Goal: Transaction & Acquisition: Purchase product/service

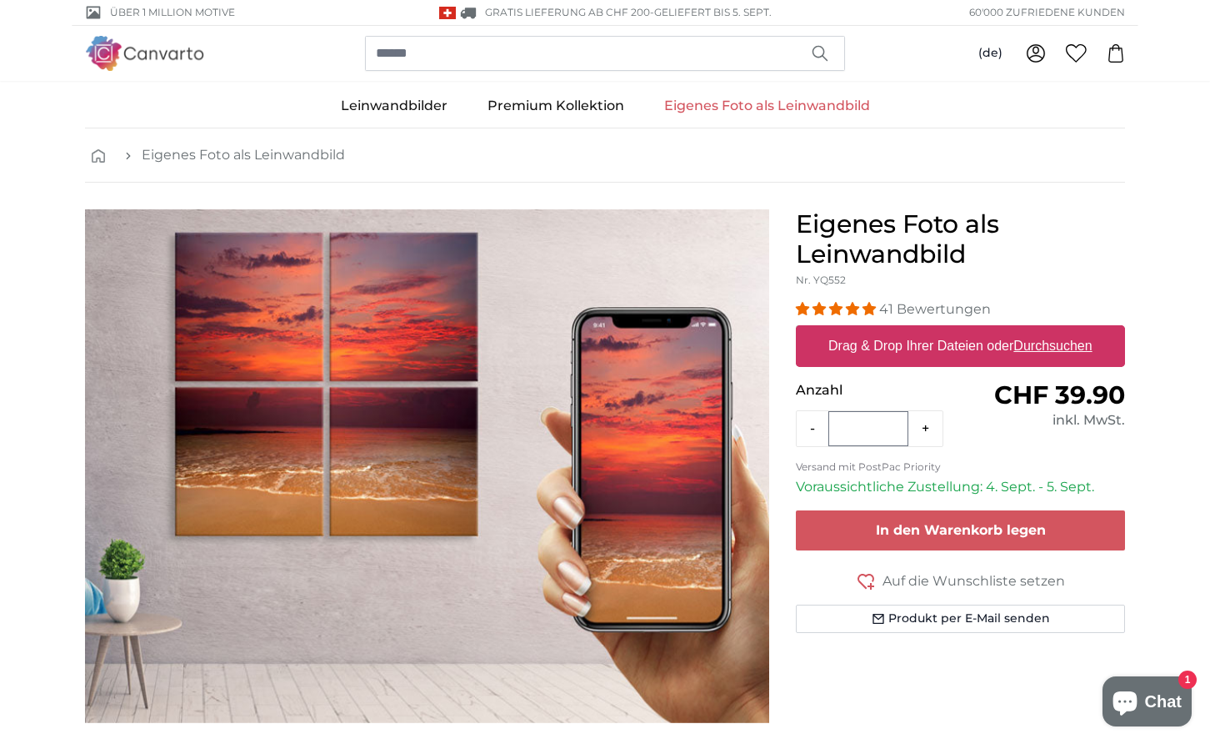
click at [1043, 343] on u "Durchsuchen" at bounding box center [1054, 345] width 78 height 14
click at [1043, 330] on input "Drag & Drop Ihrer Dateien oder Durchsuchen" at bounding box center [960, 327] width 329 height 5
type input "**********"
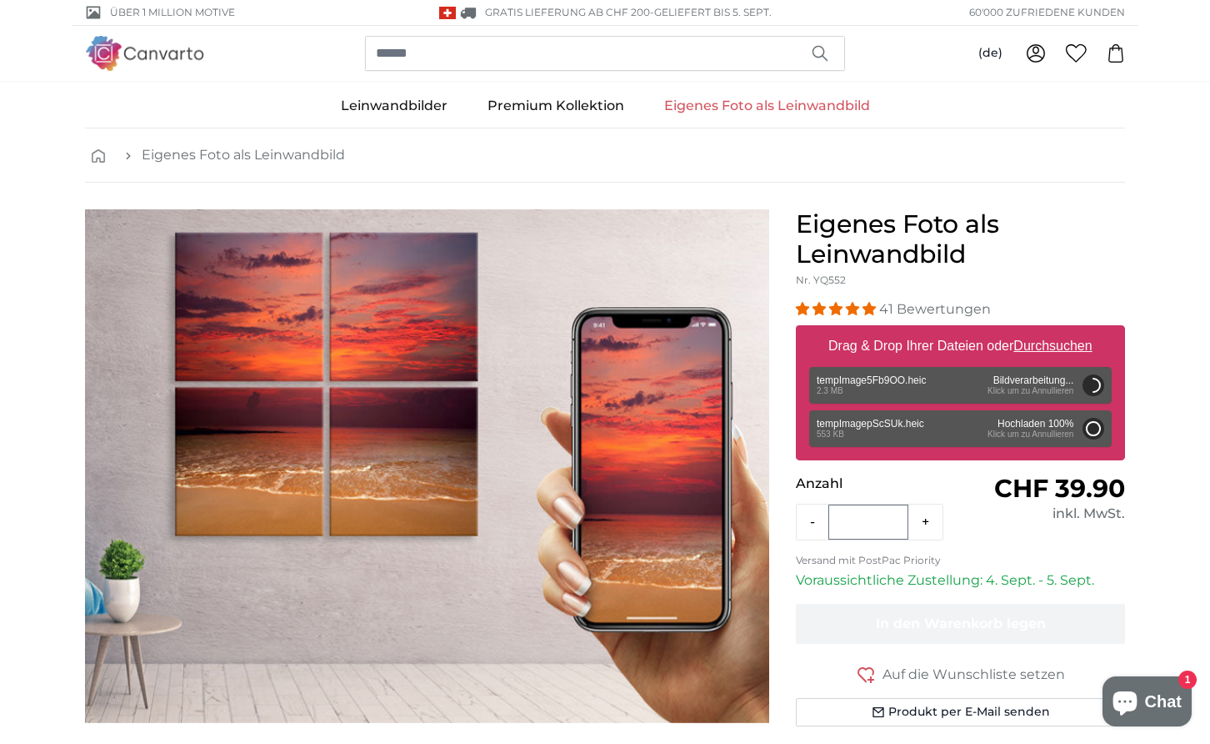
click at [1038, 52] on icon at bounding box center [1036, 53] width 20 height 20
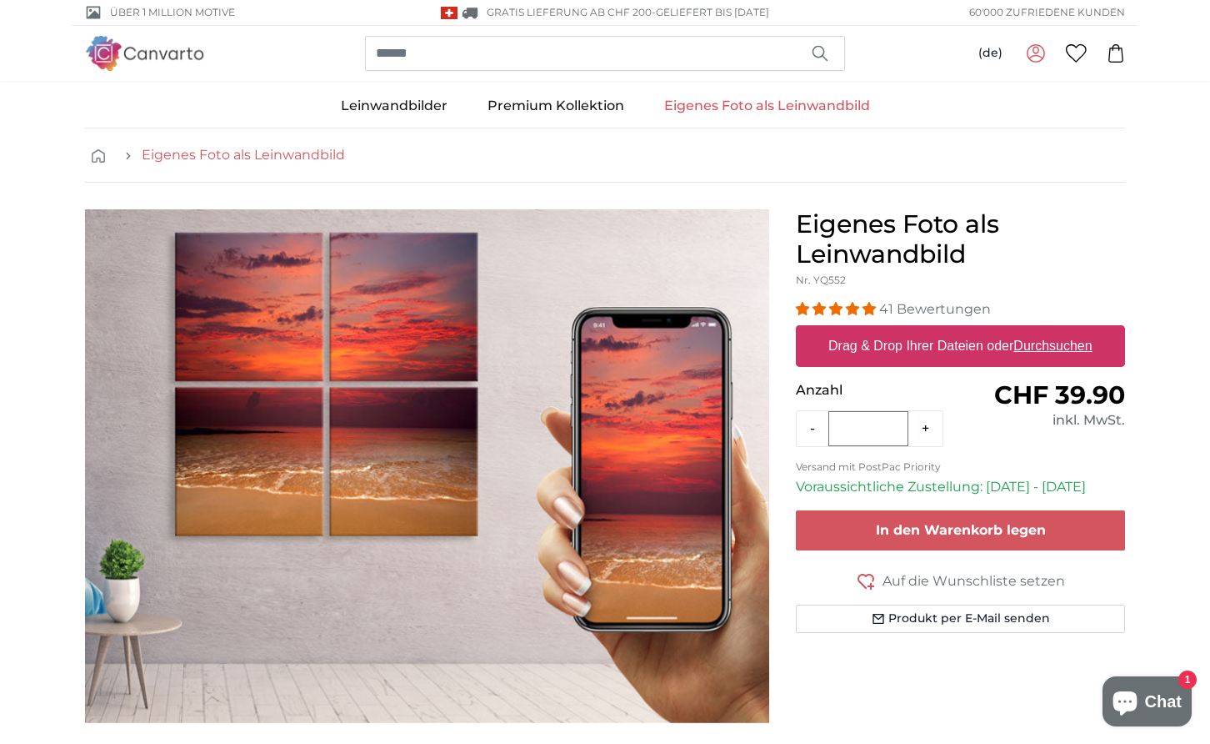
click at [176, 158] on link "Eigenes Foto als Leinwandbild" at bounding box center [243, 155] width 203 height 20
click at [907, 347] on label "Drag & Drop Ihrer Dateien oder Durchsuchen" at bounding box center [961, 345] width 278 height 33
click at [907, 330] on input "Drag & Drop Ihrer Dateien oder Durchsuchen" at bounding box center [960, 327] width 329 height 5
type input "**********"
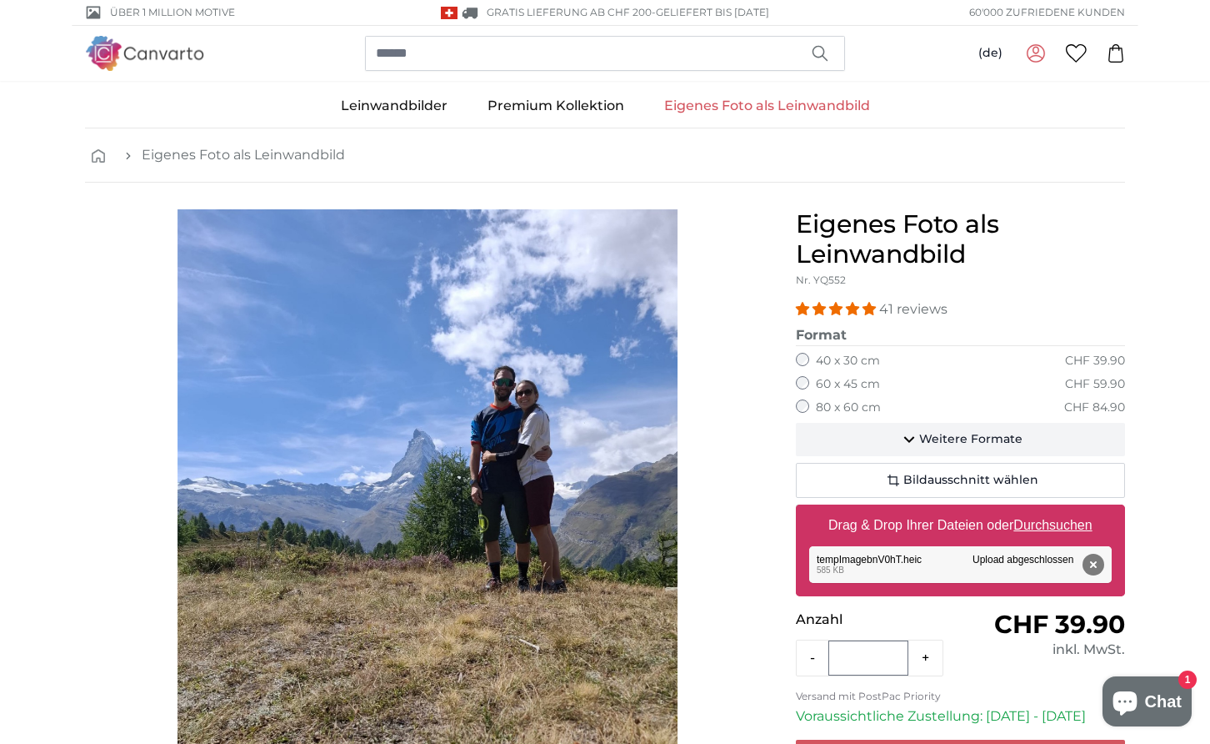
click at [930, 432] on span "Weitere Formate" at bounding box center [970, 439] width 103 height 17
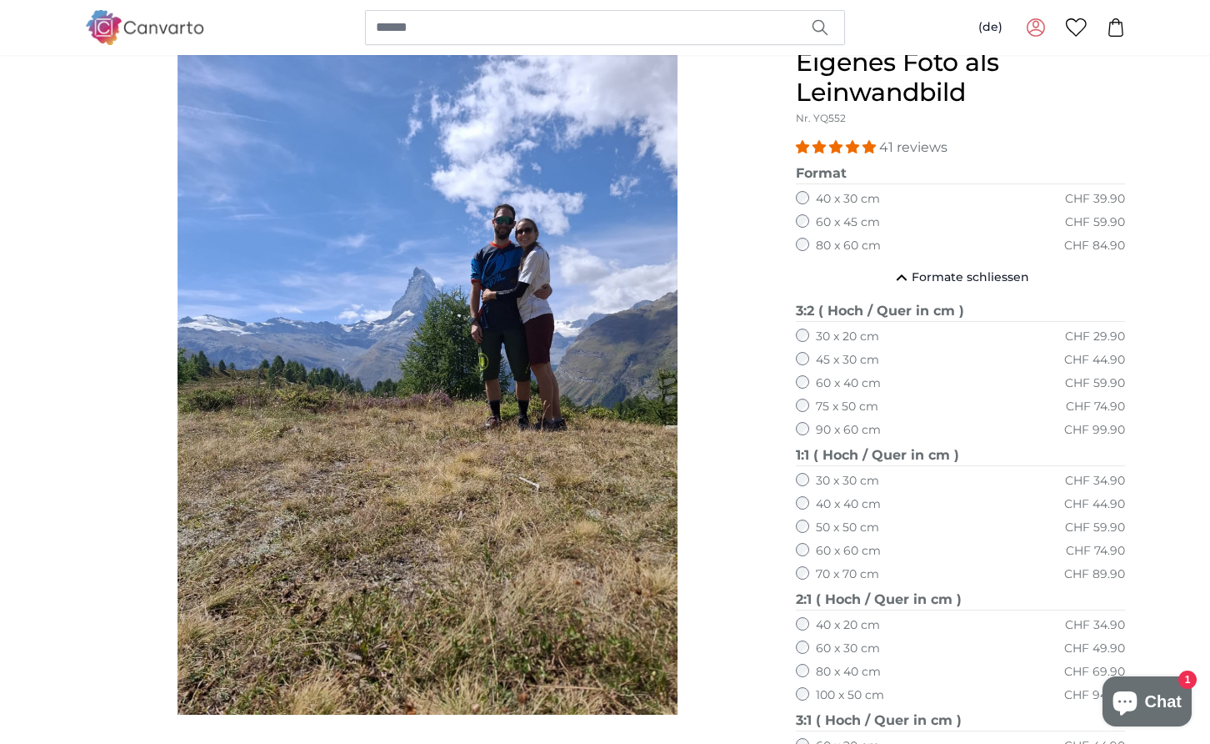
scroll to position [163, 0]
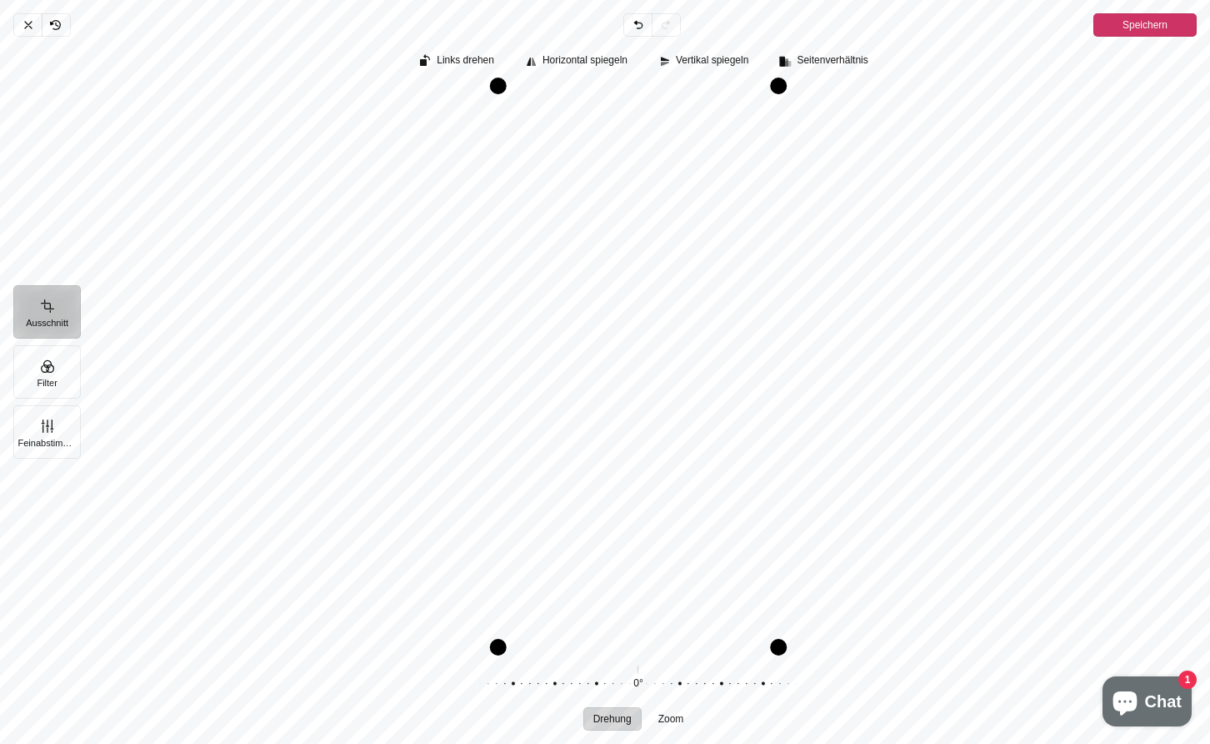
drag, startPoint x: 624, startPoint y: 239, endPoint x: 580, endPoint y: 301, distance: 75.9
click at [580, 302] on div "Pintura" at bounding box center [638, 367] width 1117 height 560
click at [28, 20] on icon "Pintura" at bounding box center [28, 24] width 13 height 13
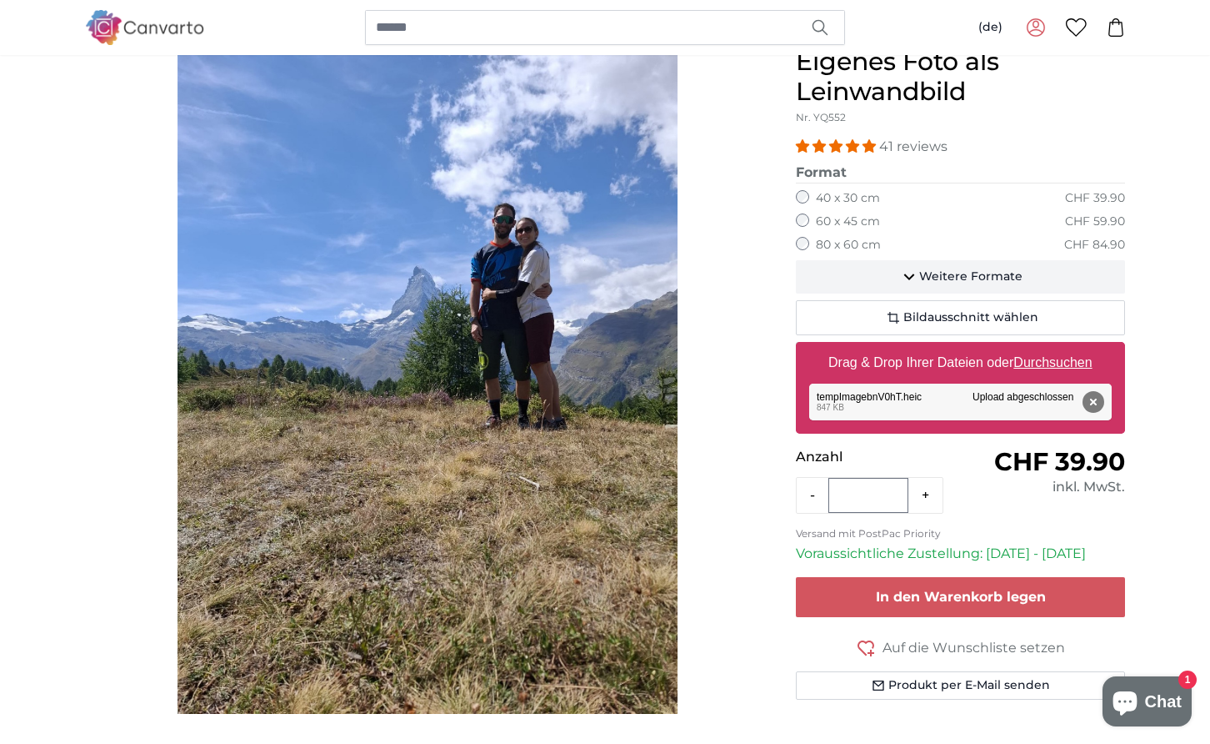
click at [924, 273] on span "Weitere Formate" at bounding box center [970, 276] width 103 height 17
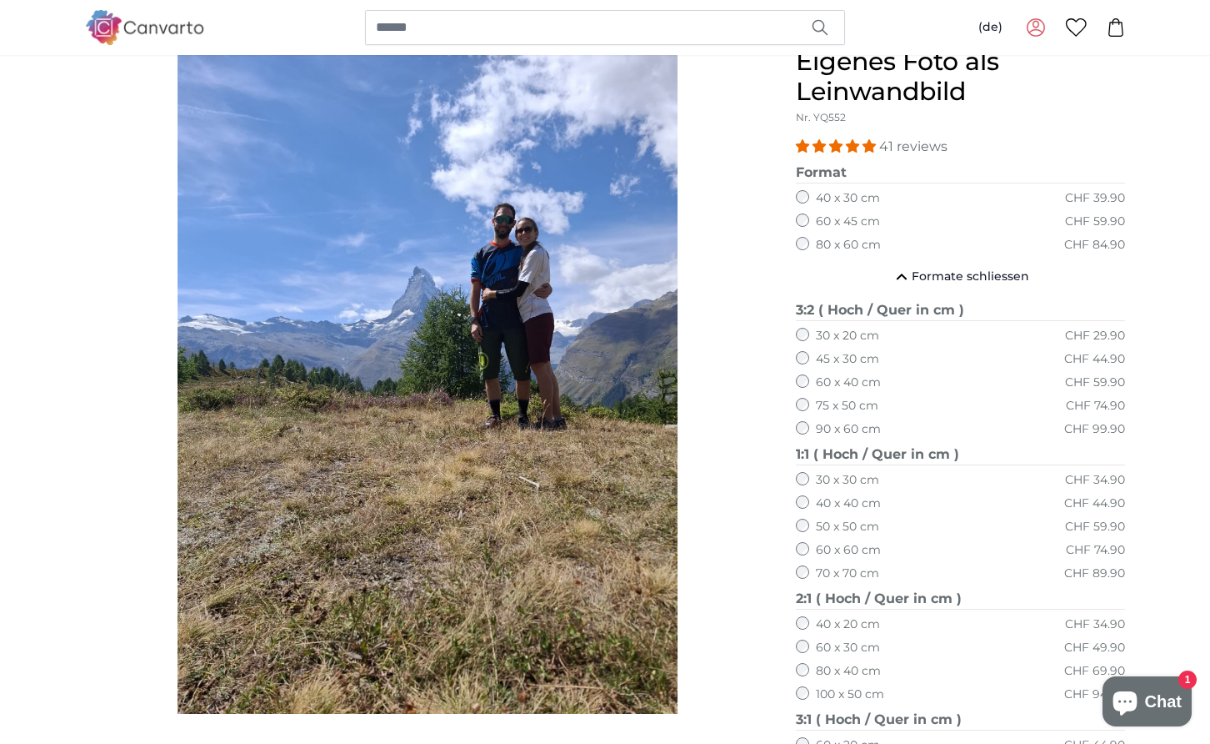
click at [835, 334] on label "30 x 20 cm" at bounding box center [847, 336] width 63 height 17
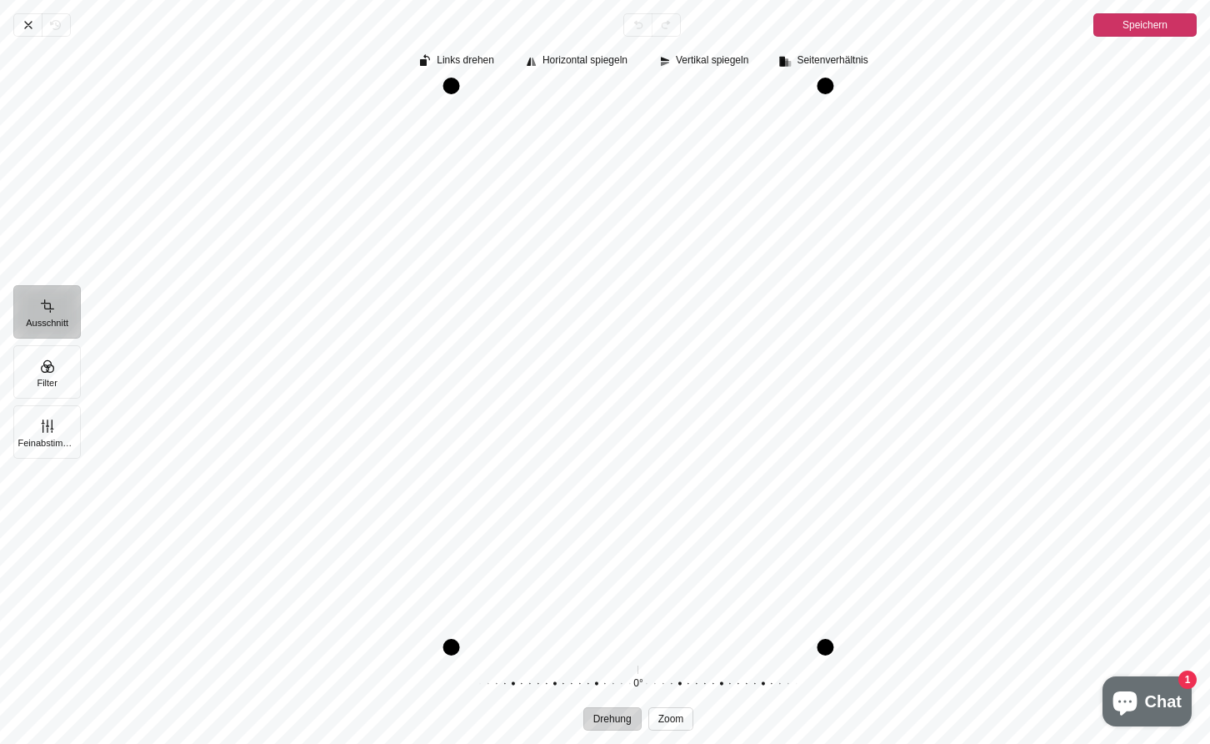
click at [676, 714] on span "Zoom" at bounding box center [672, 719] width 26 height 10
drag, startPoint x: 670, startPoint y: 684, endPoint x: 544, endPoint y: 691, distance: 126.9
click at [544, 691] on div "Pintura" at bounding box center [672, 683] width 320 height 47
drag, startPoint x: 580, startPoint y: 359, endPoint x: 509, endPoint y: 443, distance: 109.9
click at [509, 443] on div "Pintura" at bounding box center [638, 367] width 1117 height 560
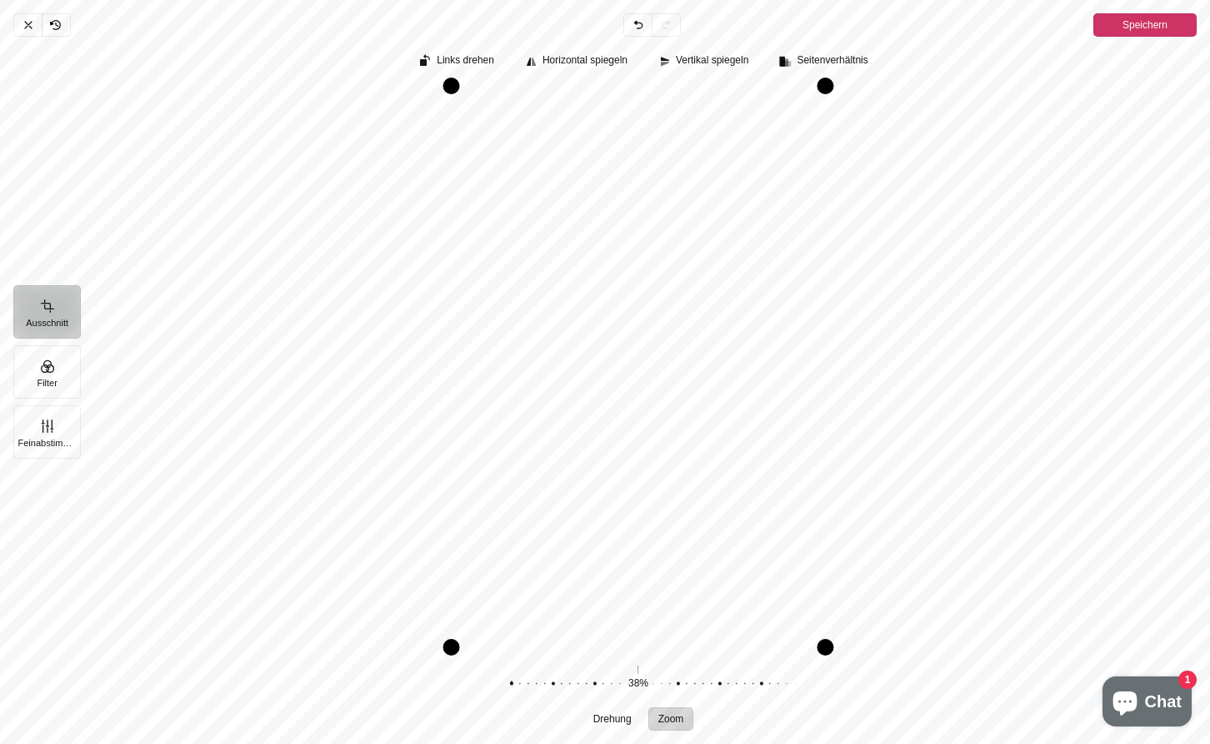
click at [1140, 32] on span "Speichern" at bounding box center [1145, 25] width 45 height 20
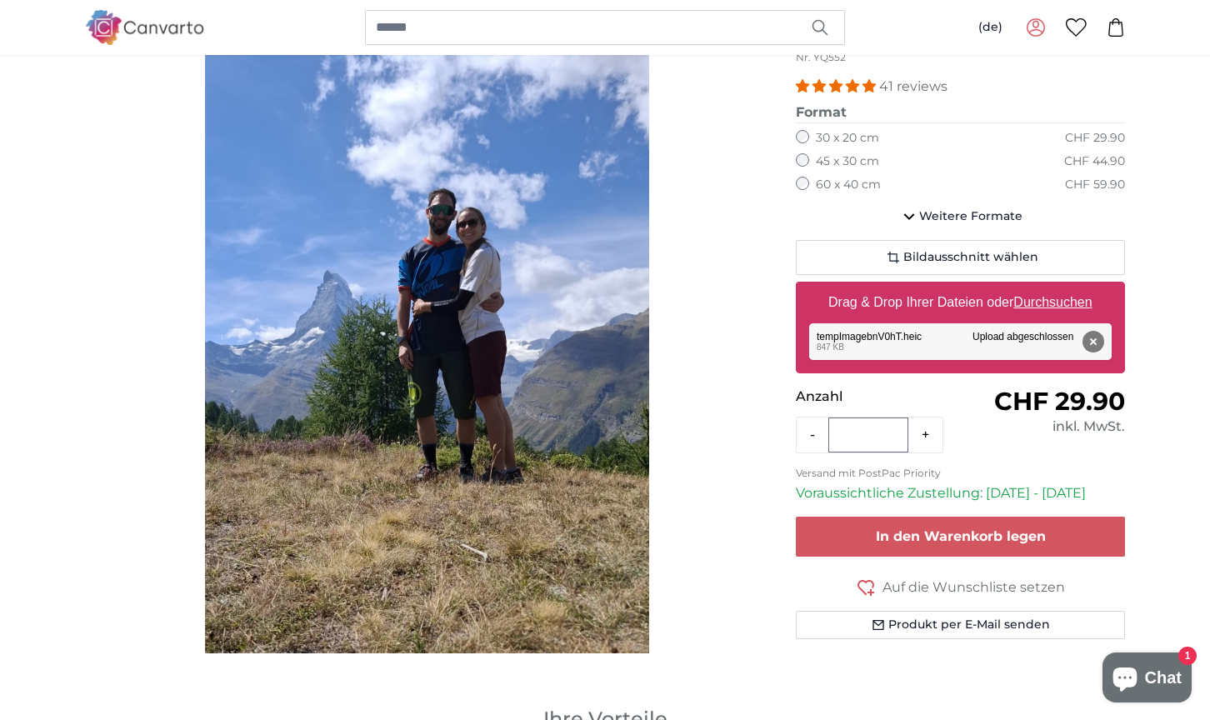
scroll to position [225, 0]
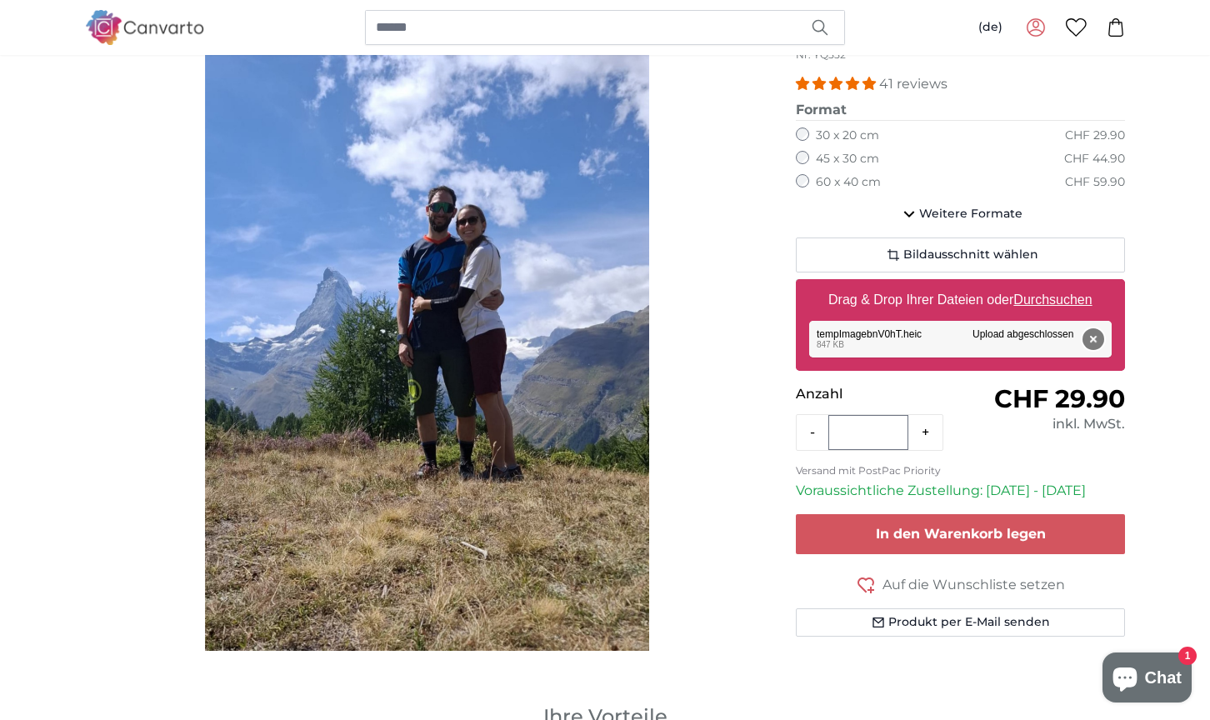
click at [1087, 334] on button "Entfernen" at bounding box center [1094, 339] width 22 height 22
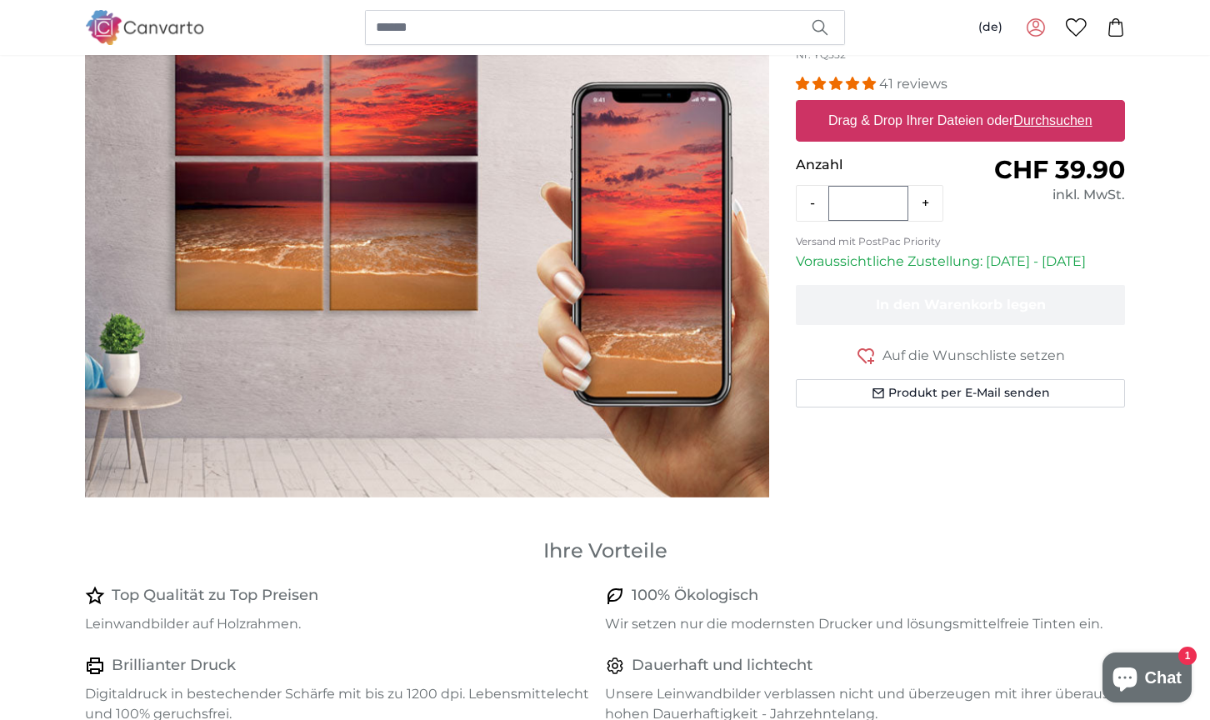
click at [1060, 126] on u "Durchsuchen" at bounding box center [1054, 120] width 78 height 14
click at [1060, 105] on input "Drag & Drop Ihrer Dateien oder Durchsuchen" at bounding box center [960, 102] width 329 height 5
type input "**********"
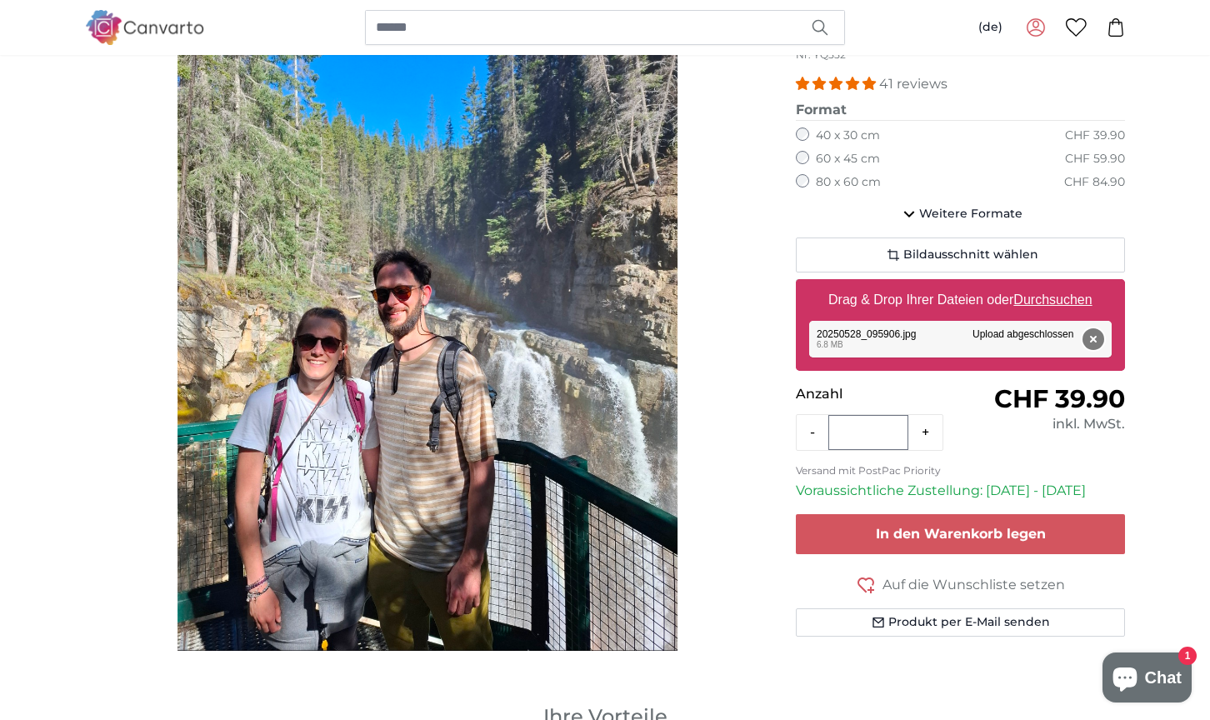
click at [1095, 334] on button "Entfernen" at bounding box center [1094, 339] width 22 height 22
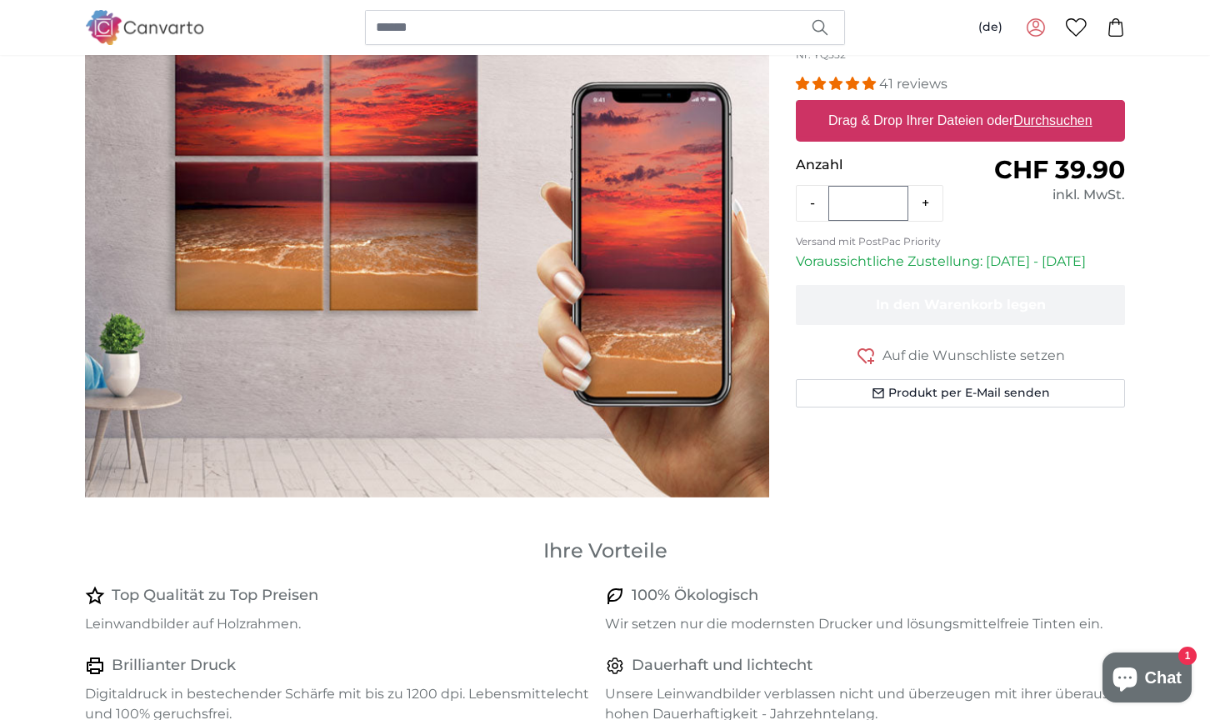
click at [1065, 118] on u "Durchsuchen" at bounding box center [1054, 120] width 78 height 14
click at [1065, 105] on input "Drag & Drop Ihrer Dateien oder Durchsuchen" at bounding box center [960, 102] width 329 height 5
type input "**********"
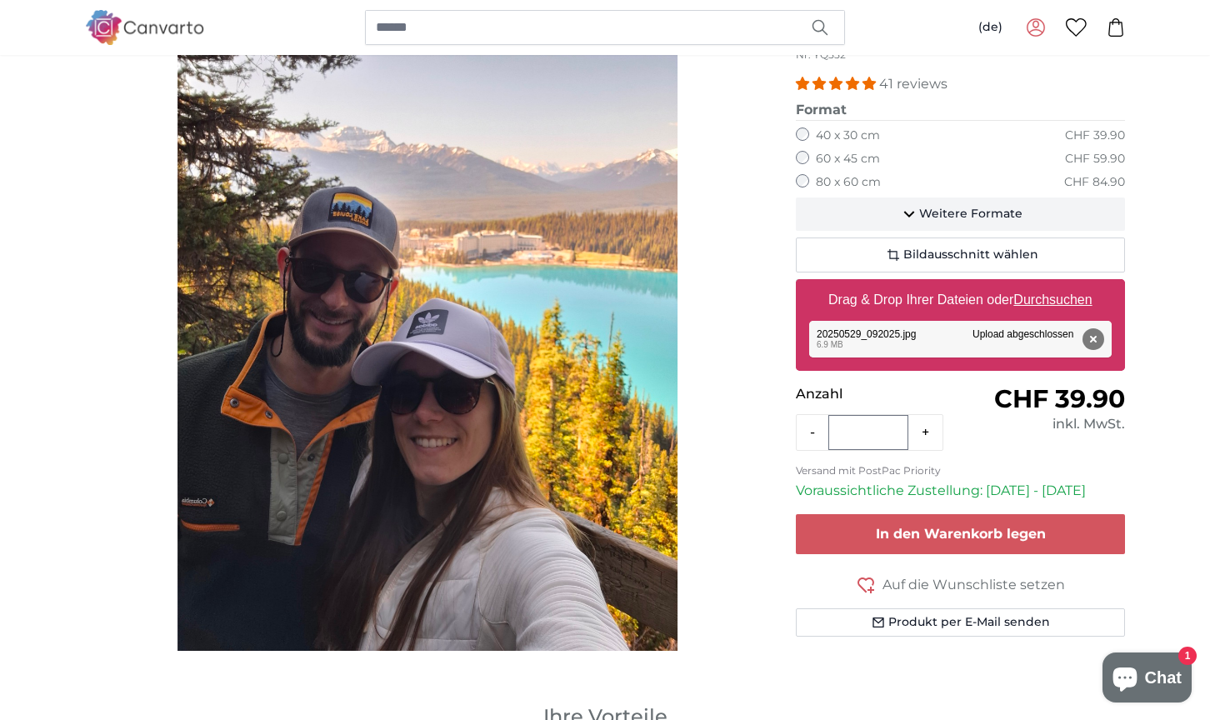
click at [935, 216] on span "Weitere Formate" at bounding box center [970, 214] width 103 height 17
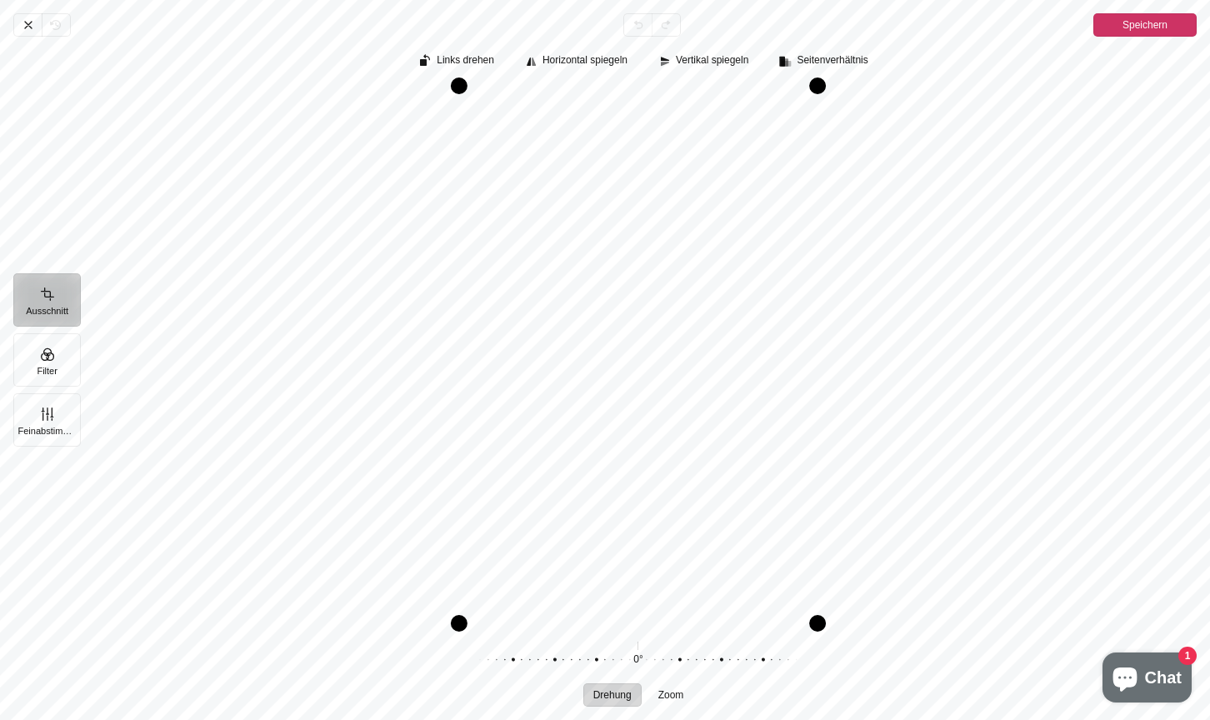
drag, startPoint x: 714, startPoint y: 338, endPoint x: 708, endPoint y: 378, distance: 41.4
click at [708, 378] on div "Pintura" at bounding box center [638, 355] width 1117 height 537
drag, startPoint x: 601, startPoint y: 368, endPoint x: 614, endPoint y: 369, distance: 13.4
click at [614, 369] on div "Pintura" at bounding box center [638, 355] width 1117 height 537
click at [68, 359] on button "Filter" at bounding box center [47, 359] width 68 height 53
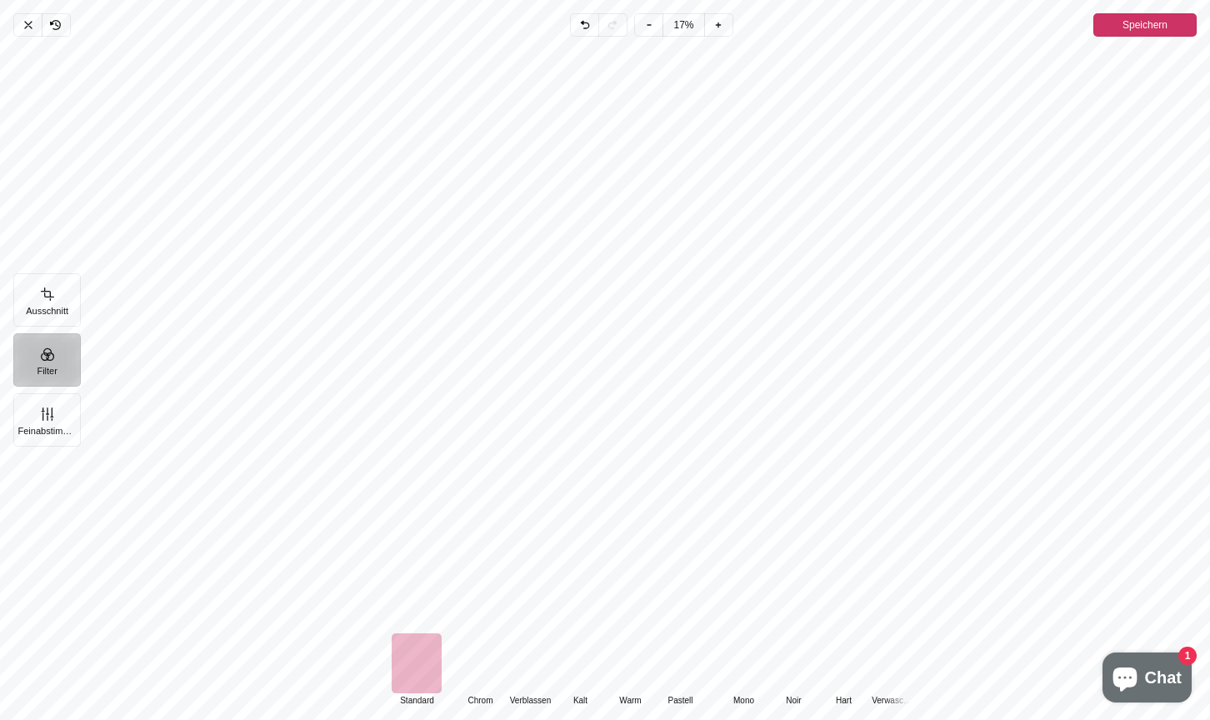
click at [480, 677] on div "Pintura" at bounding box center [480, 664] width 50 height 60
click at [51, 430] on button "Feinabstimmung" at bounding box center [47, 419] width 68 height 53
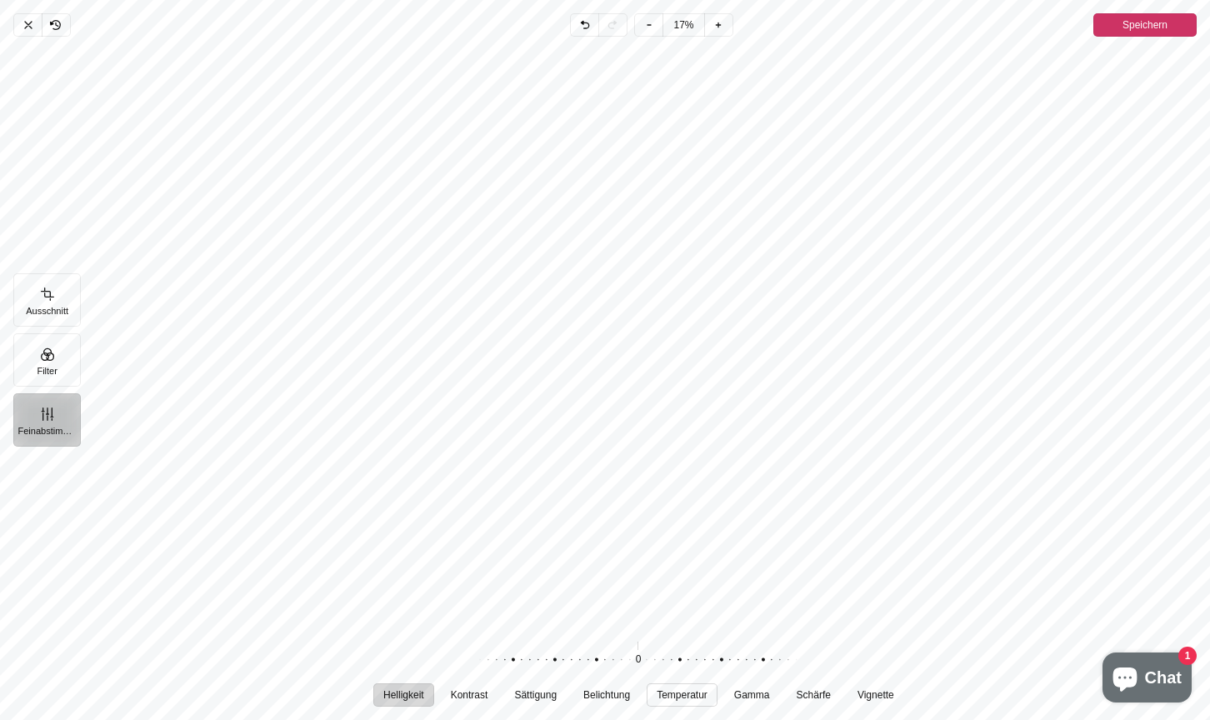
click at [674, 693] on span "Temperatur" at bounding box center [682, 695] width 51 height 10
click at [647, 662] on div "Pintura" at bounding box center [630, 660] width 320 height 47
click at [32, 343] on button "Filter" at bounding box center [47, 359] width 68 height 53
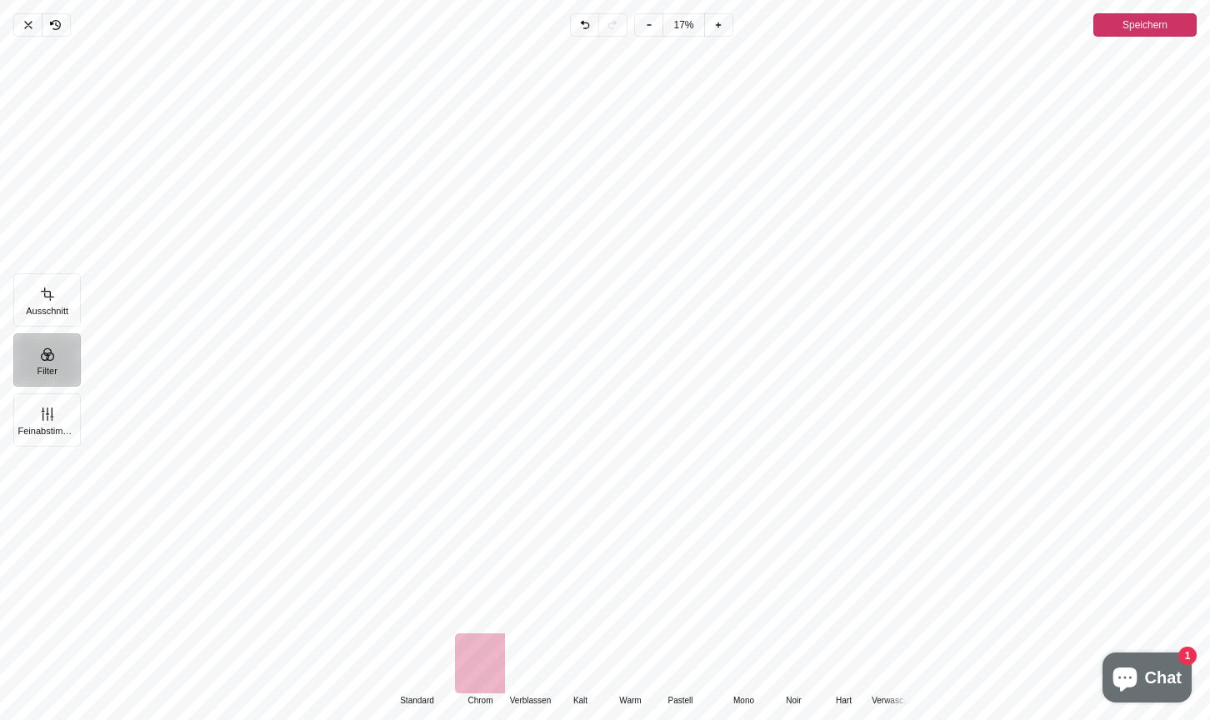
click at [415, 659] on div "Pintura" at bounding box center [417, 664] width 50 height 60
click at [483, 673] on div "Pintura" at bounding box center [480, 664] width 50 height 60
click at [408, 660] on div "Pintura" at bounding box center [417, 664] width 50 height 60
click at [58, 429] on button "Feinabstimmung" at bounding box center [47, 419] width 68 height 53
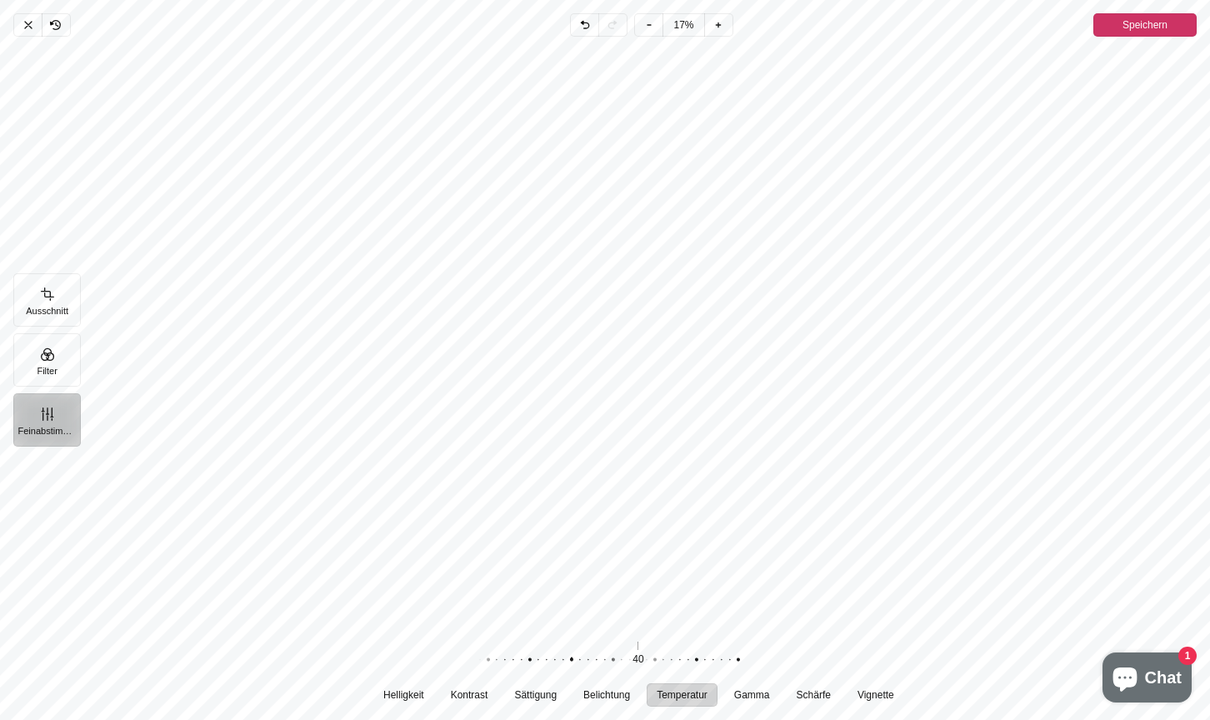
drag, startPoint x: 652, startPoint y: 659, endPoint x: 585, endPoint y: 654, distance: 66.9
click at [585, 654] on div "Pintura" at bounding box center [563, 660] width 320 height 47
click at [744, 696] on span "Gamma" at bounding box center [752, 695] width 36 height 10
drag, startPoint x: 664, startPoint y: 664, endPoint x: 658, endPoint y: 657, distance: 8.9
click at [658, 657] on div "Pintura" at bounding box center [718, 660] width 320 height 47
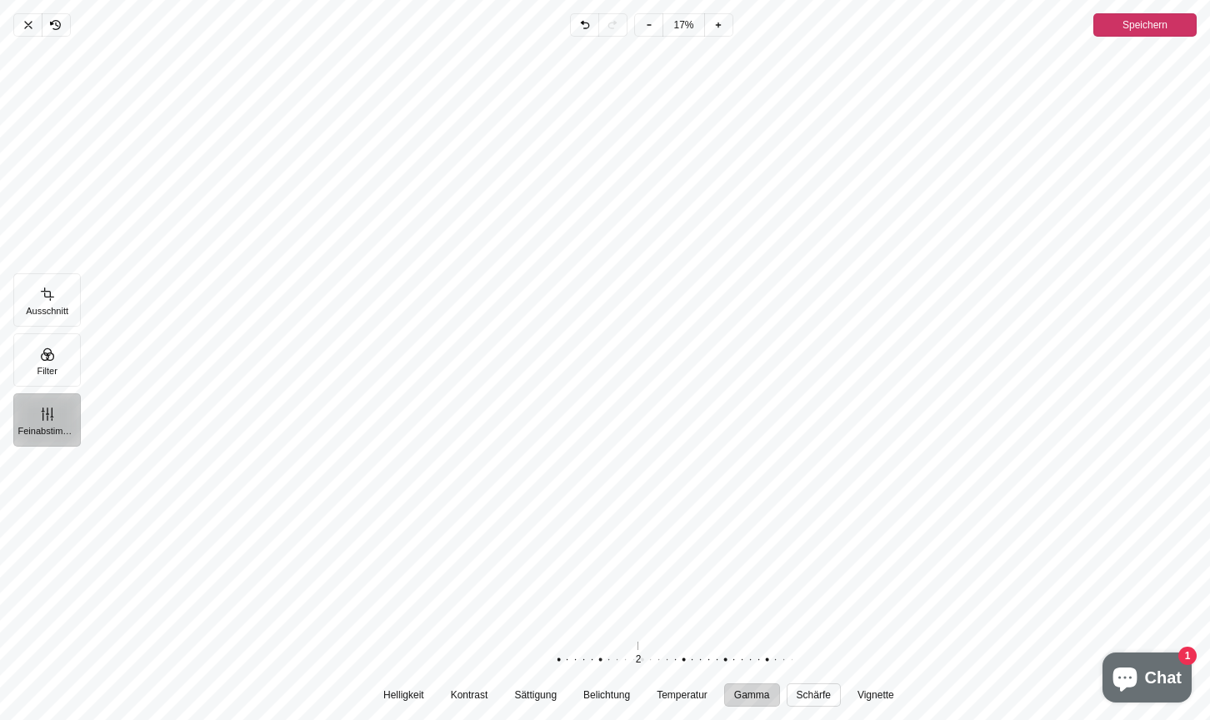
click at [814, 701] on button "Schärfe" at bounding box center [813, 695] width 54 height 23
drag, startPoint x: 694, startPoint y: 658, endPoint x: 657, endPoint y: 658, distance: 36.7
click at [657, 658] on div "Pintura" at bounding box center [593, 660] width 320 height 47
click at [749, 699] on span "Gamma" at bounding box center [752, 695] width 36 height 10
drag, startPoint x: 691, startPoint y: 660, endPoint x: 677, endPoint y: 660, distance: 14.2
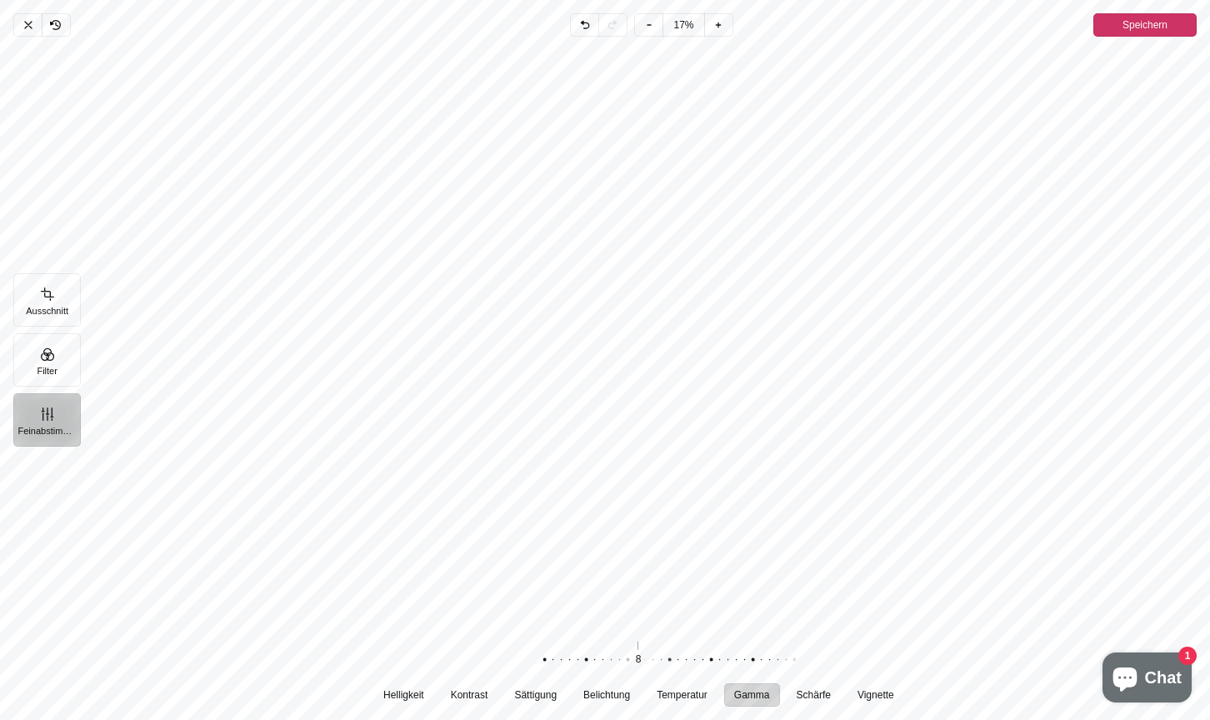
click at [677, 660] on div "Pintura" at bounding box center [704, 660] width 320 height 47
click at [545, 691] on span "Sättigung" at bounding box center [535, 695] width 43 height 10
drag, startPoint x: 601, startPoint y: 662, endPoint x: 572, endPoint y: 663, distance: 29.2
click at [572, 663] on div "Pintura" at bounding box center [599, 660] width 320 height 47
click at [468, 694] on span "Kontrast" at bounding box center [469, 695] width 38 height 10
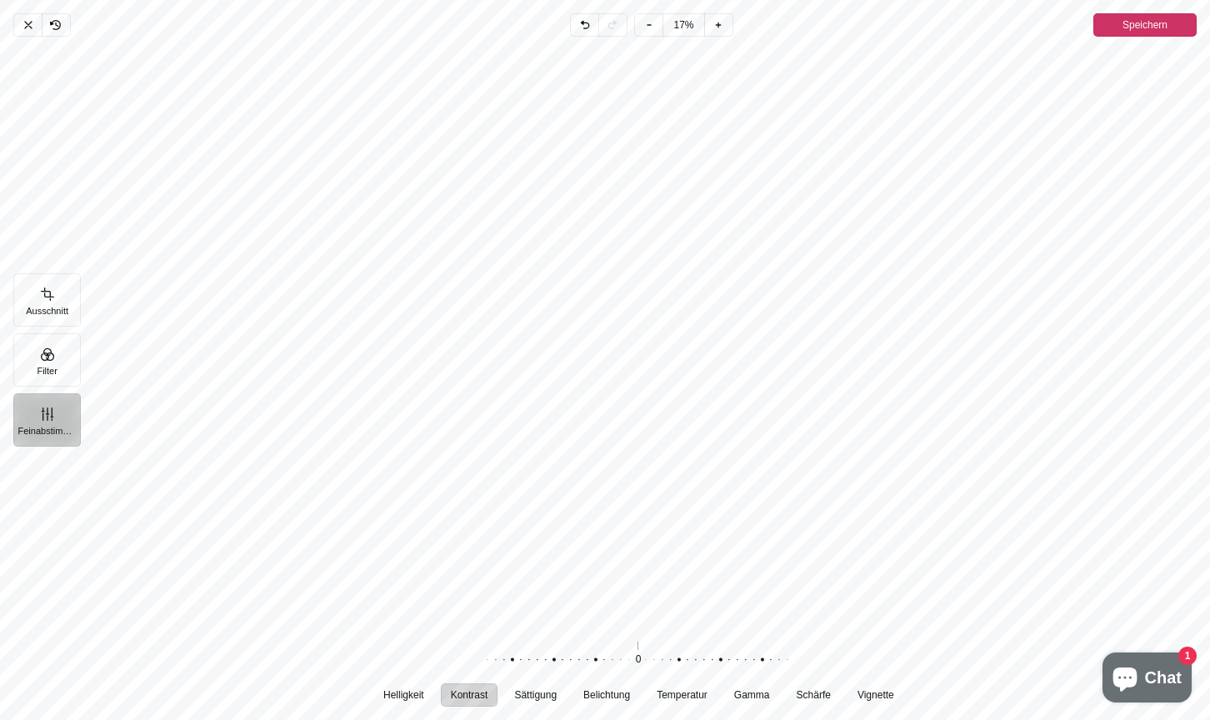
click at [619, 658] on div "Pintura" at bounding box center [629, 660] width 320 height 47
click at [392, 694] on span "Helligkeit" at bounding box center [403, 695] width 41 height 10
drag, startPoint x: 629, startPoint y: 662, endPoint x: 649, endPoint y: 662, distance: 20.0
click at [649, 662] on div "Pintura" at bounding box center [650, 660] width 320 height 47
click at [874, 699] on span "Vignette" at bounding box center [876, 695] width 37 height 10
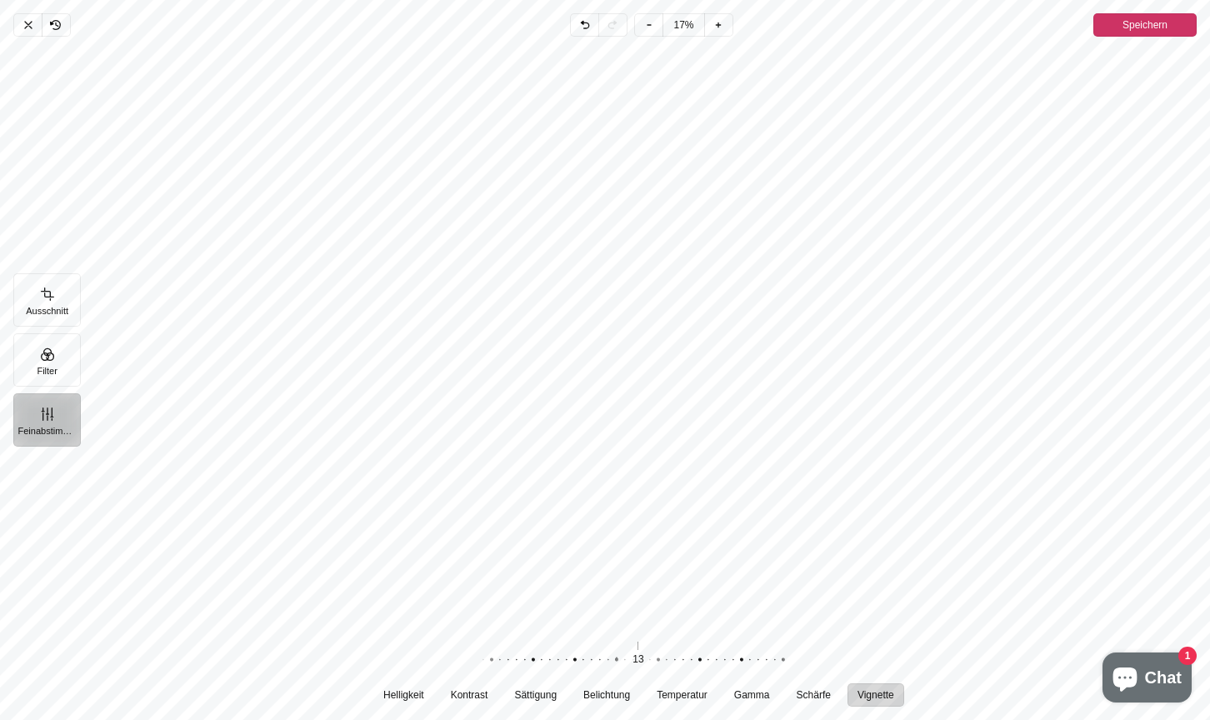
drag, startPoint x: 689, startPoint y: 663, endPoint x: 669, endPoint y: 664, distance: 20.0
click at [669, 664] on div "Pintura" at bounding box center [608, 660] width 320 height 47
click at [1156, 29] on span "Speichern" at bounding box center [1145, 25] width 45 height 20
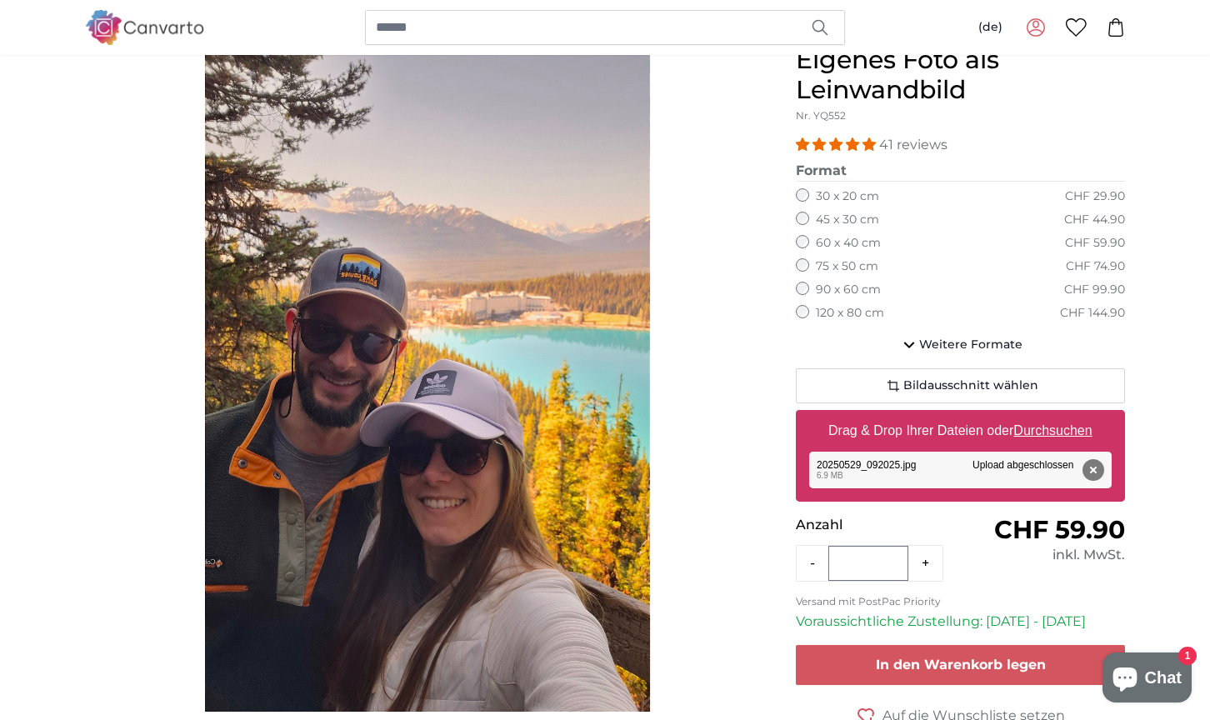
scroll to position [163, 0]
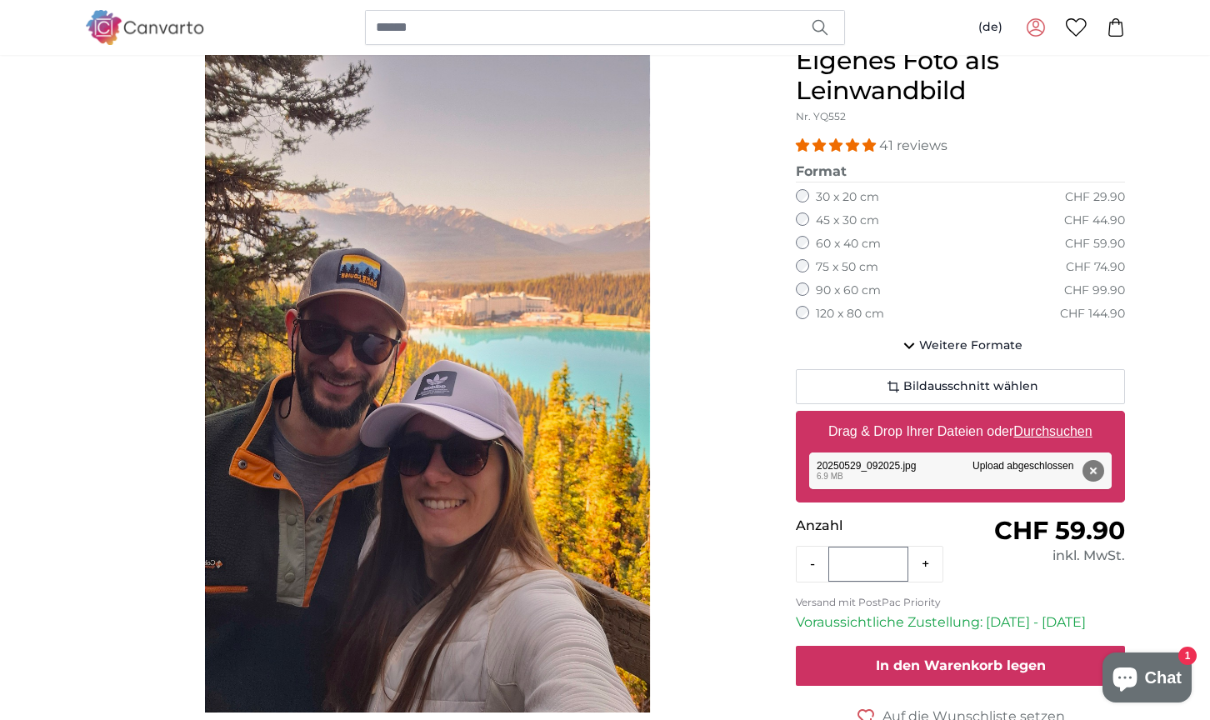
click at [956, 664] on span "In den Warenkorb legen" at bounding box center [961, 666] width 170 height 16
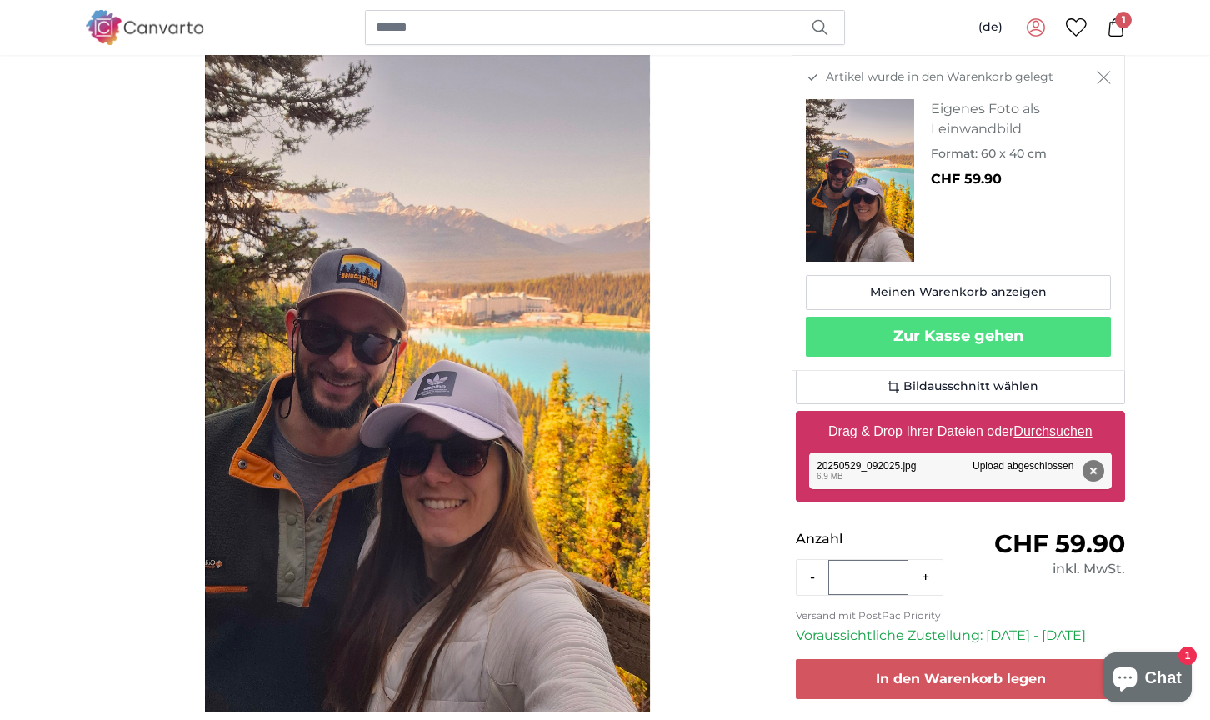
click at [1042, 428] on u "Durchsuchen" at bounding box center [1054, 431] width 78 height 14
click at [1042, 416] on input "Drag & Drop Ihrer Dateien oder Durchsuchen" at bounding box center [960, 413] width 329 height 5
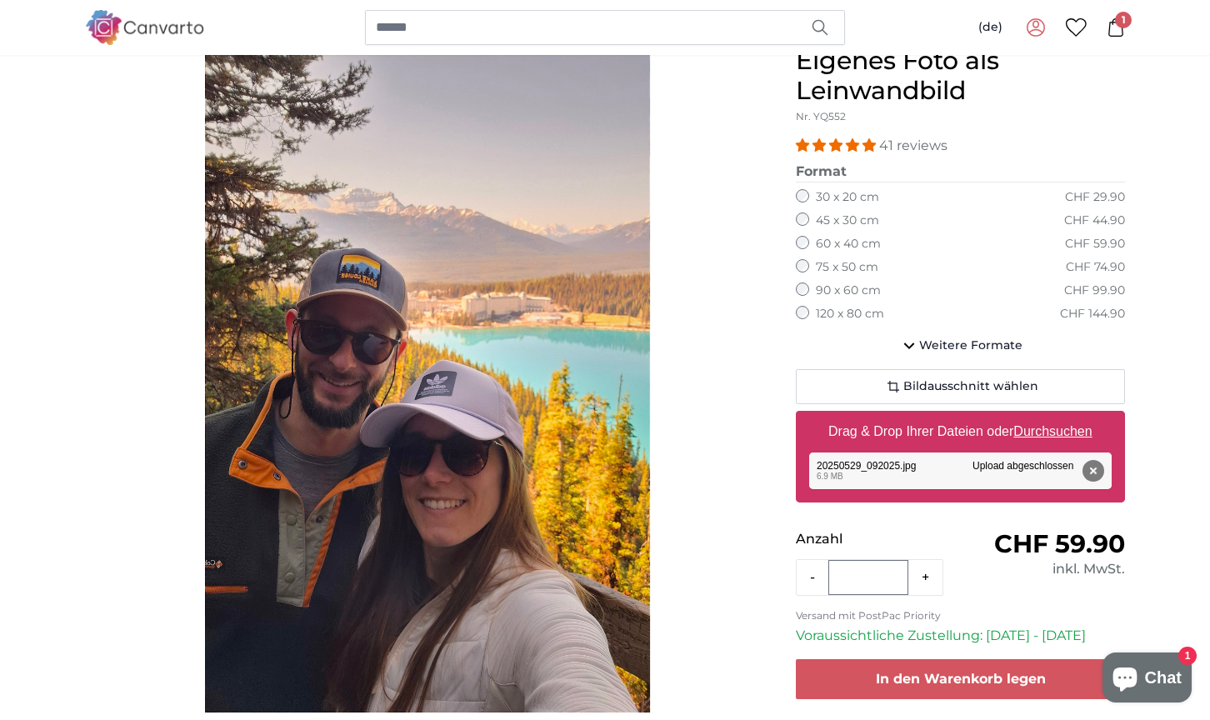
type input "**********"
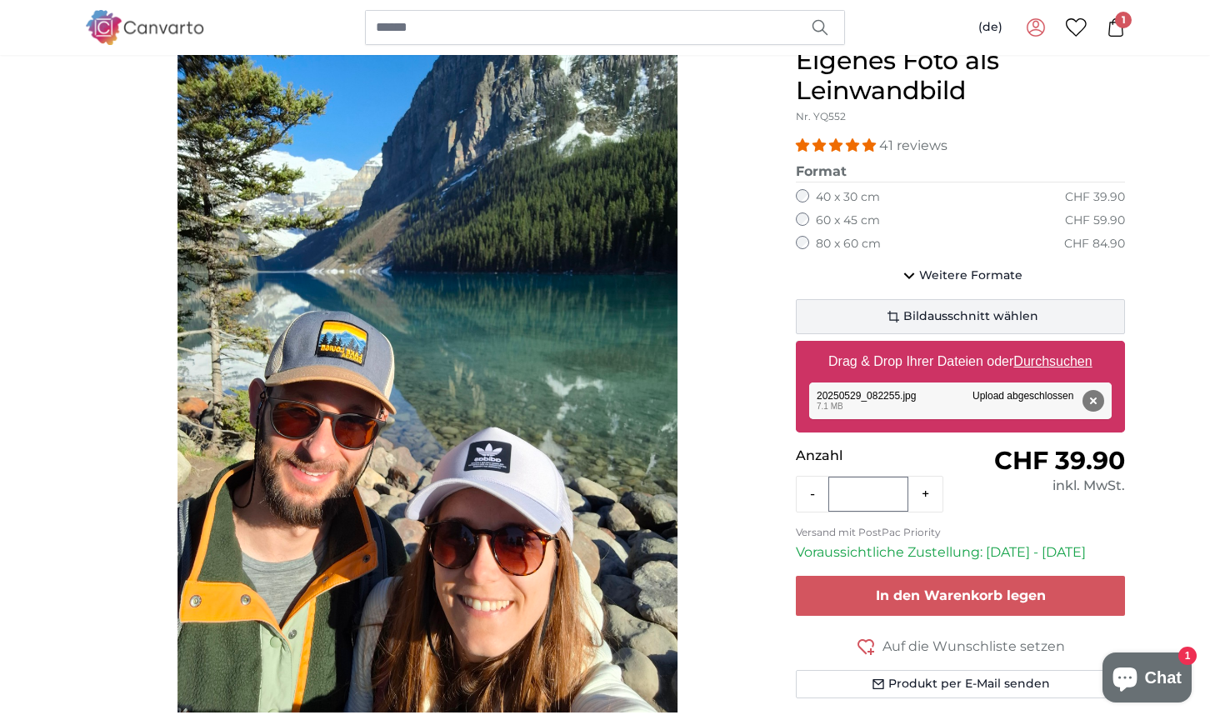
click at [931, 302] on button "Bildausschnitt wählen" at bounding box center [960, 316] width 329 height 35
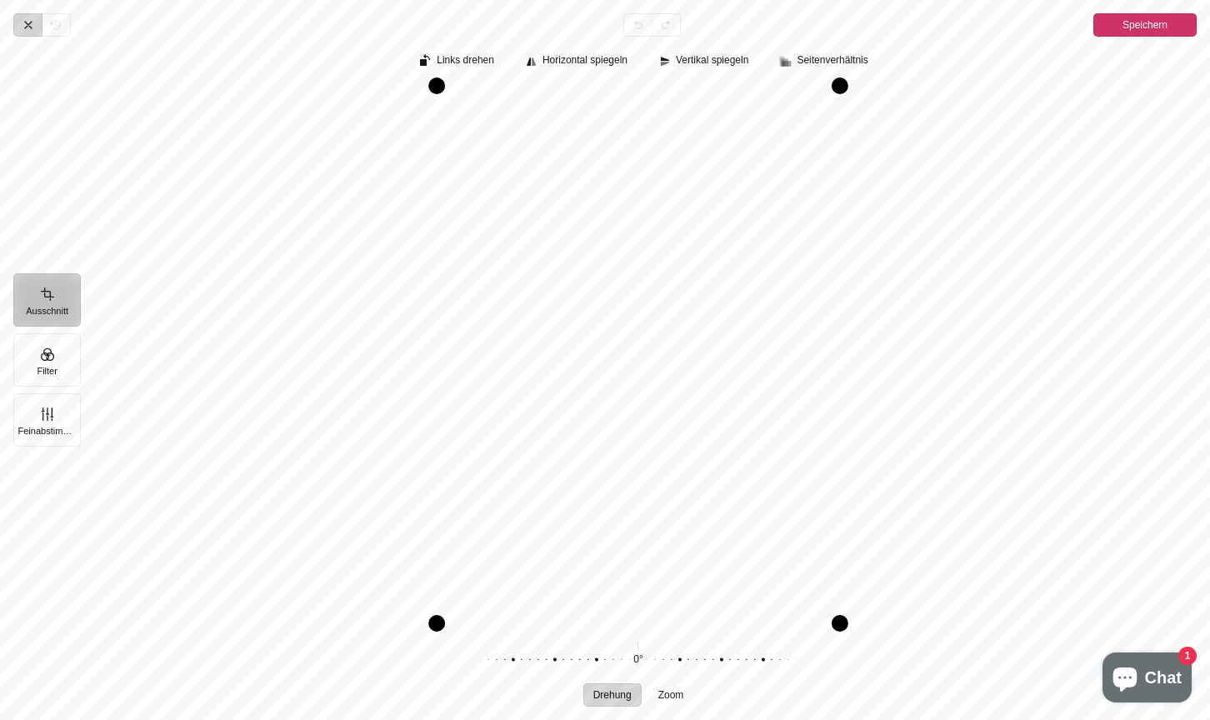
click at [25, 28] on icon "Pintura" at bounding box center [28, 25] width 7 height 7
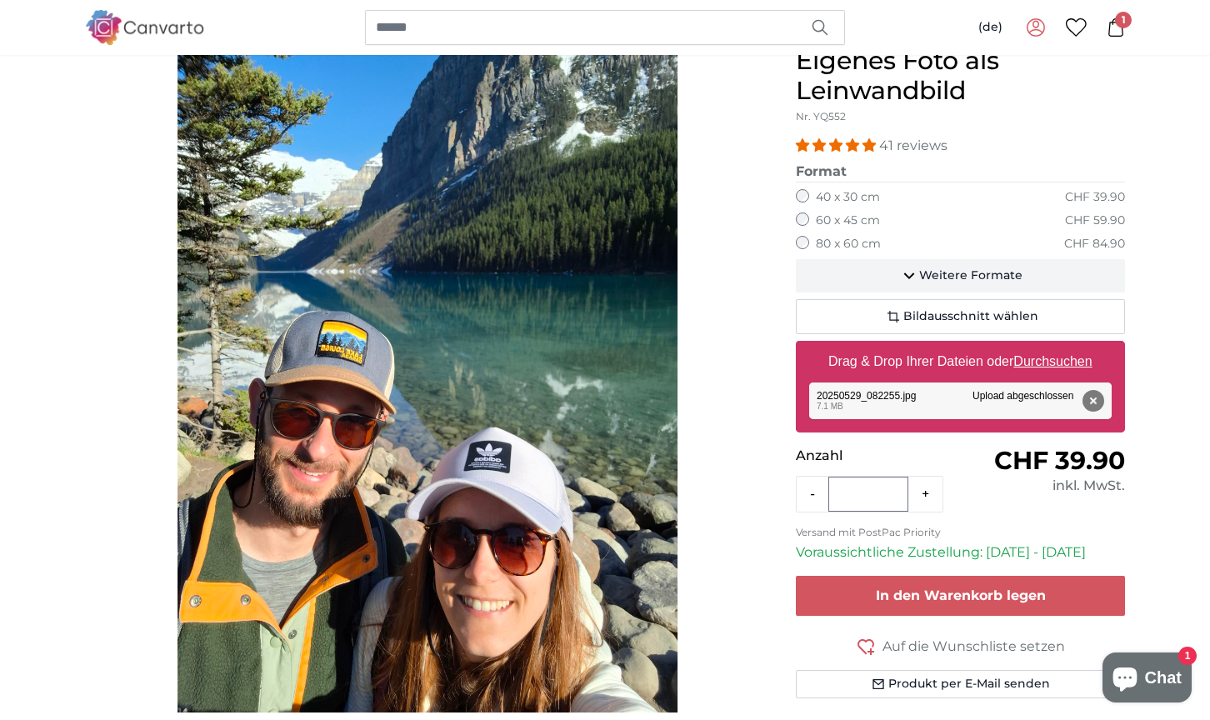
click at [998, 268] on span "Weitere Formate" at bounding box center [970, 276] width 103 height 17
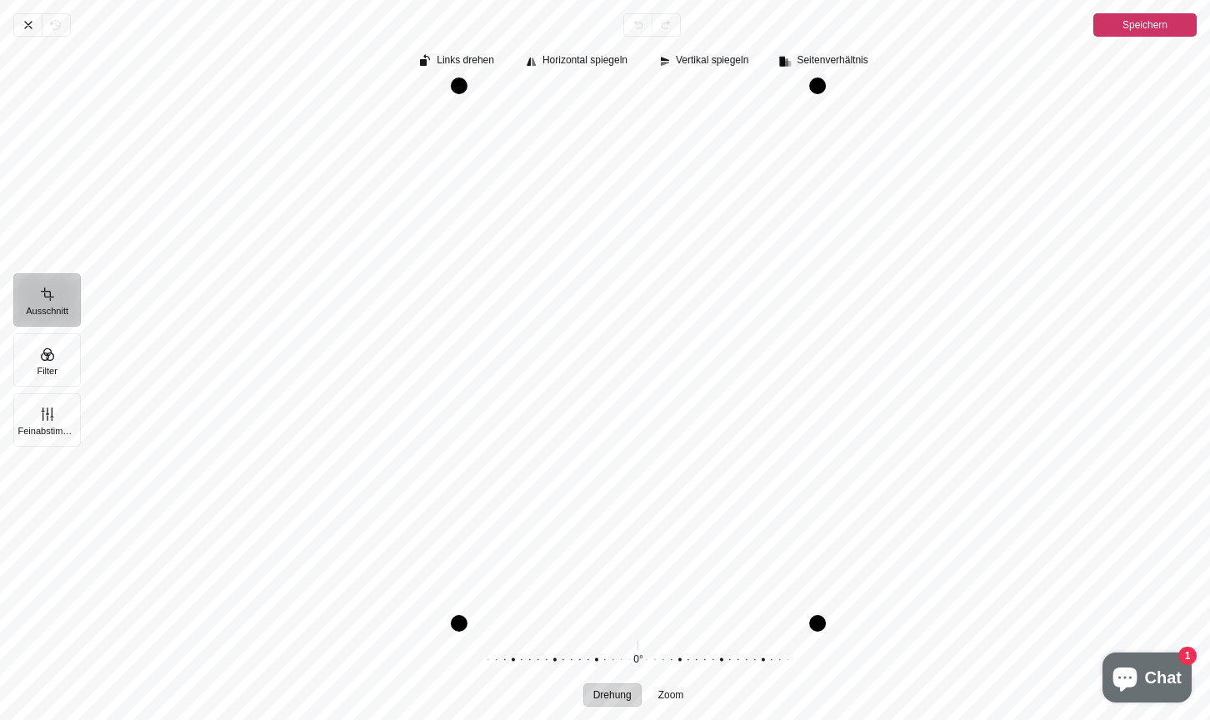
click at [764, 378] on div "Pintura" at bounding box center [638, 355] width 1117 height 537
click at [36, 366] on button "Filter" at bounding box center [47, 359] width 68 height 53
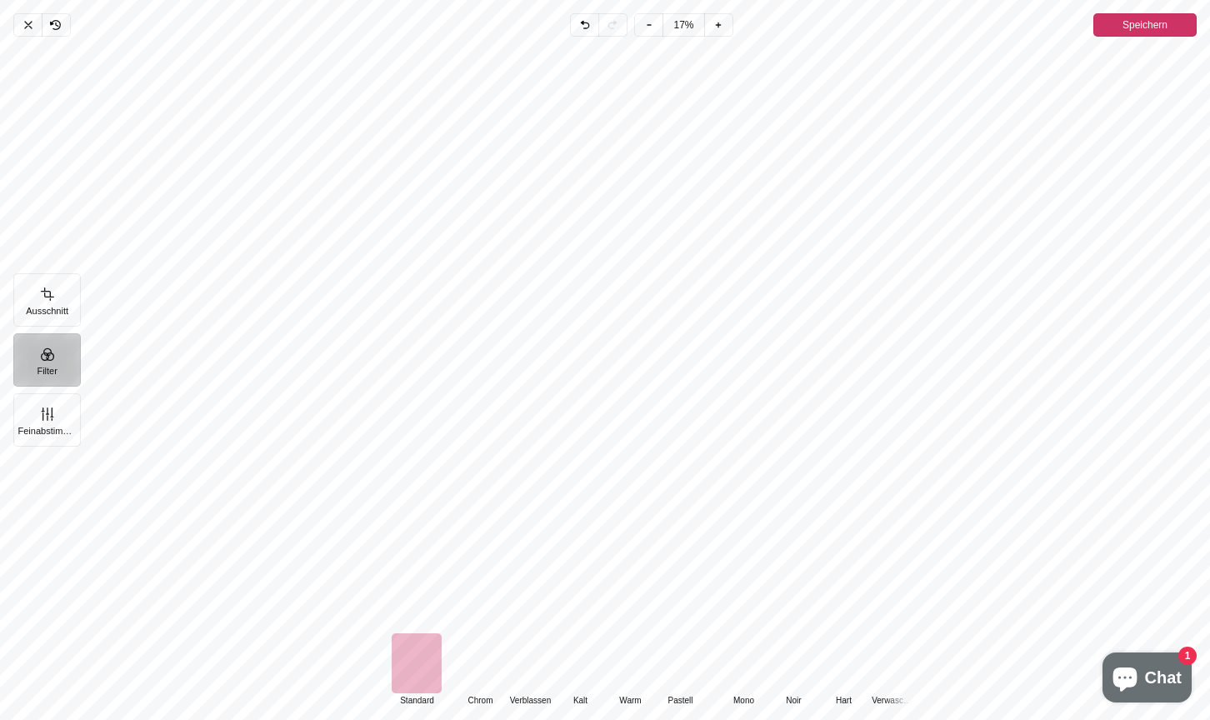
click at [473, 649] on div "Pintura" at bounding box center [480, 664] width 50 height 60
click at [407, 646] on div "Pintura" at bounding box center [417, 664] width 50 height 60
click at [34, 412] on button "Feinabstimmung" at bounding box center [47, 419] width 68 height 53
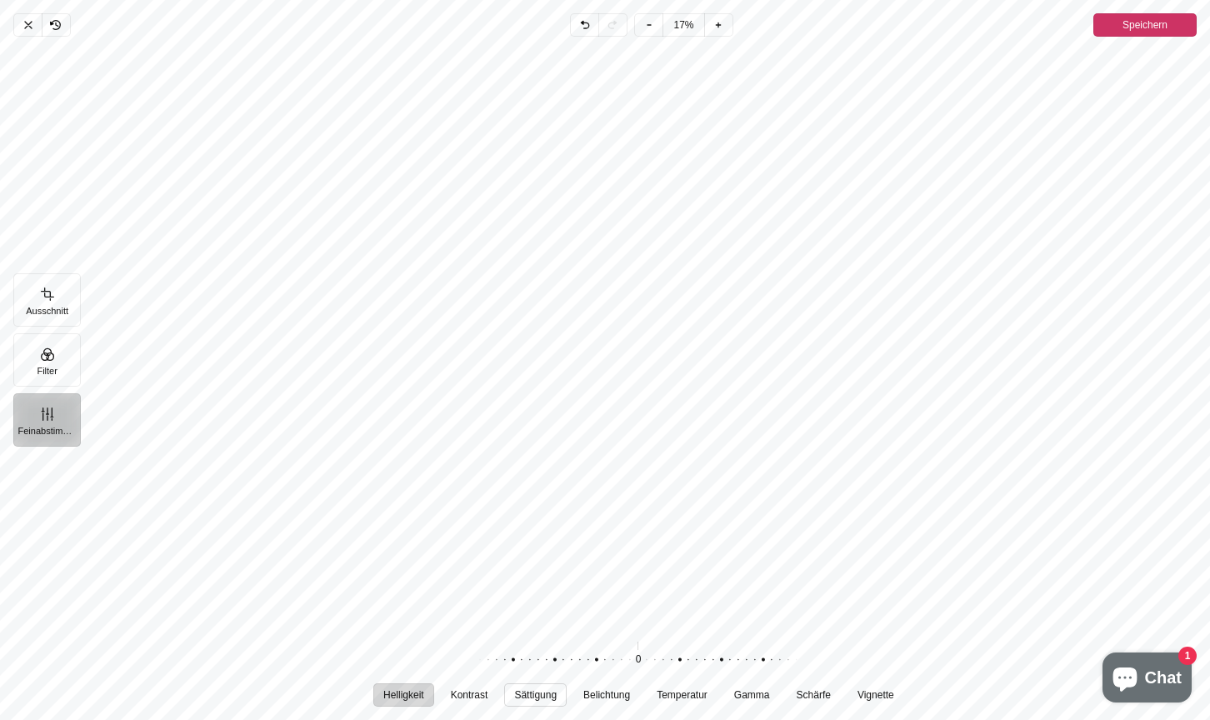
click at [554, 696] on span "Sättigung" at bounding box center [535, 695] width 43 height 10
click at [630, 659] on div "Pintura" at bounding box center [630, 660] width 320 height 47
click at [630, 659] on div "Pintura" at bounding box center [632, 660] width 320 height 47
click at [629, 659] on div "Pintura" at bounding box center [630, 660] width 320 height 47
click at [610, 690] on span "Belichtung" at bounding box center [607, 695] width 47 height 10
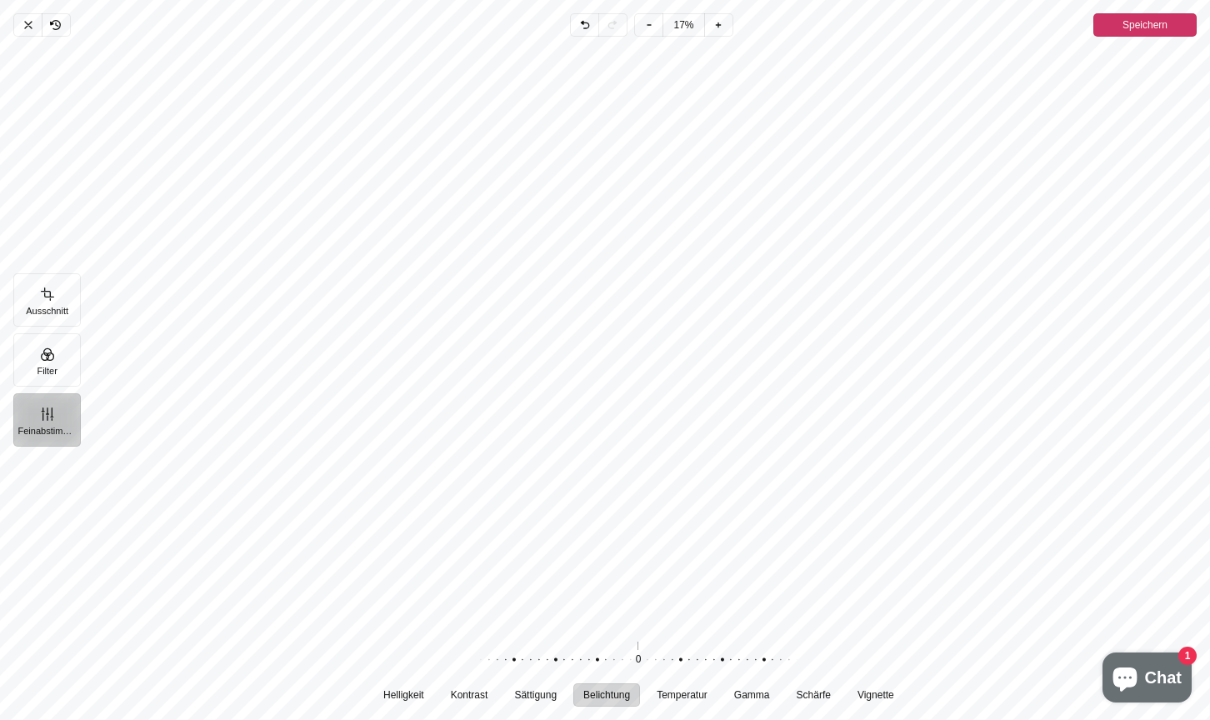
click at [613, 664] on div "Pintura" at bounding box center [631, 660] width 320 height 47
click at [700, 698] on span "Temperatur" at bounding box center [682, 695] width 51 height 10
click at [655, 651] on div "Pintura" at bounding box center [614, 660] width 320 height 47
click at [27, 29] on icon "Pintura" at bounding box center [28, 24] width 13 height 13
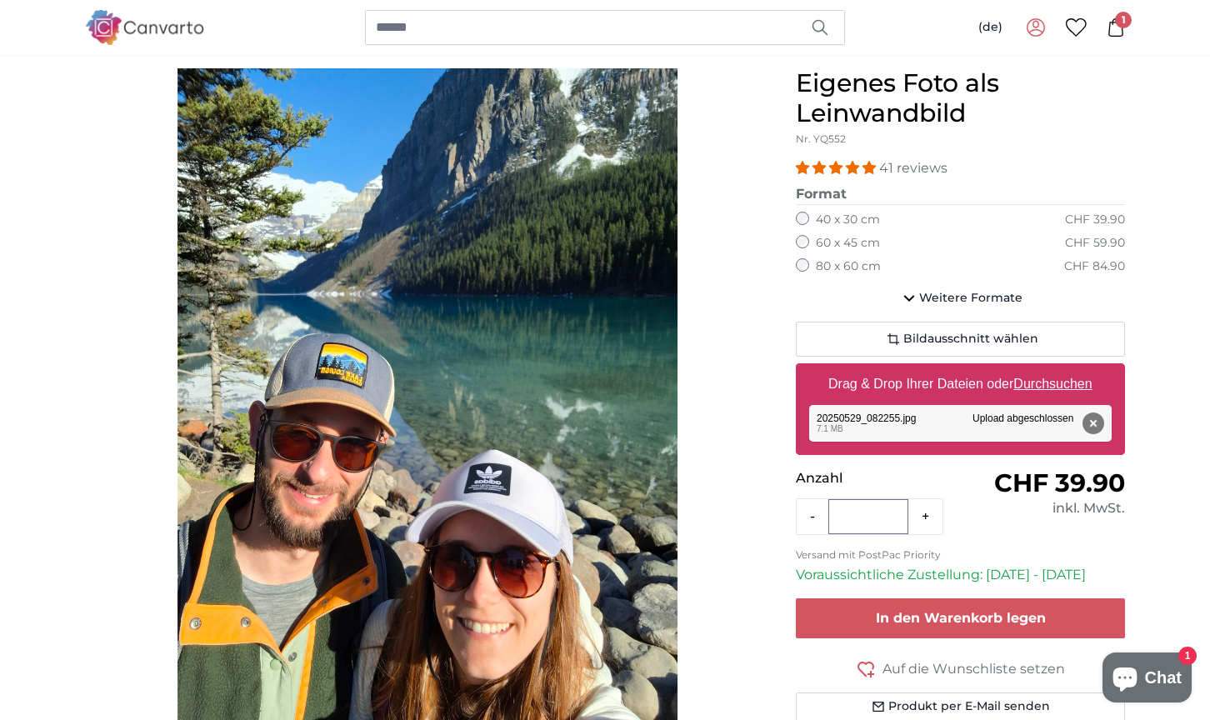
scroll to position [140, 0]
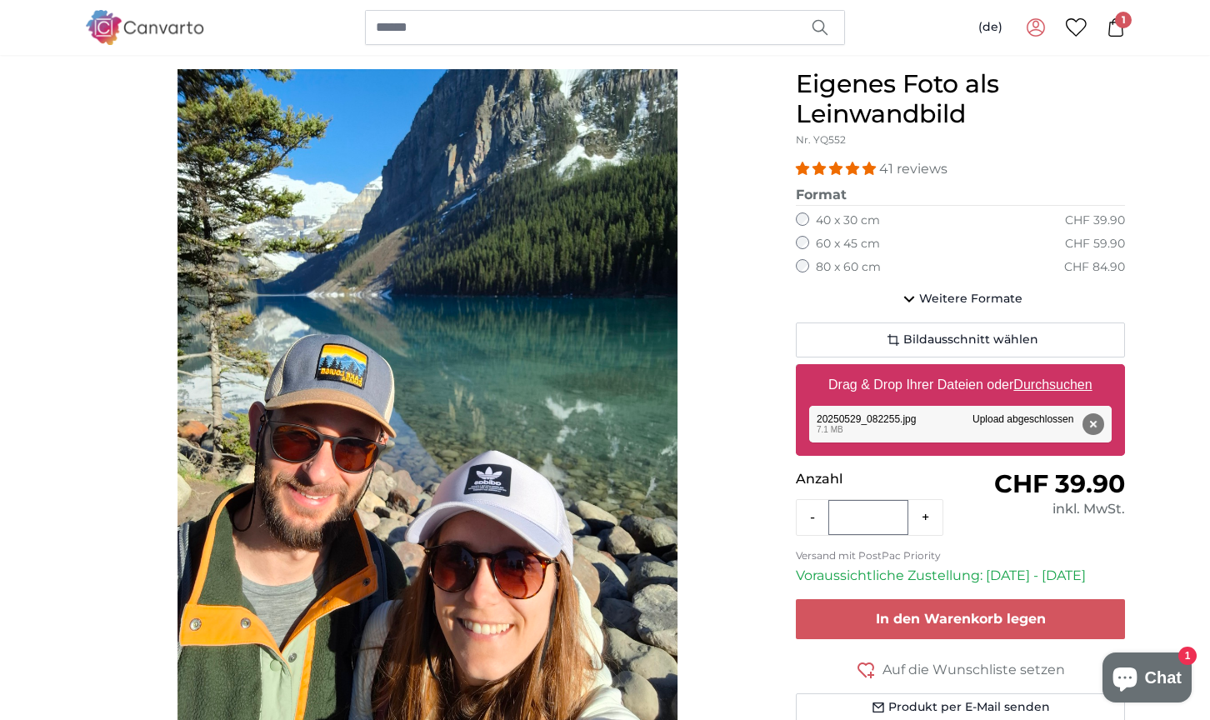
click at [1046, 383] on u "Durchsuchen" at bounding box center [1054, 385] width 78 height 14
click at [1046, 369] on input "Drag & Drop Ihrer Dateien oder Durchsuchen" at bounding box center [960, 366] width 329 height 5
type input "**********"
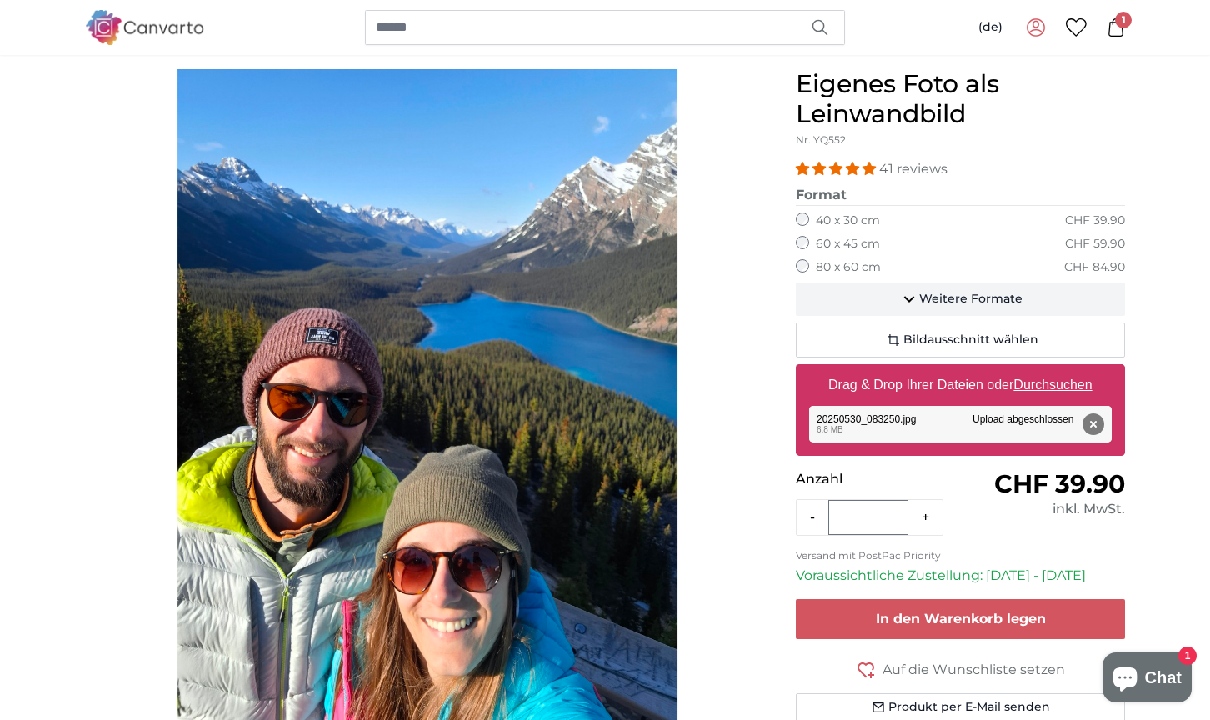
click at [923, 304] on span "Weitere Formate" at bounding box center [970, 299] width 103 height 17
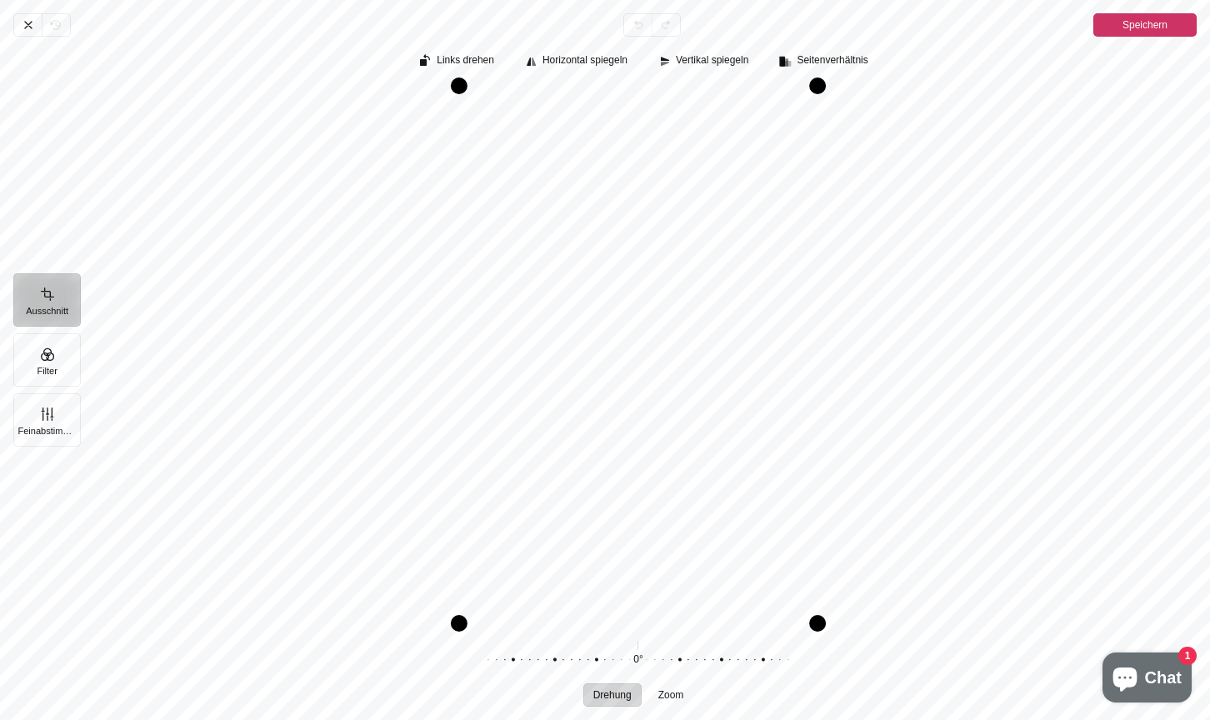
drag, startPoint x: 700, startPoint y: 404, endPoint x: 689, endPoint y: 407, distance: 11.1
click at [689, 407] on div "Pintura" at bounding box center [638, 355] width 1117 height 537
click at [32, 30] on icon "Pintura" at bounding box center [28, 24] width 13 height 13
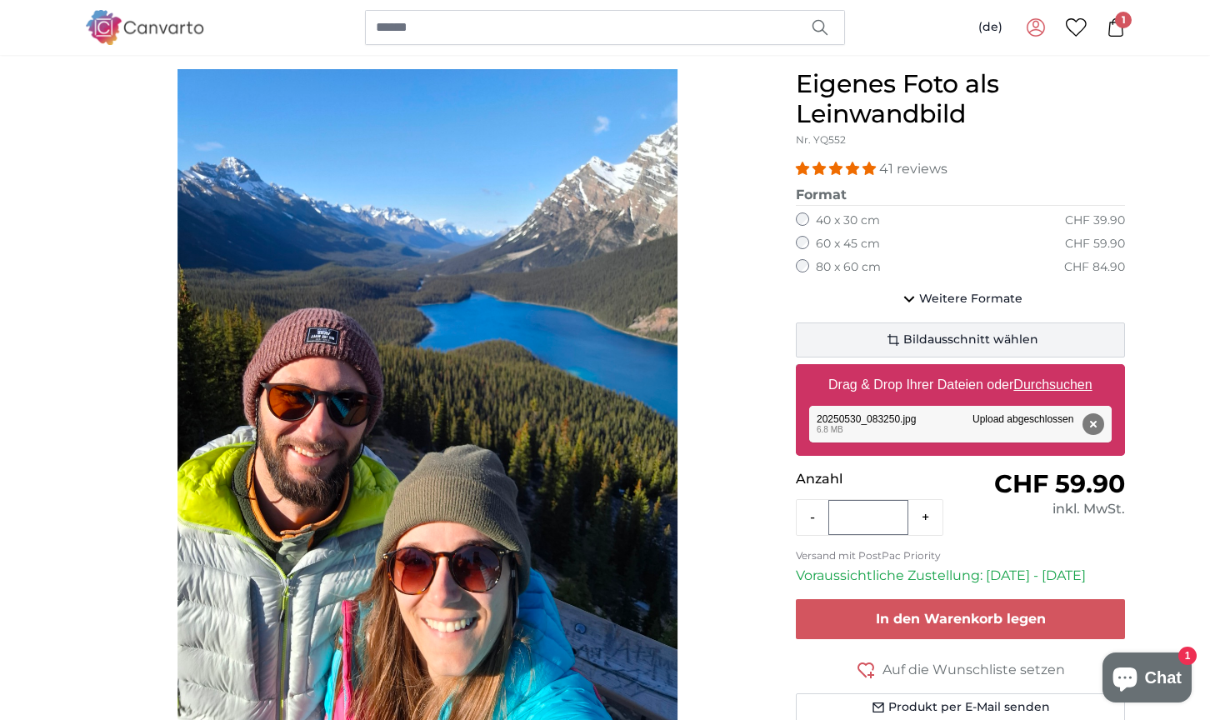
click at [949, 338] on span "Bildausschnitt wählen" at bounding box center [971, 340] width 135 height 17
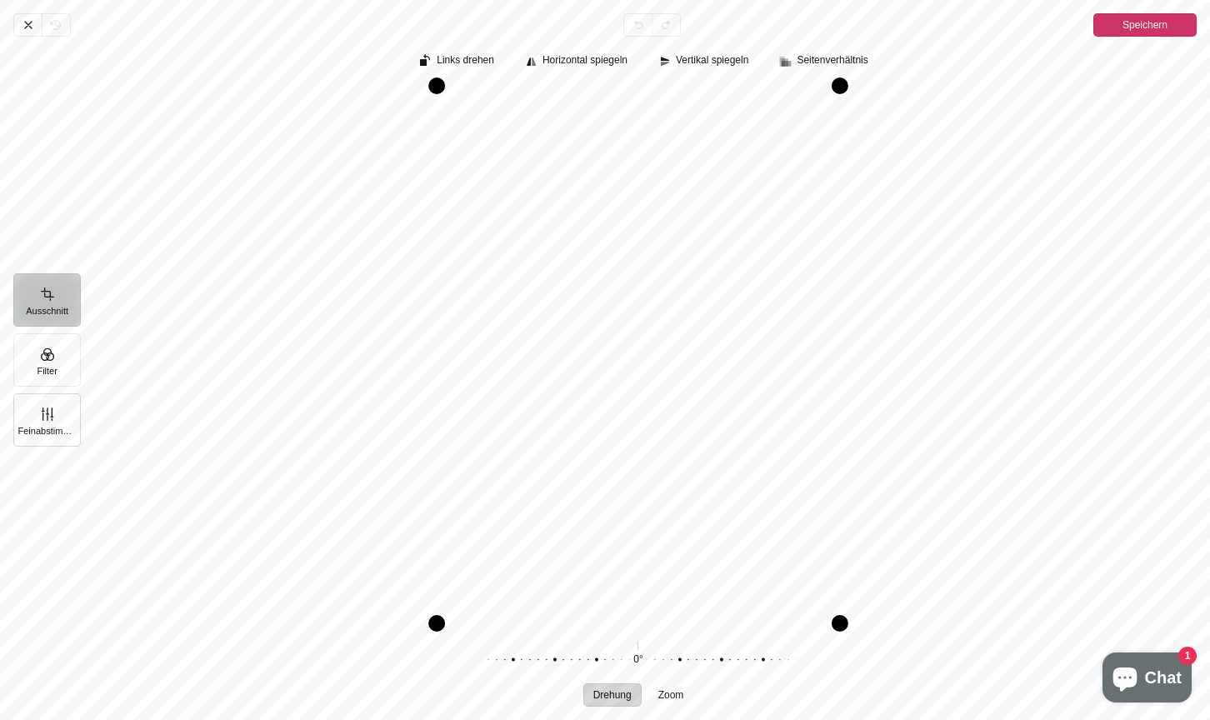
click at [38, 418] on button "Feinabstimmung" at bounding box center [47, 419] width 68 height 53
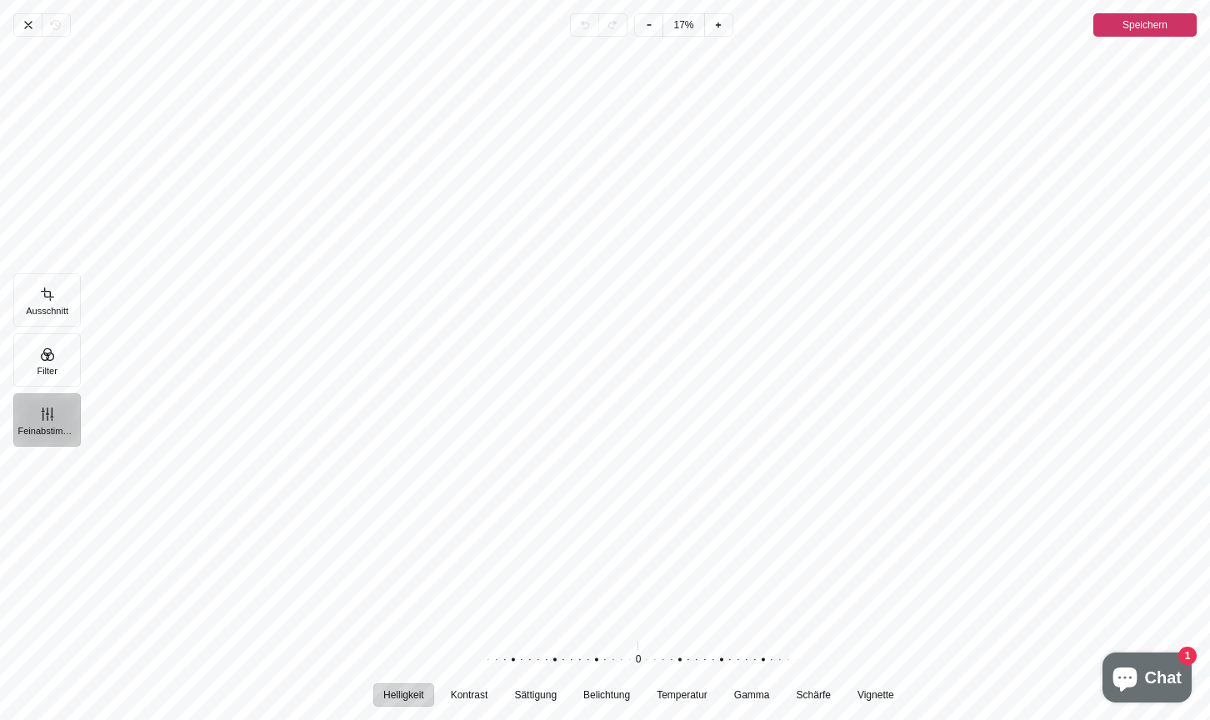
click at [612, 709] on div "Helligkeit Kontrast Sättigung Belichtung Temperatur Gamma Schärfe Vignette 0 Zu…" at bounding box center [645, 671] width 1130 height 83
click at [547, 697] on span "Sättigung" at bounding box center [535, 695] width 43 height 10
drag, startPoint x: 628, startPoint y: 659, endPoint x: 626, endPoint y: 672, distance: 13.4
click at [626, 672] on div "Pintura" at bounding box center [628, 660] width 320 height 47
click at [608, 694] on span "Belichtung" at bounding box center [607, 695] width 47 height 10
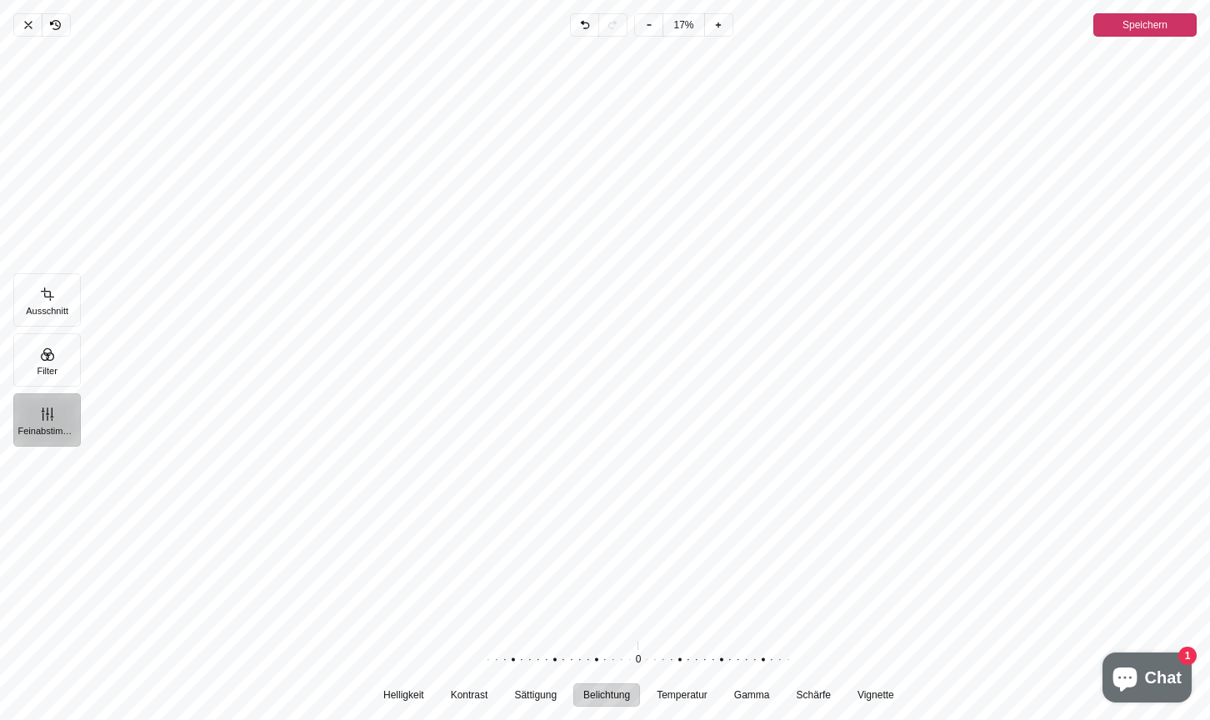
click at [599, 659] on div "Pintura" at bounding box center [630, 660] width 320 height 47
click at [661, 686] on button "Temperatur" at bounding box center [682, 695] width 71 height 23
drag, startPoint x: 638, startPoint y: 659, endPoint x: 615, endPoint y: 656, distance: 22.8
click at [615, 656] on div "Pintura" at bounding box center [608, 660] width 320 height 47
click at [750, 696] on span "Gamma" at bounding box center [752, 695] width 36 height 10
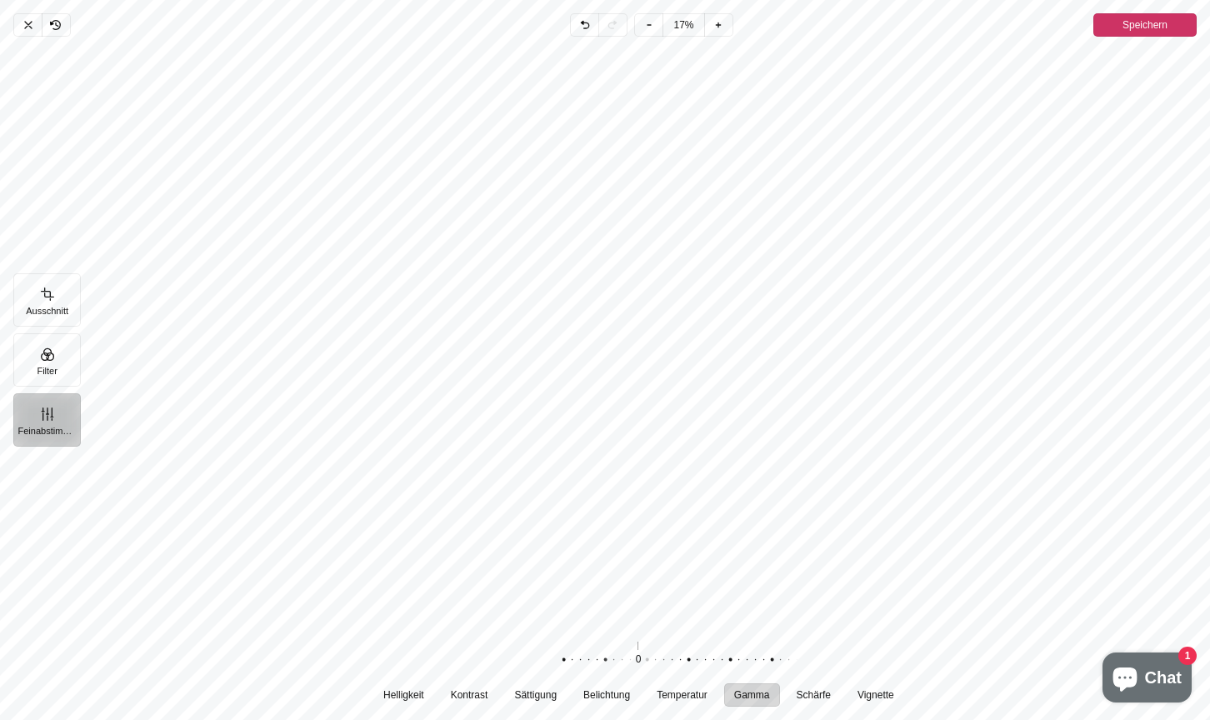
click at [669, 654] on div "Pintura" at bounding box center [723, 660] width 320 height 47
click at [812, 694] on span "Schärfe" at bounding box center [813, 695] width 34 height 10
drag, startPoint x: 694, startPoint y: 659, endPoint x: 694, endPoint y: 649, distance: 10.8
click at [694, 649] on div "Pintura" at bounding box center [630, 660] width 320 height 47
click at [473, 691] on span "Kontrast" at bounding box center [469, 695] width 38 height 10
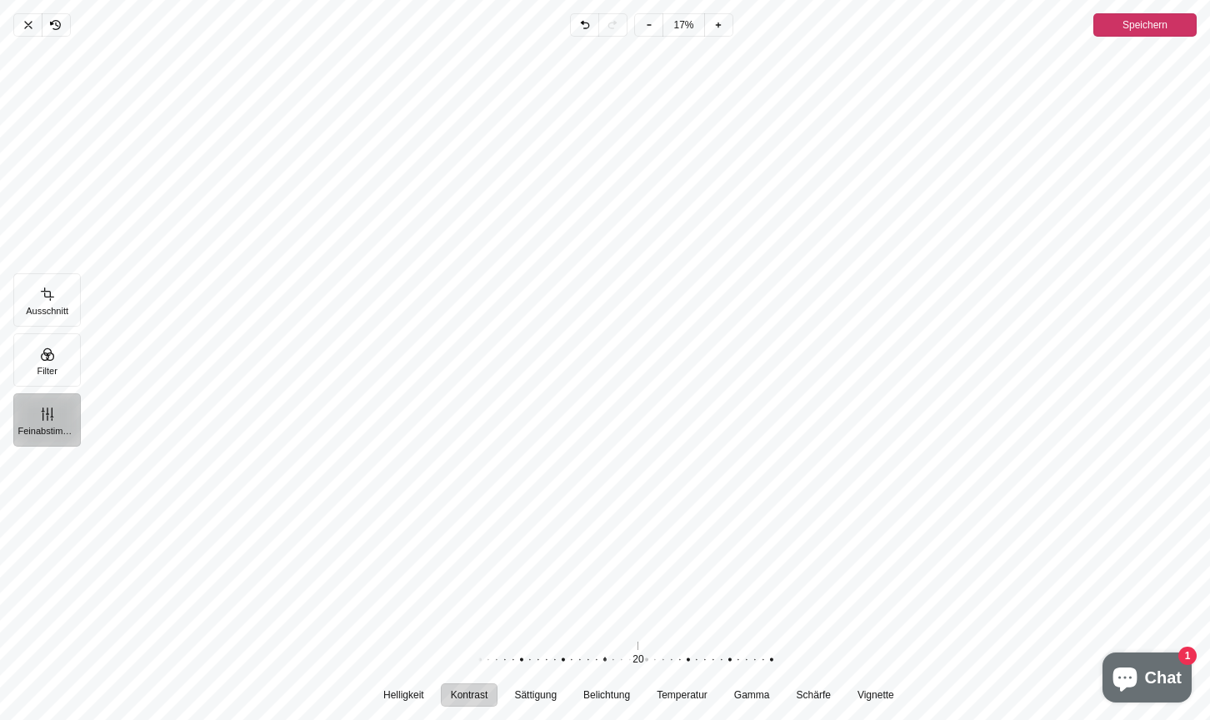
drag, startPoint x: 603, startPoint y: 664, endPoint x: 569, endPoint y: 666, distance: 33.4
click at [569, 666] on div "Pintura" at bounding box center [597, 660] width 320 height 47
click at [403, 693] on span "Helligkeit" at bounding box center [403, 695] width 41 height 10
click at [544, 660] on div "Pintura" at bounding box center [630, 660] width 320 height 47
click at [869, 690] on span "Vignette" at bounding box center [876, 695] width 37 height 10
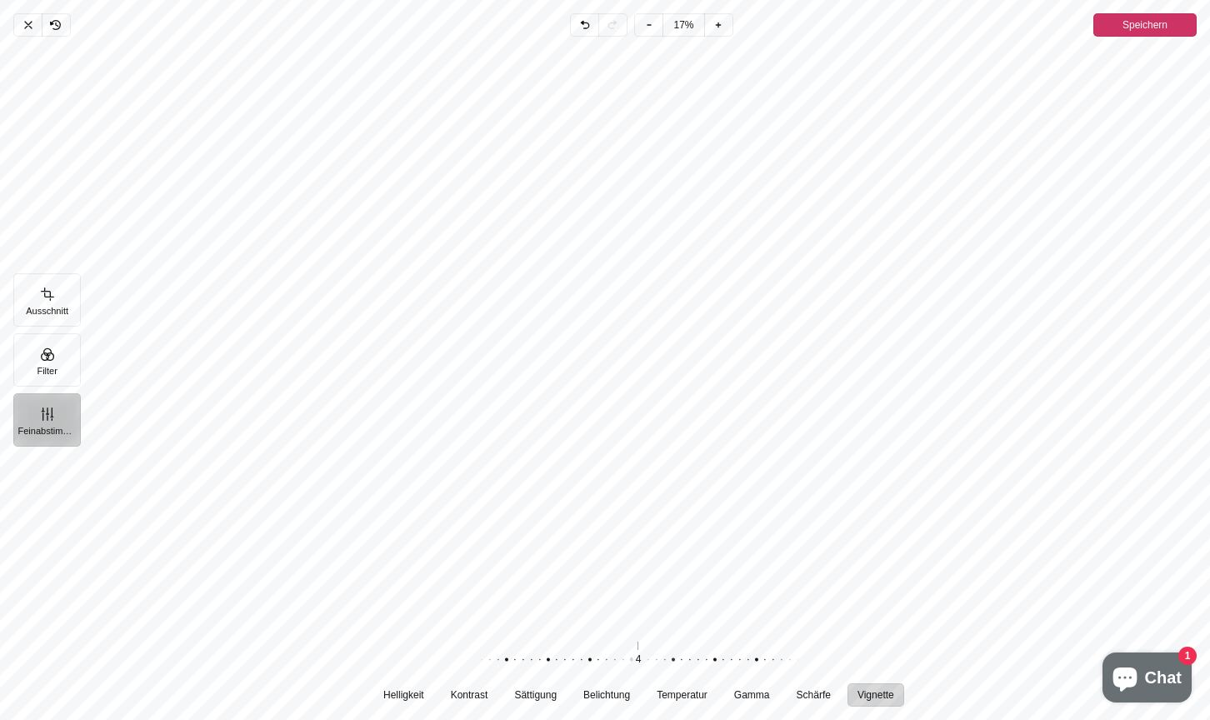
drag, startPoint x: 658, startPoint y: 658, endPoint x: 651, endPoint y: 649, distance: 10.7
click at [651, 649] on div "Pintura" at bounding box center [623, 660] width 320 height 47
click at [1140, 29] on span "Speichern" at bounding box center [1145, 25] width 45 height 20
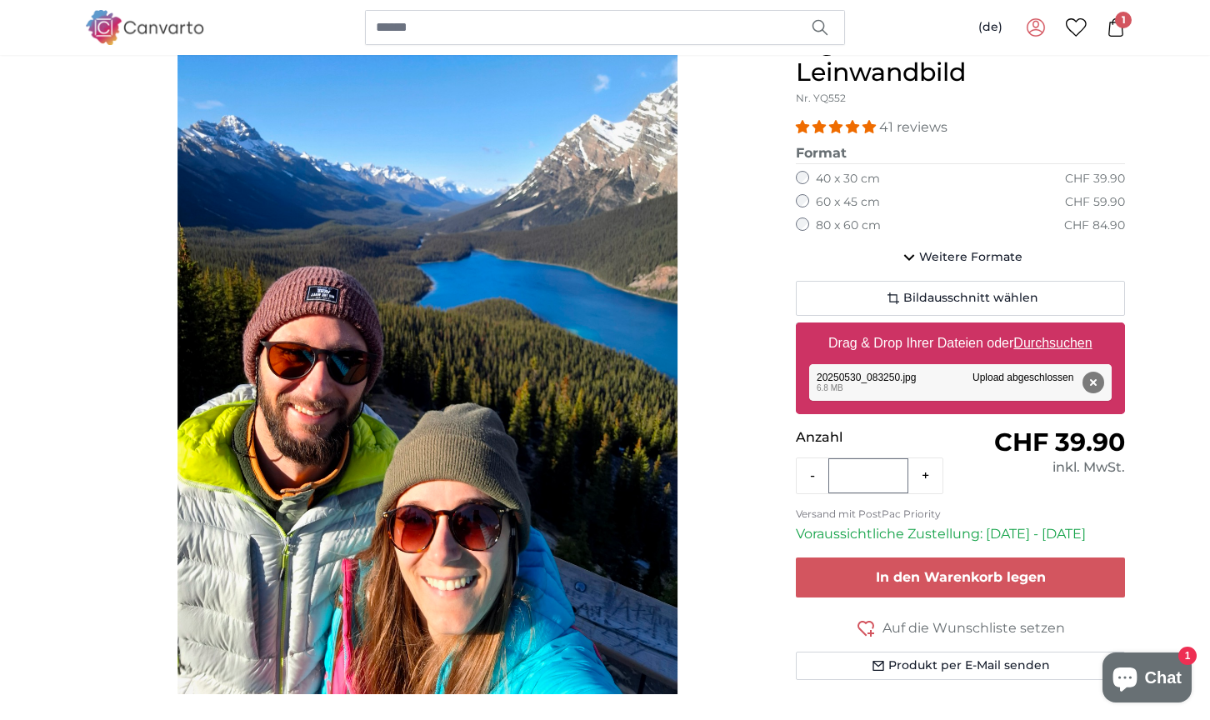
scroll to position [182, 0]
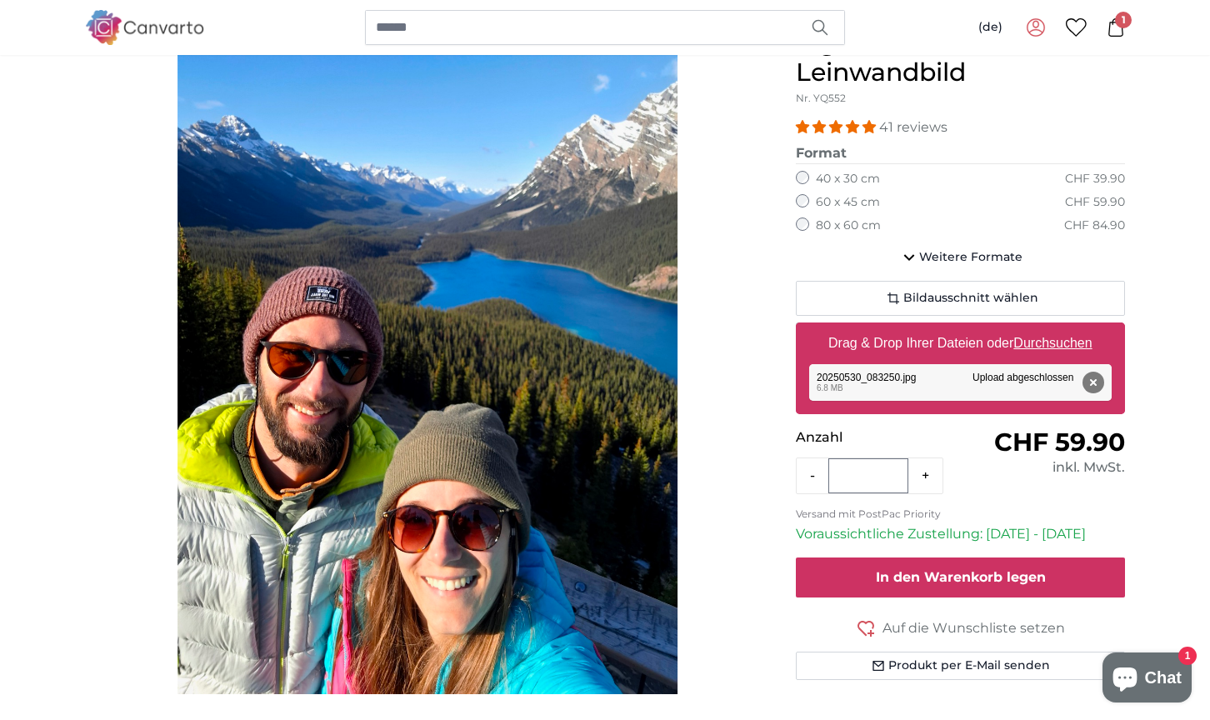
click at [969, 579] on span "In den Warenkorb legen" at bounding box center [961, 577] width 170 height 16
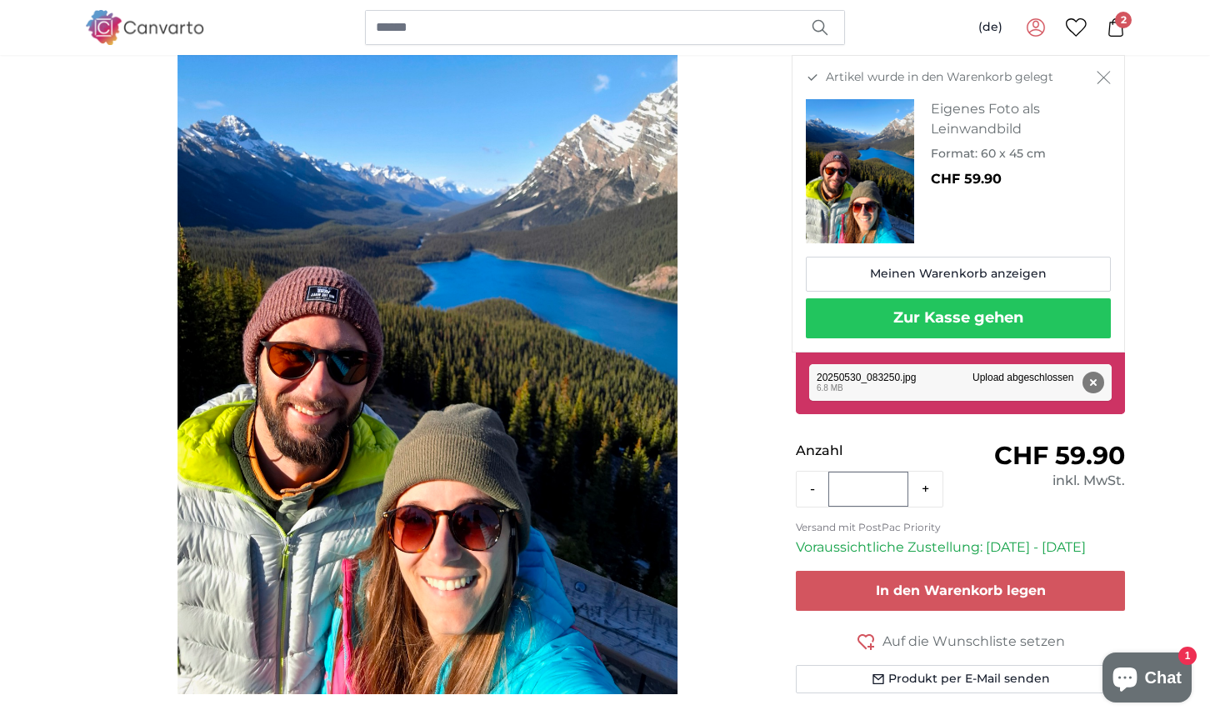
click at [935, 319] on button "Zur Kasse gehen" at bounding box center [958, 318] width 305 height 40
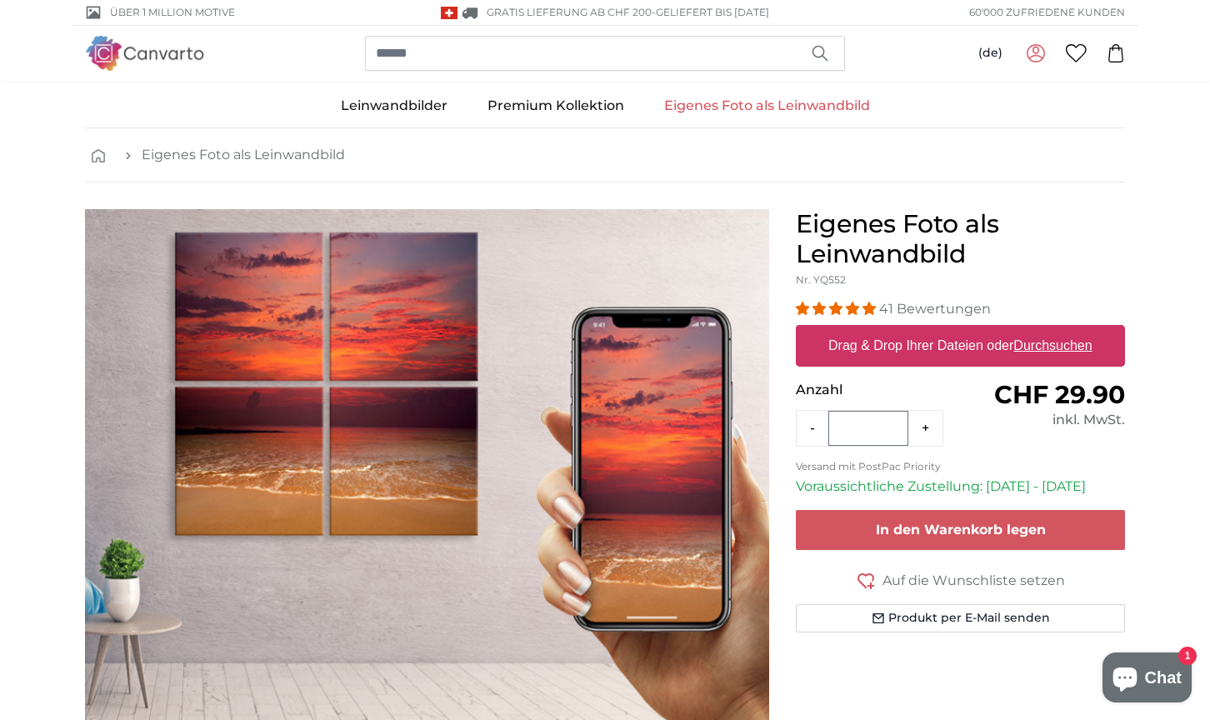
click at [1033, 353] on u "Durchsuchen" at bounding box center [1054, 345] width 78 height 14
click at [1033, 330] on input "Drag & Drop Ihrer Dateien oder Durchsuchen" at bounding box center [960, 327] width 329 height 5
type input "**********"
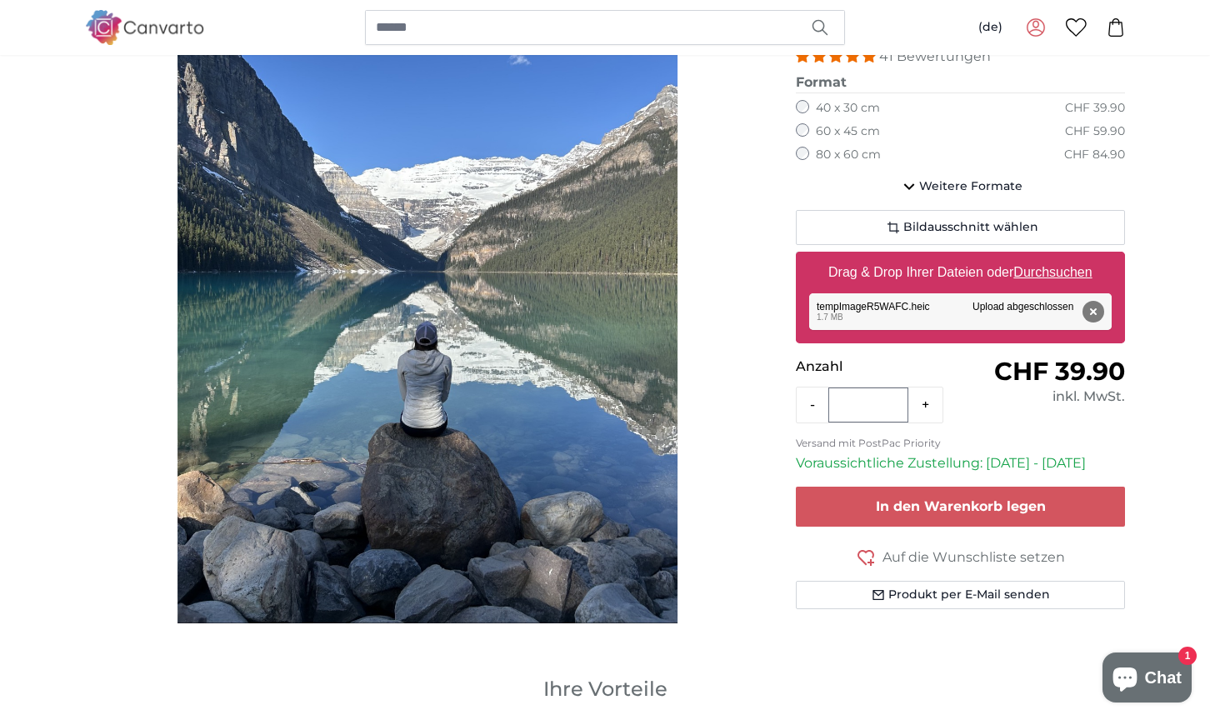
scroll to position [252, 0]
click at [850, 304] on div "Entfernen Nochmal versuchen Entfernen Hochladen Abbrechen Nochmal versuchen Ent…" at bounding box center [960, 312] width 303 height 37
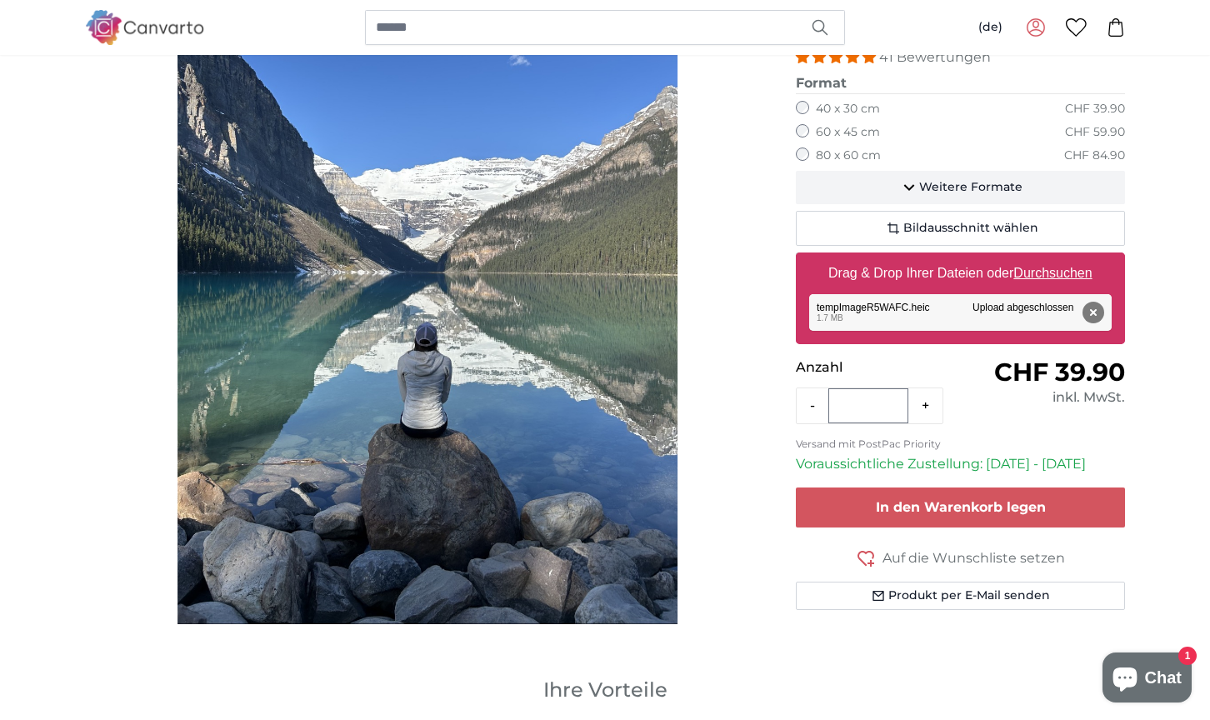
click at [939, 193] on button "Weitere Formate" at bounding box center [960, 187] width 329 height 33
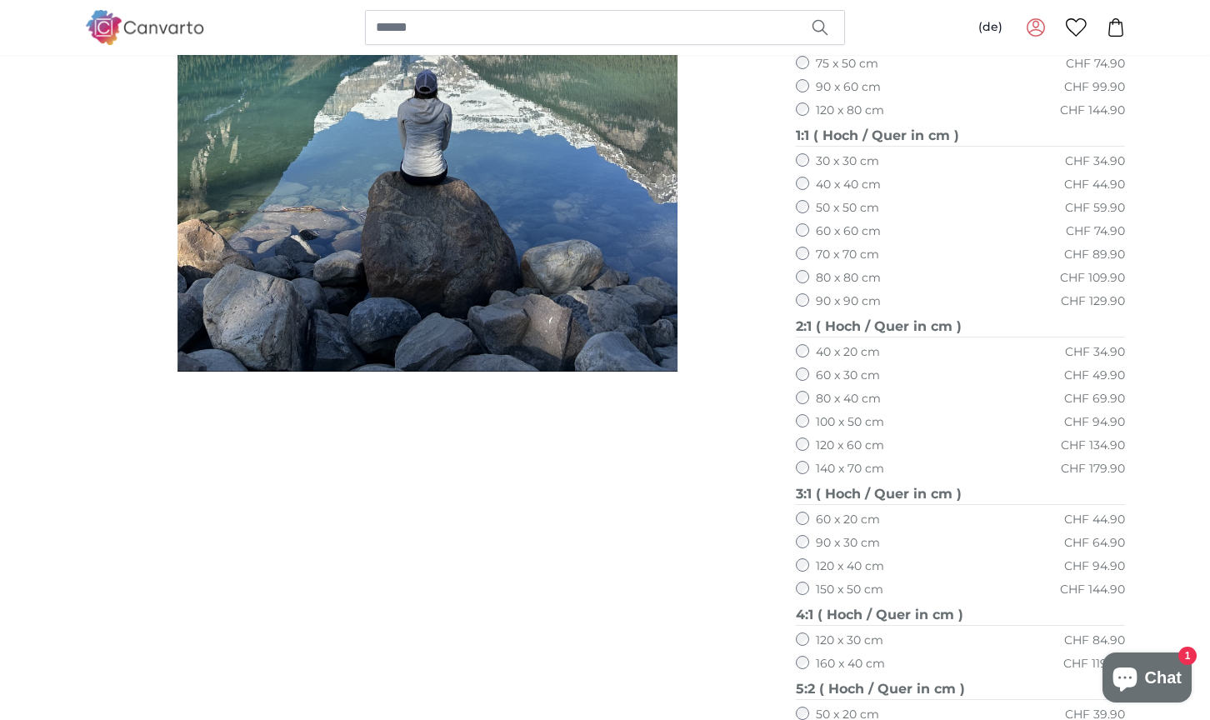
scroll to position [508, 0]
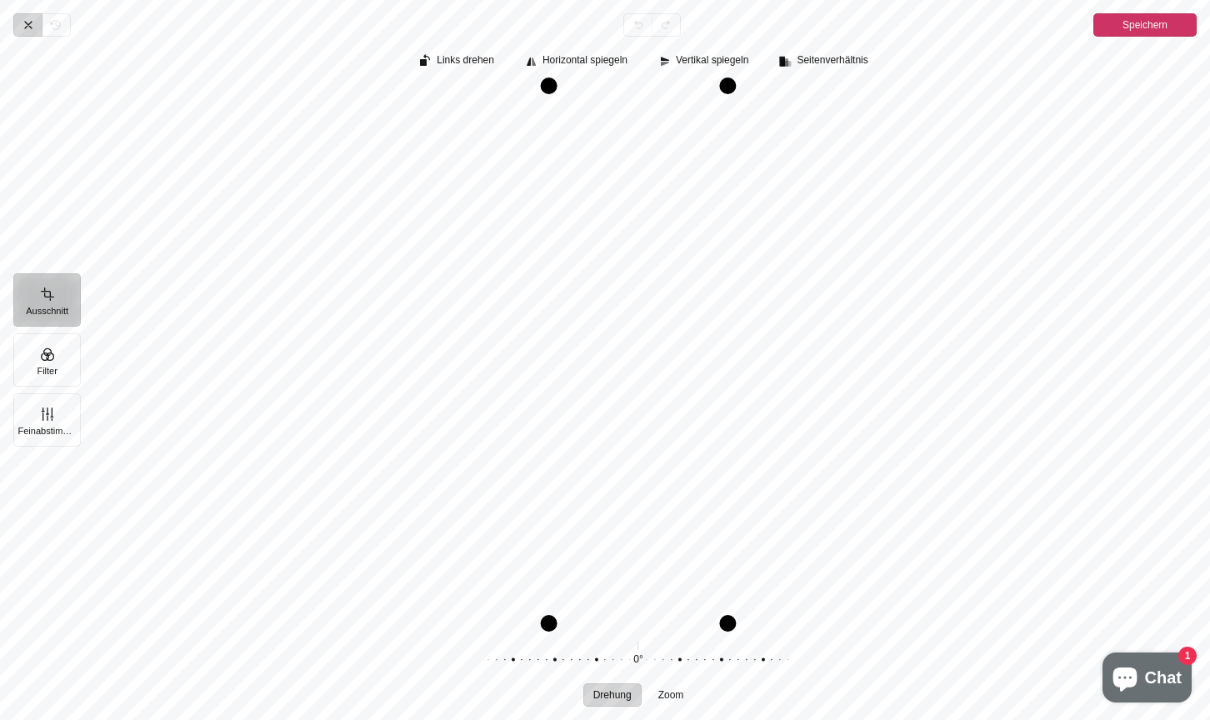
click at [29, 24] on icon "Pintura" at bounding box center [28, 25] width 7 height 7
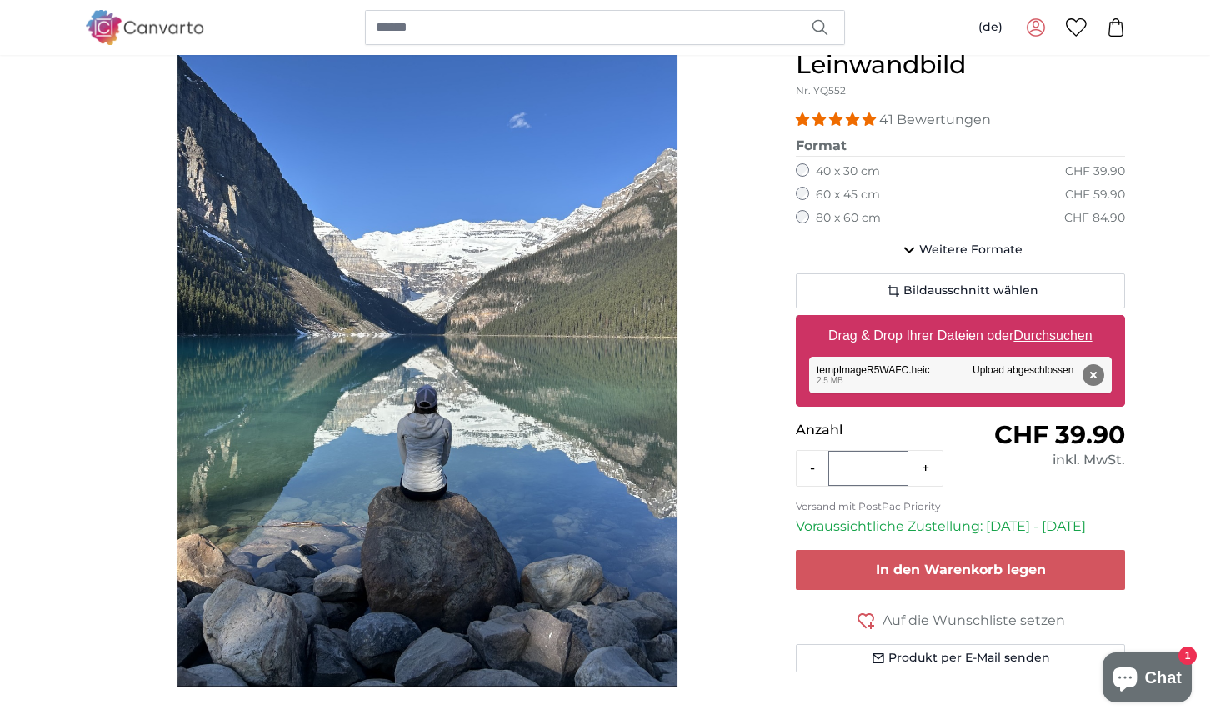
scroll to position [217, 0]
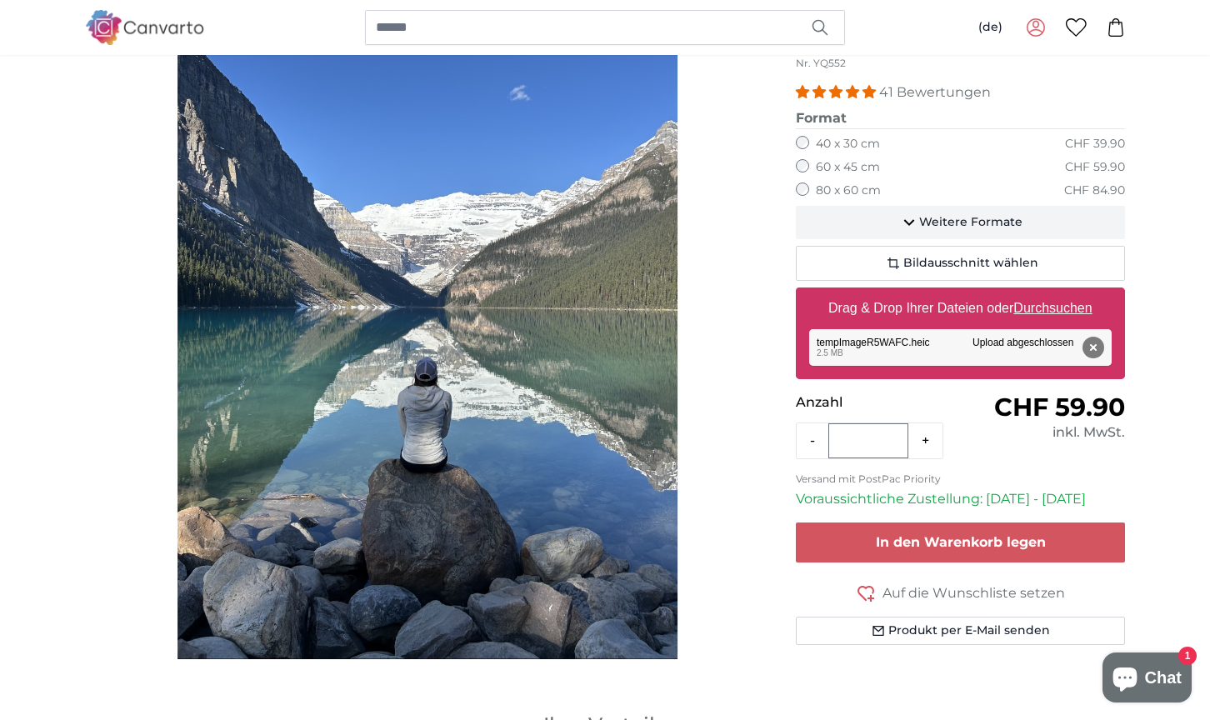
click at [935, 218] on span "Weitere Formate" at bounding box center [970, 222] width 103 height 17
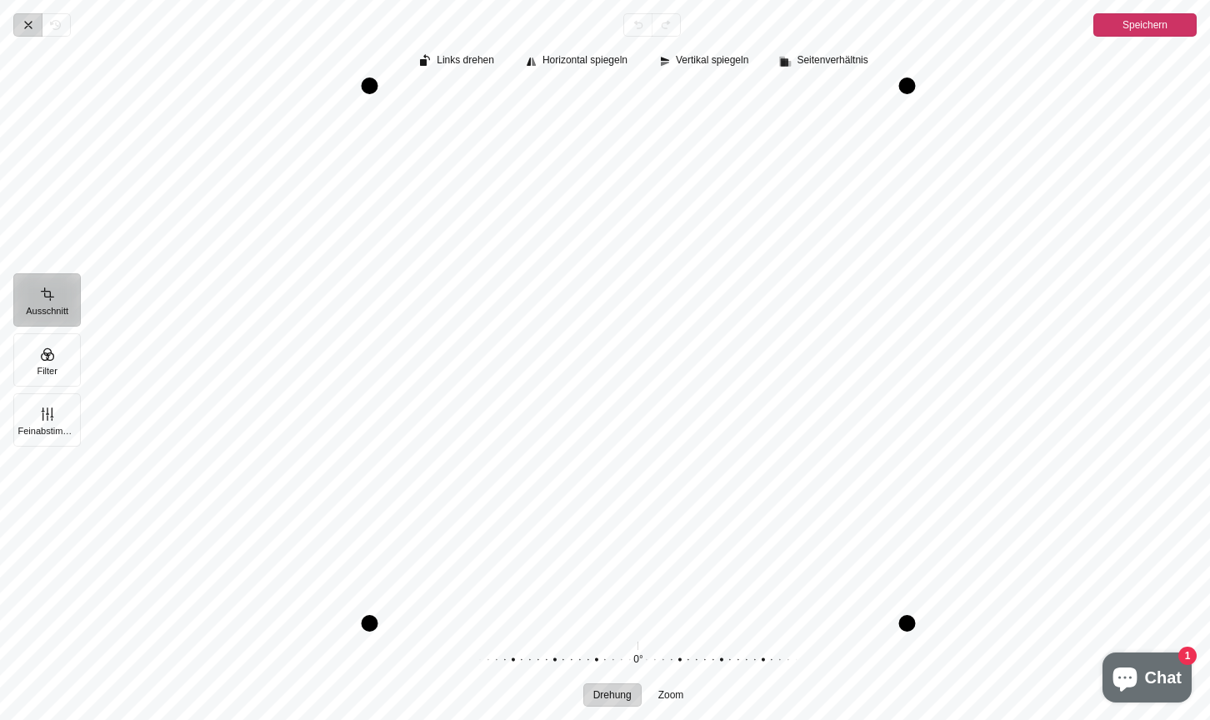
click at [30, 36] on span "Abbrechen" at bounding box center [27, 24] width 28 height 23
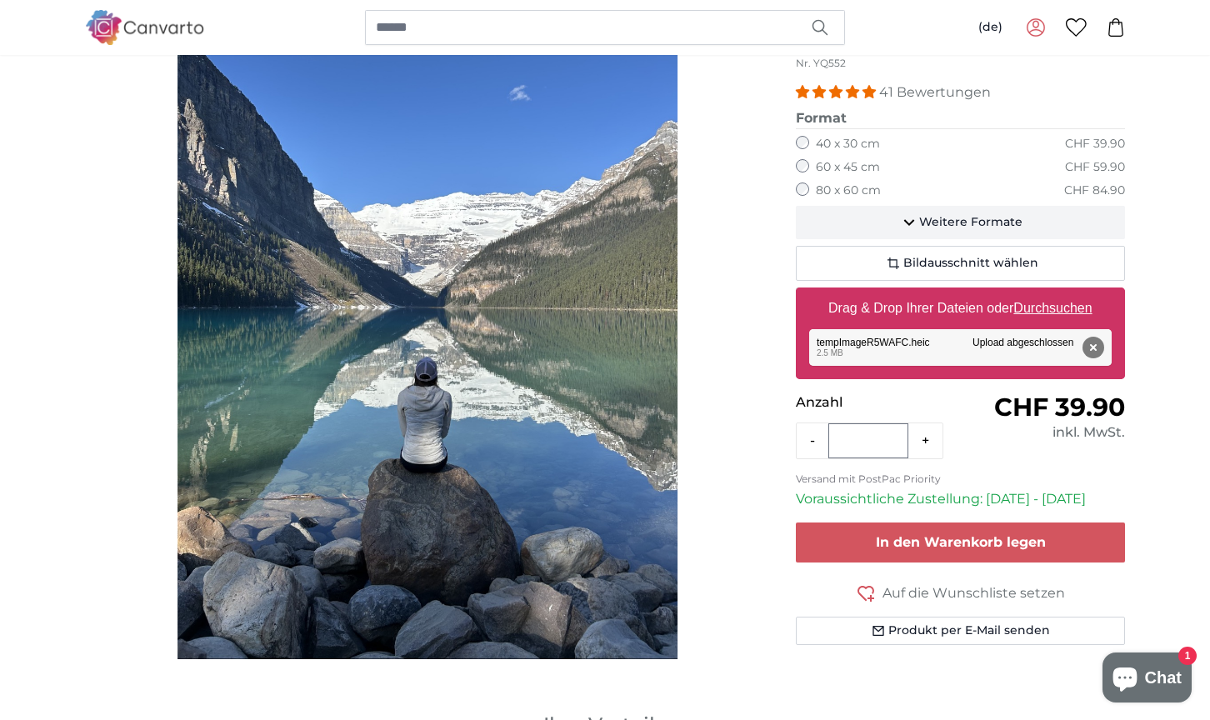
click at [891, 217] on button "Weitere Formate" at bounding box center [960, 222] width 329 height 33
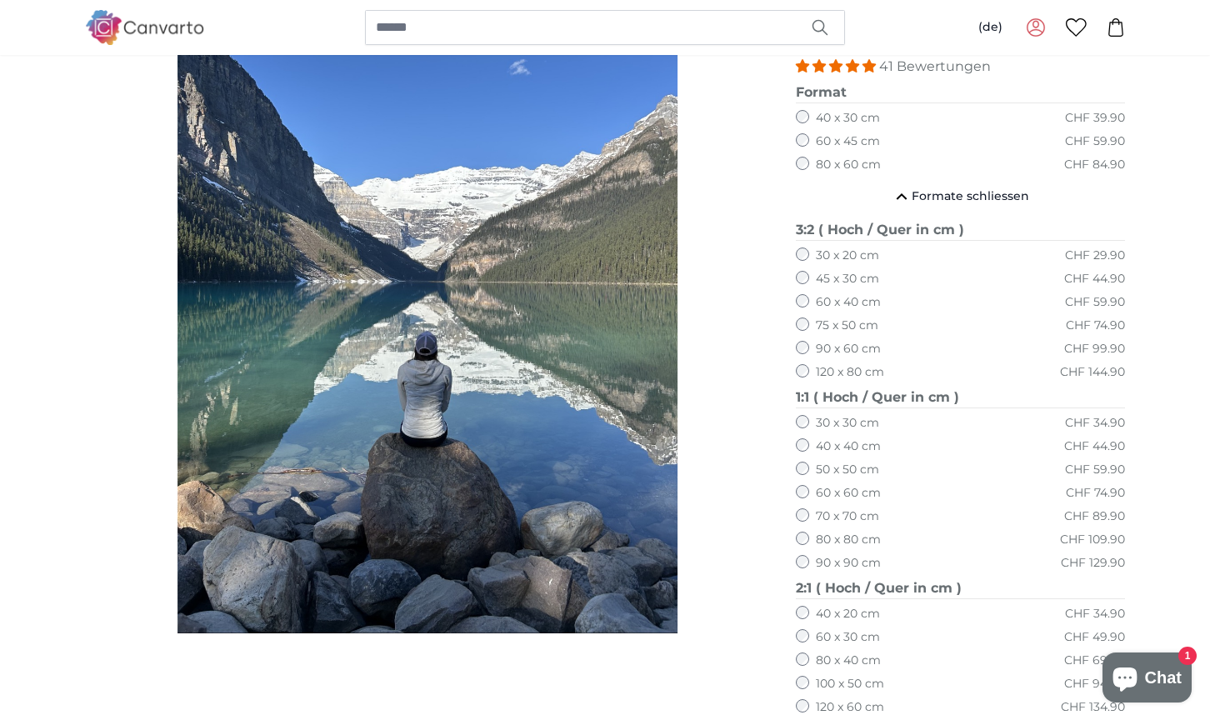
scroll to position [232, 0]
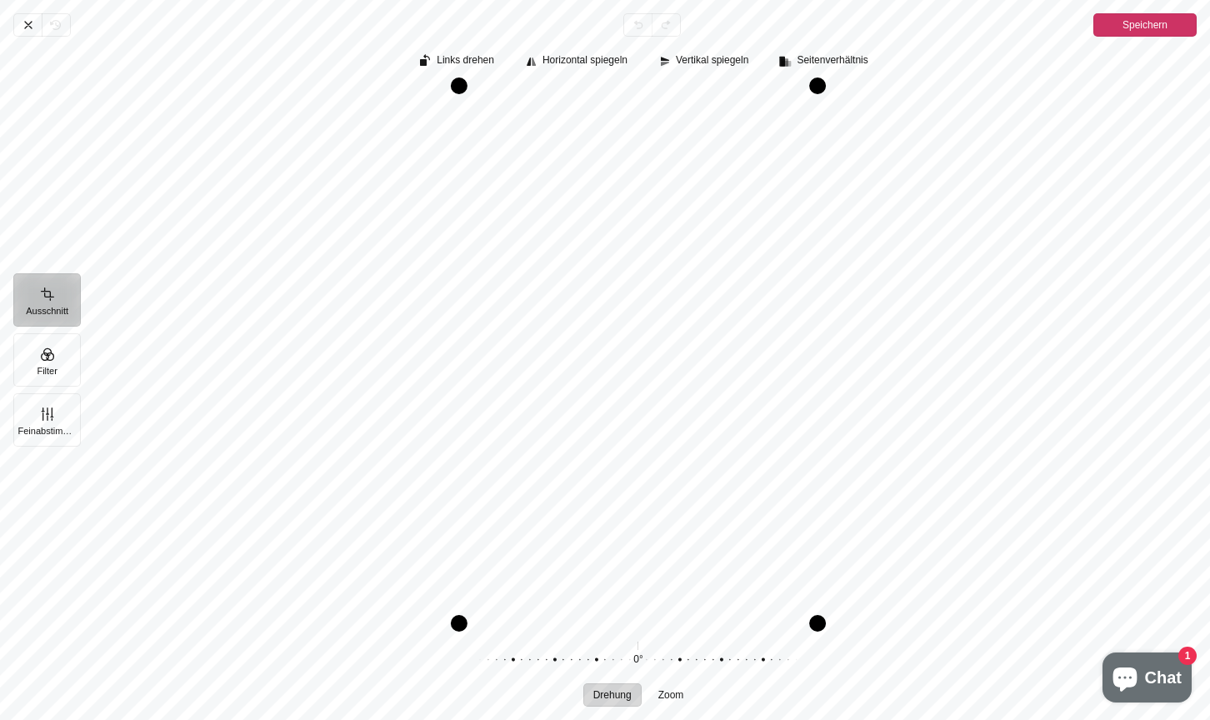
drag, startPoint x: 706, startPoint y: 327, endPoint x: 695, endPoint y: 335, distance: 13.7
click at [695, 335] on div "Pintura" at bounding box center [638, 355] width 1117 height 537
click at [721, 61] on span "Vertikal spiegeln" at bounding box center [712, 60] width 73 height 11
click at [560, 64] on span "Horizontal spiegeln" at bounding box center [585, 60] width 85 height 11
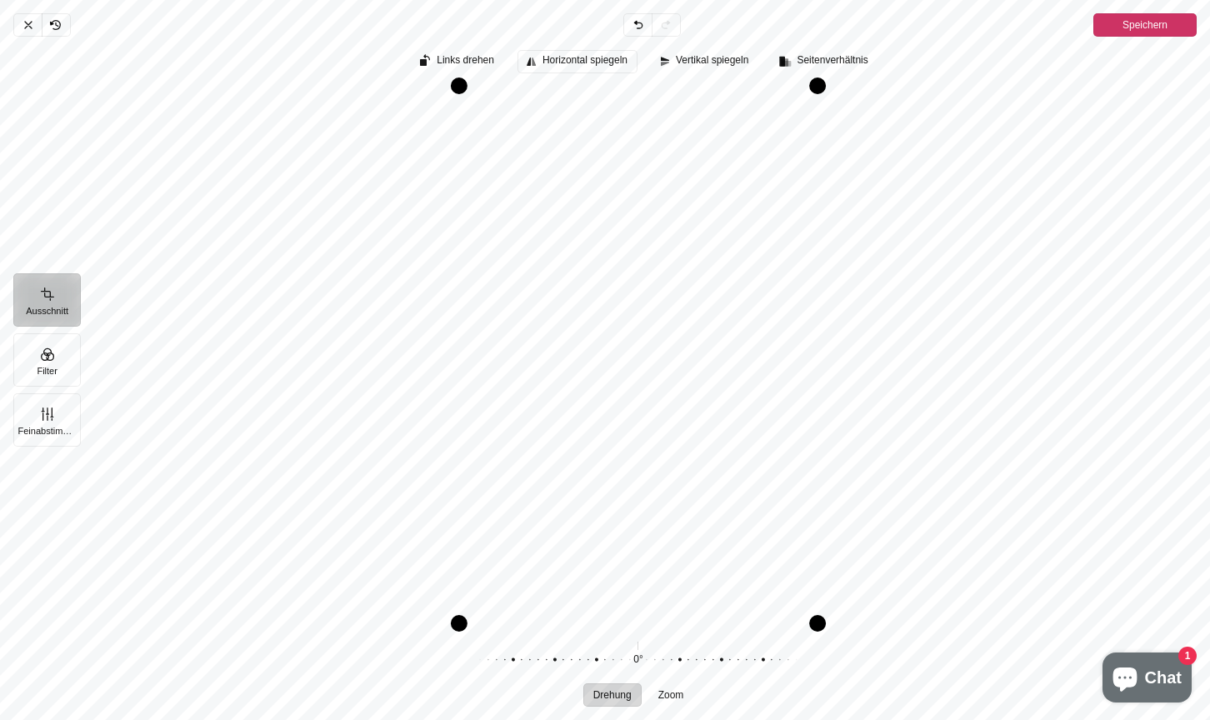
click at [560, 64] on span "Horizontal spiegeln" at bounding box center [585, 60] width 85 height 11
click at [27, 32] on span "Abbrechen" at bounding box center [27, 24] width 28 height 23
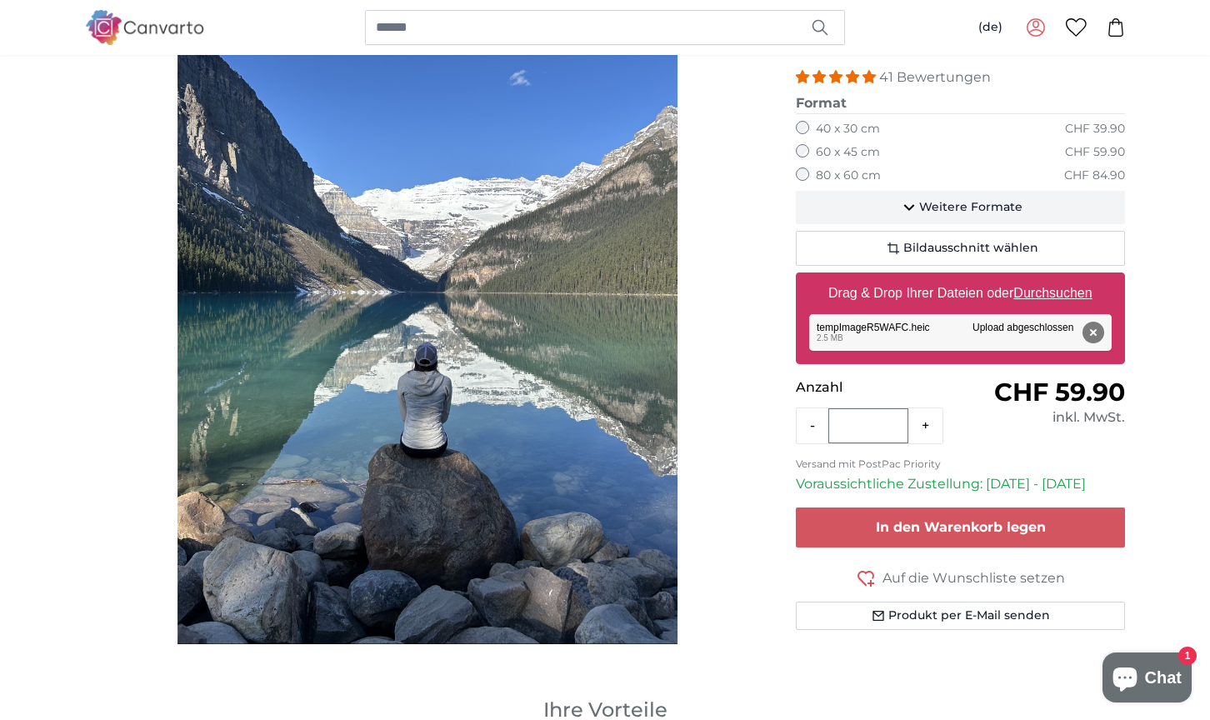
click at [926, 213] on span "Weitere Formate" at bounding box center [970, 207] width 103 height 17
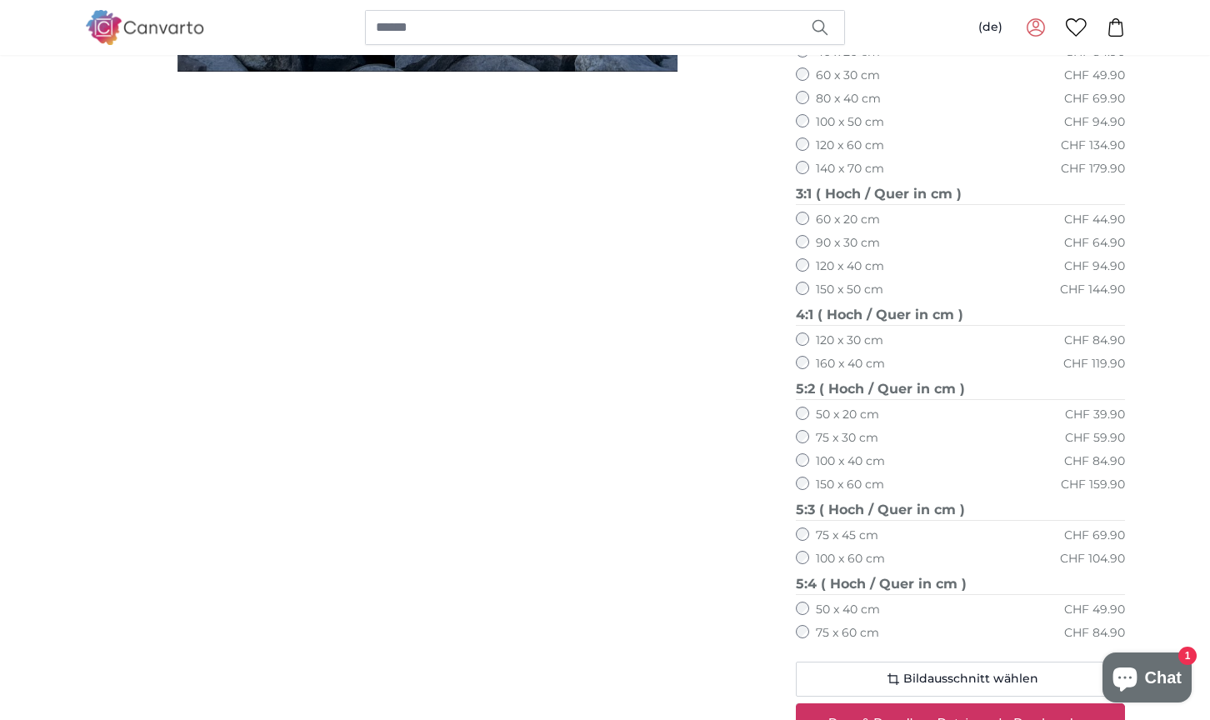
scroll to position [805, 0]
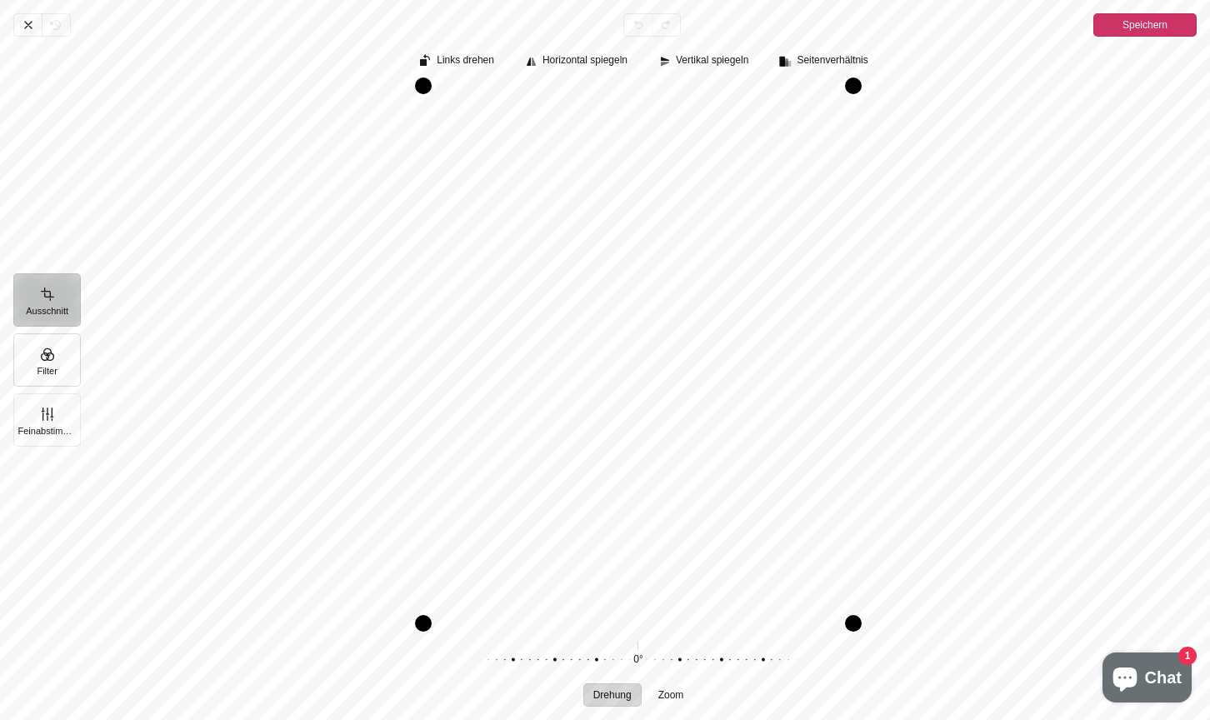
click at [44, 363] on button "Filter" at bounding box center [47, 359] width 68 height 53
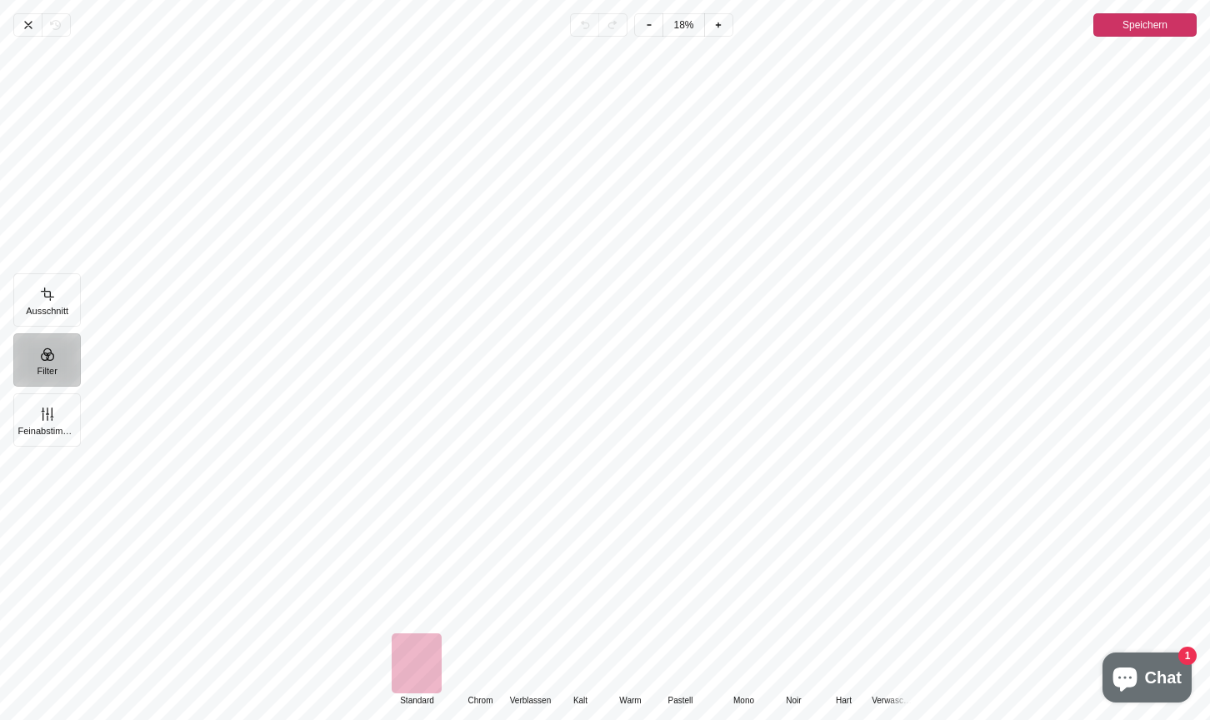
click at [800, 662] on div "Pintura" at bounding box center [794, 664] width 50 height 60
click at [740, 664] on div "Pintura" at bounding box center [744, 664] width 50 height 60
click at [624, 664] on div "Pintura" at bounding box center [630, 664] width 50 height 60
click at [400, 652] on div "Pintura" at bounding box center [417, 664] width 50 height 60
click at [711, 656] on div "Pintura" at bounding box center [724, 664] width 50 height 60
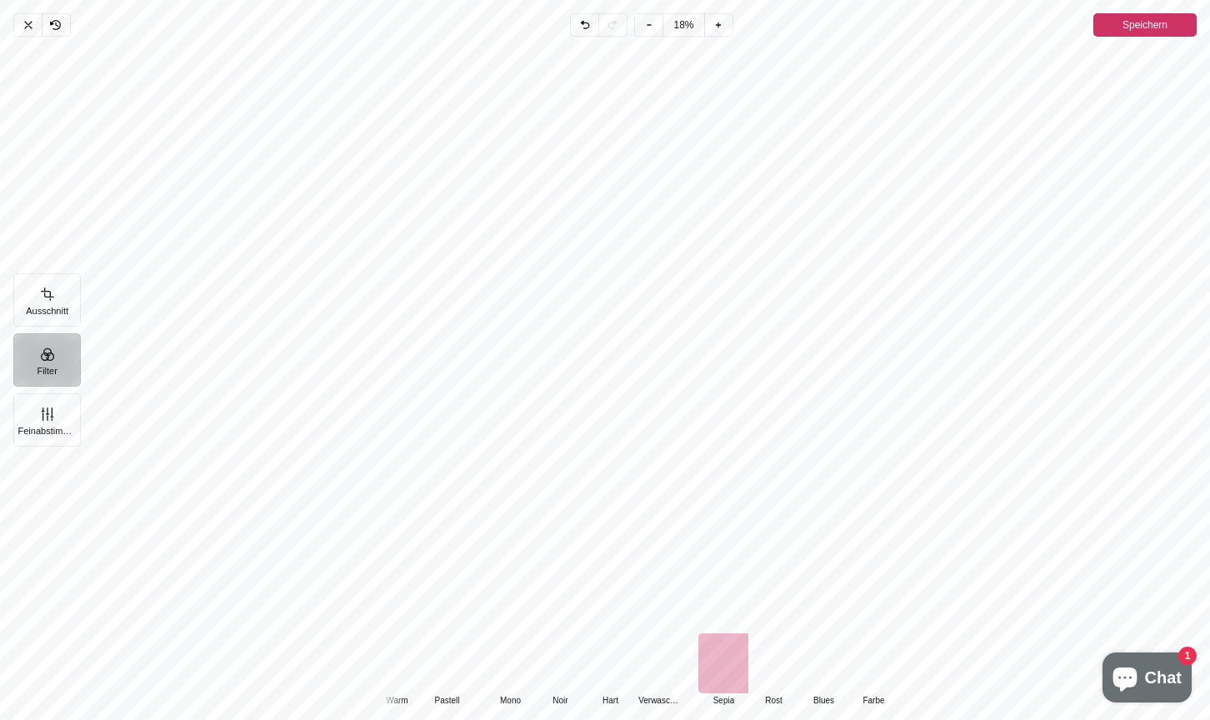
click at [761, 659] on div "Pintura" at bounding box center [774, 664] width 50 height 60
click at [824, 657] on div "Pintura" at bounding box center [824, 664] width 50 height 60
click at [860, 657] on div "Pintura" at bounding box center [874, 664] width 50 height 60
click at [595, 664] on div "Pintura" at bounding box center [599, 664] width 50 height 60
click at [542, 656] on div "Pintura" at bounding box center [549, 664] width 50 height 60
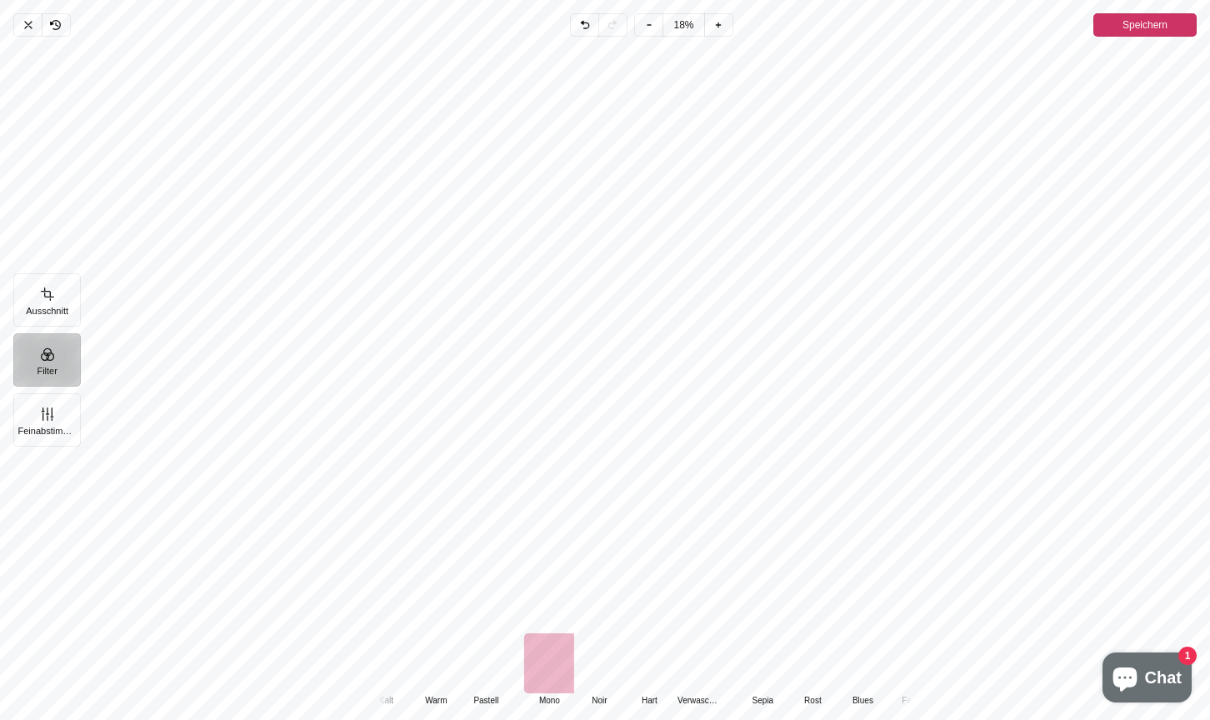
click at [584, 665] on div "Pintura" at bounding box center [599, 664] width 50 height 60
click at [634, 673] on div "Pintura" at bounding box center [649, 664] width 50 height 60
click at [694, 661] on div "Pintura" at bounding box center [699, 664] width 50 height 60
click at [483, 659] on div "Pintura" at bounding box center [486, 664] width 50 height 60
click at [538, 659] on div "Pintura" at bounding box center [523, 664] width 50 height 60
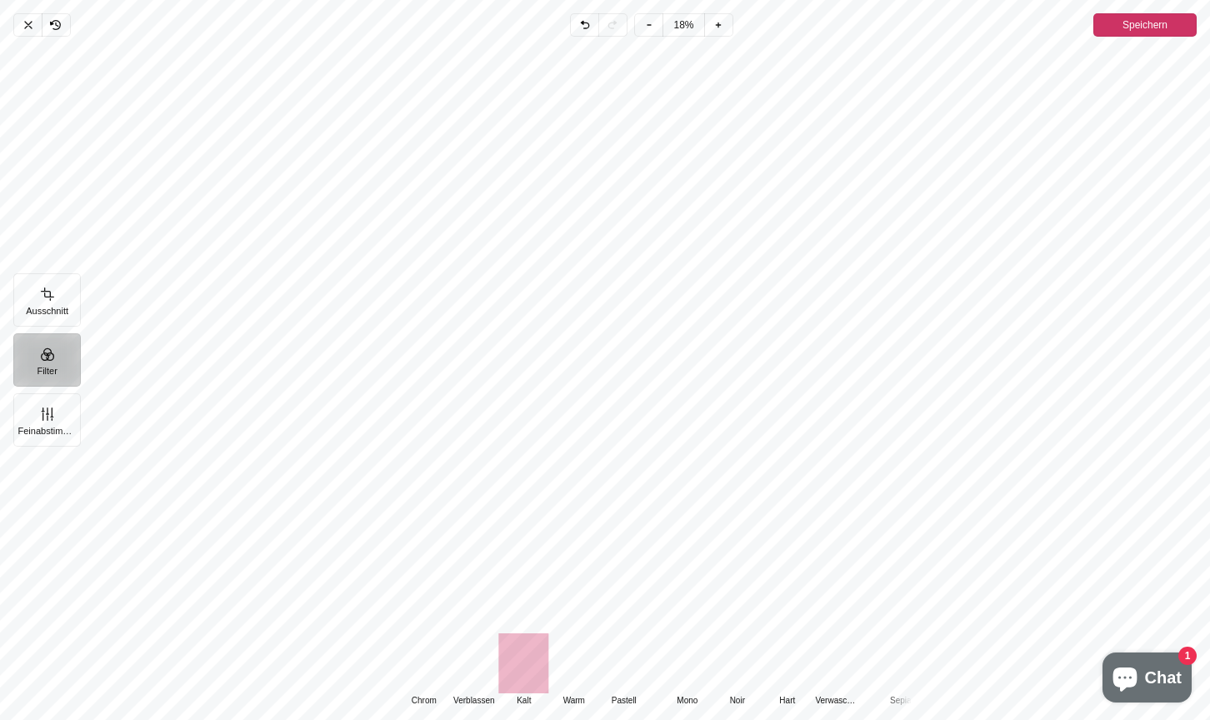
click at [574, 665] on div "Pintura" at bounding box center [574, 664] width 50 height 60
click at [478, 664] on div "Pintura" at bounding box center [473, 664] width 50 height 60
click at [478, 664] on div "Pintura" at bounding box center [480, 664] width 50 height 60
click at [408, 673] on div "Pintura" at bounding box center [417, 664] width 50 height 60
click at [468, 669] on div "Pintura" at bounding box center [480, 664] width 50 height 60
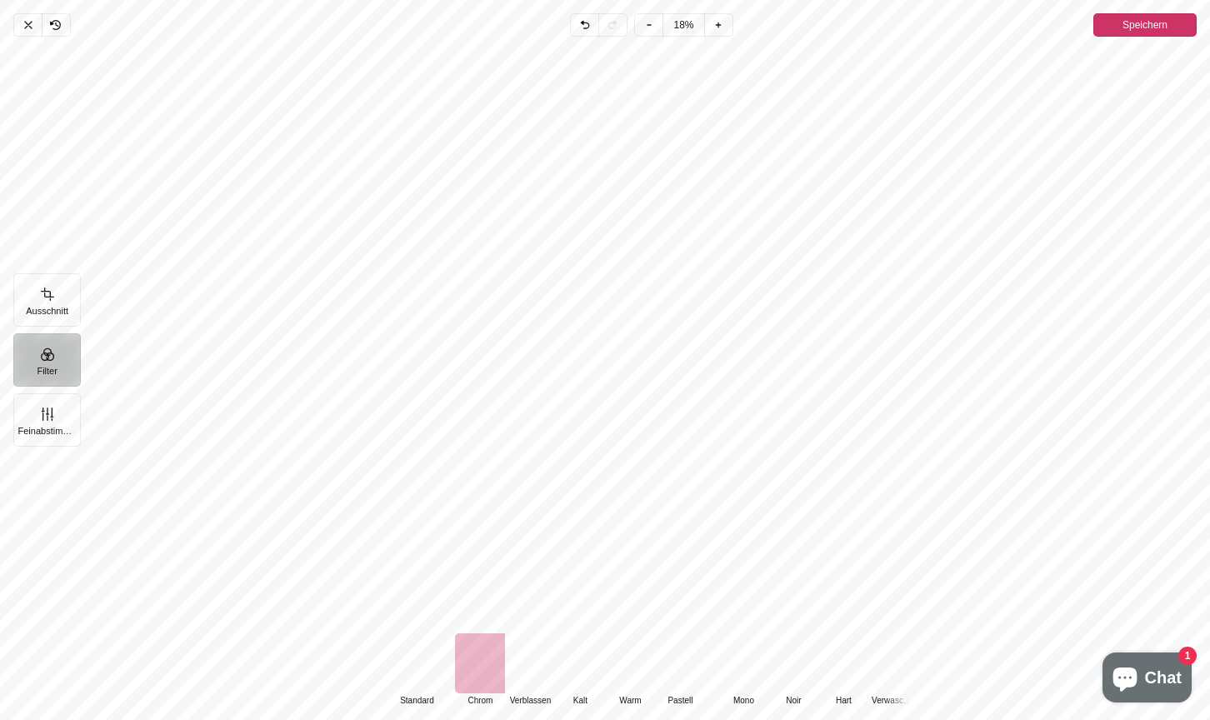
click at [422, 669] on div "Pintura" at bounding box center [417, 664] width 50 height 60
click at [480, 672] on div "Pintura" at bounding box center [480, 664] width 50 height 60
click at [423, 664] on div "Pintura" at bounding box center [417, 664] width 50 height 60
click at [472, 657] on div "Pintura" at bounding box center [480, 664] width 50 height 60
click at [62, 423] on button "Feinabstimmung" at bounding box center [47, 419] width 68 height 53
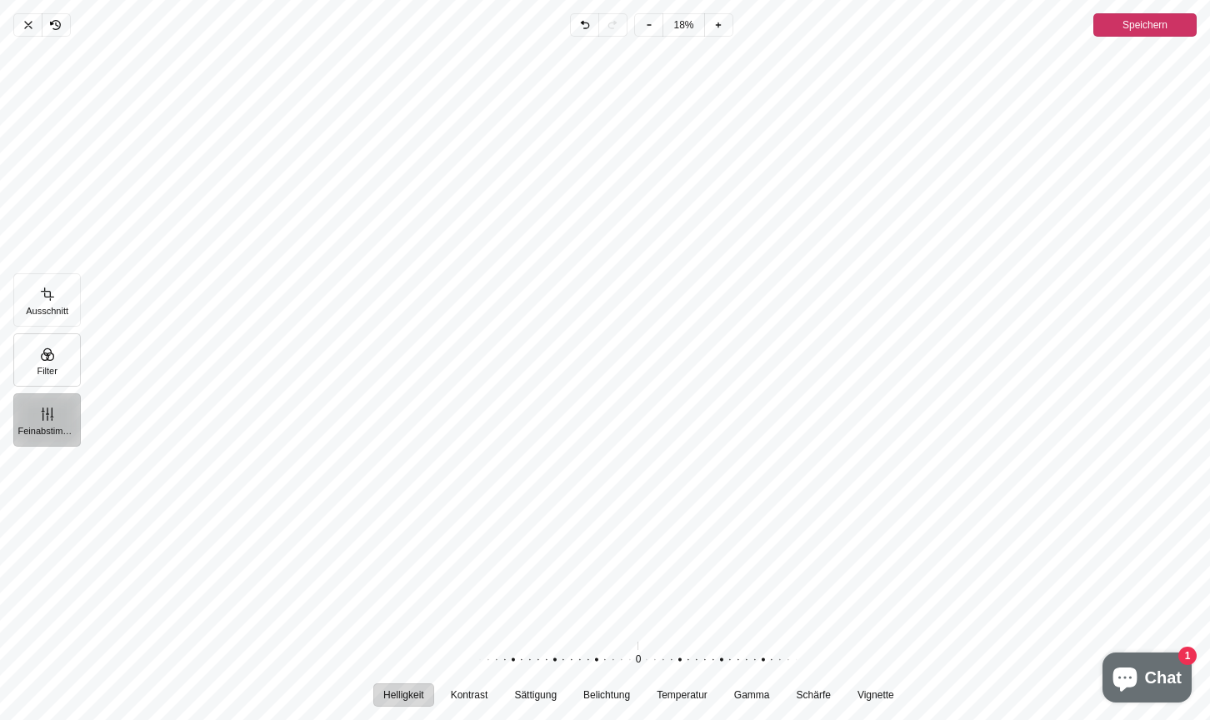
click at [40, 363] on button "Filter" at bounding box center [47, 359] width 68 height 53
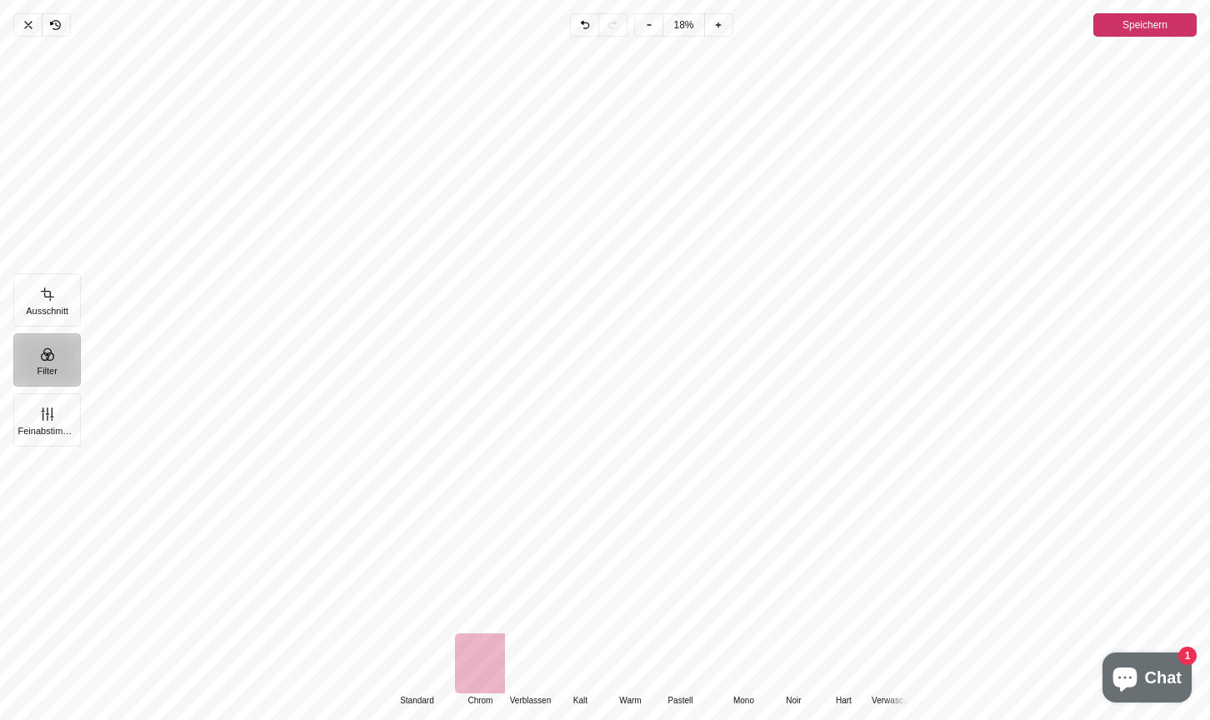
click at [410, 664] on div "Pintura" at bounding box center [417, 664] width 50 height 60
click at [43, 410] on button "Feinabstimmung" at bounding box center [47, 419] width 68 height 53
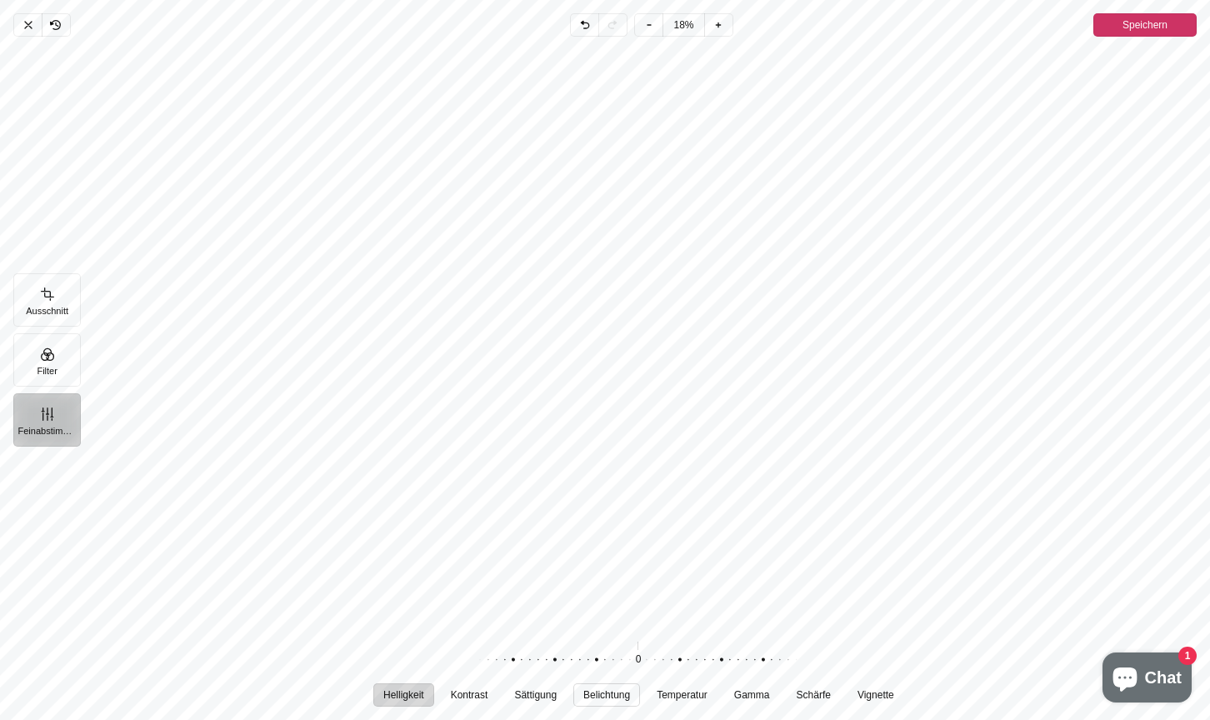
click at [599, 697] on span "Belichtung" at bounding box center [607, 695] width 47 height 10
click at [643, 664] on div "Pintura" at bounding box center [630, 660] width 320 height 47
click at [670, 692] on span "Temperatur" at bounding box center [682, 695] width 51 height 10
drag, startPoint x: 652, startPoint y: 661, endPoint x: 650, endPoint y: 671, distance: 10.1
click at [650, 671] on div "Pintura" at bounding box center [629, 660] width 320 height 47
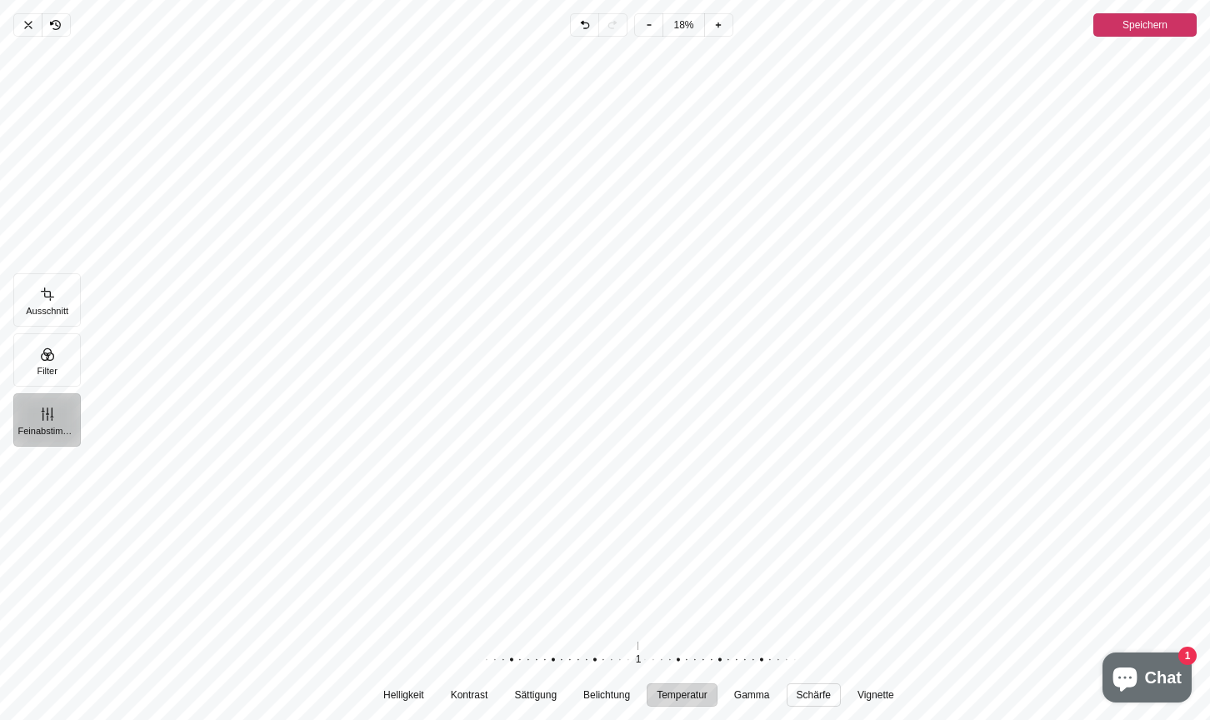
click at [805, 695] on span "Schärfe" at bounding box center [813, 695] width 34 height 10
click at [672, 666] on div "Pintura" at bounding box center [630, 660] width 320 height 47
click at [465, 698] on span "Kontrast" at bounding box center [469, 695] width 38 height 10
click at [626, 667] on div "Pintura" at bounding box center [631, 660] width 320 height 47
click at [56, 348] on button "Filter" at bounding box center [47, 359] width 68 height 53
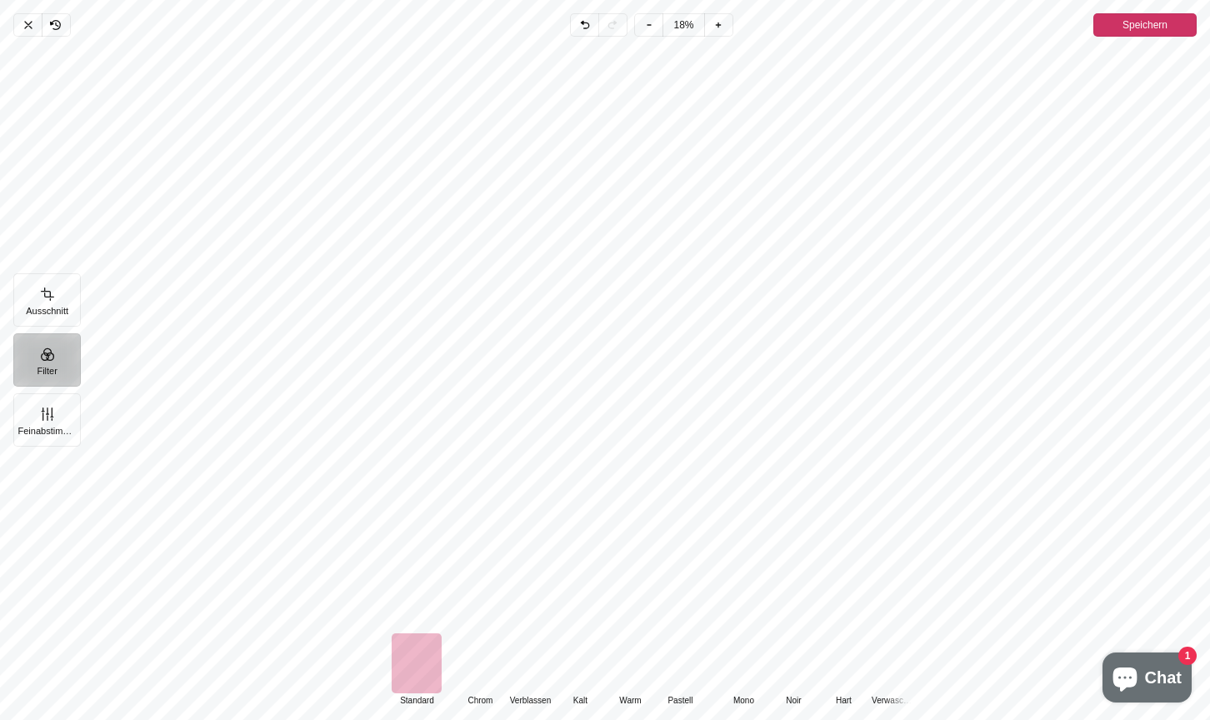
click at [473, 664] on div "Pintura" at bounding box center [480, 664] width 50 height 60
click at [1133, 30] on span "Speichern" at bounding box center [1145, 25] width 45 height 20
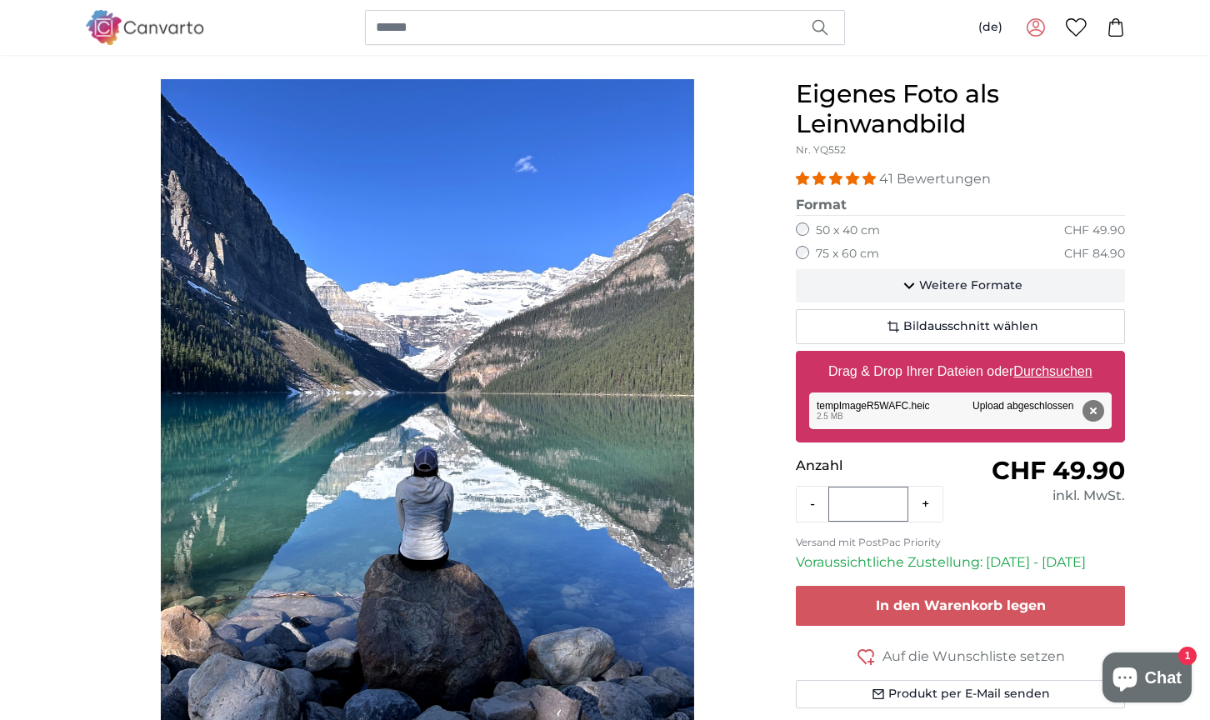
scroll to position [130, 0]
click at [867, 181] on span "4.98 stars" at bounding box center [869, 178] width 13 height 13
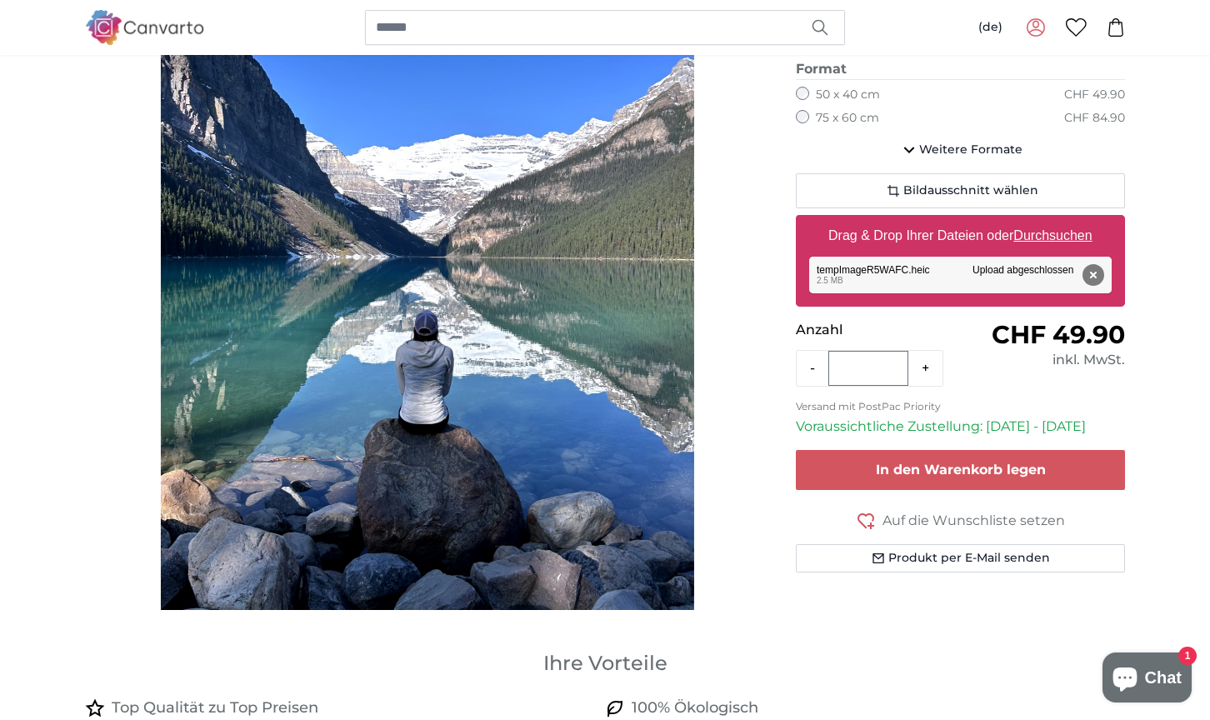
scroll to position [274, 0]
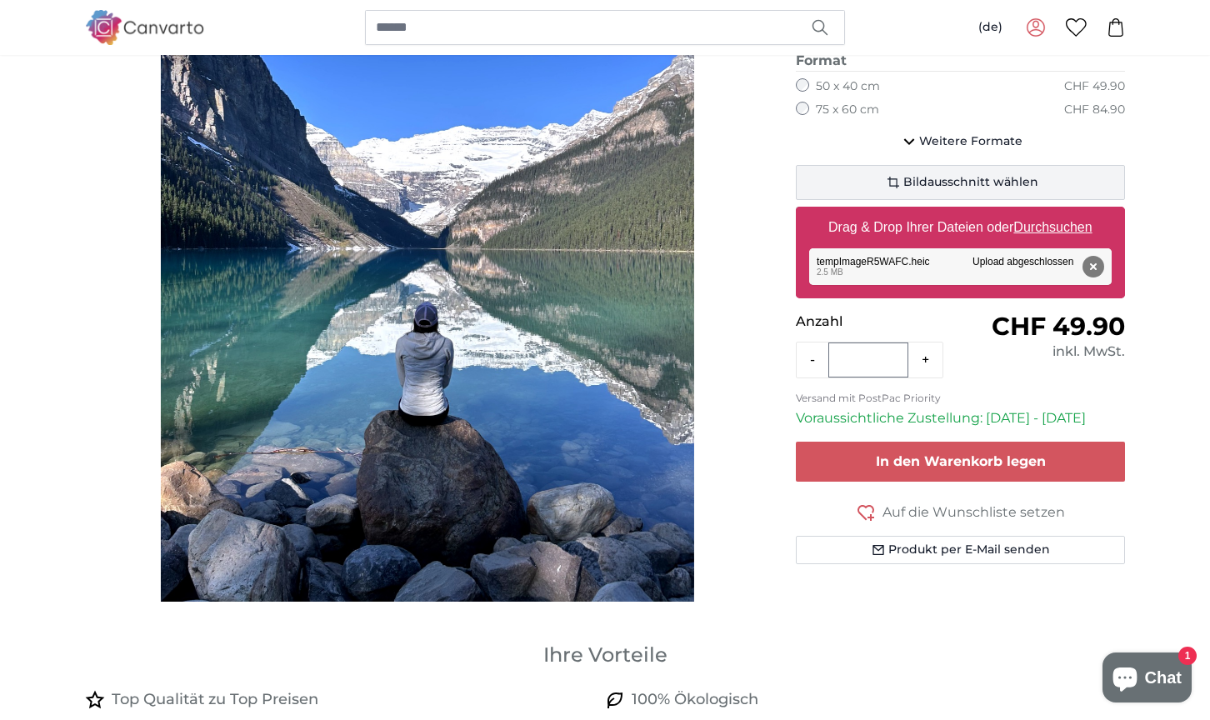
click at [925, 183] on span "Bildausschnitt wählen" at bounding box center [971, 182] width 135 height 17
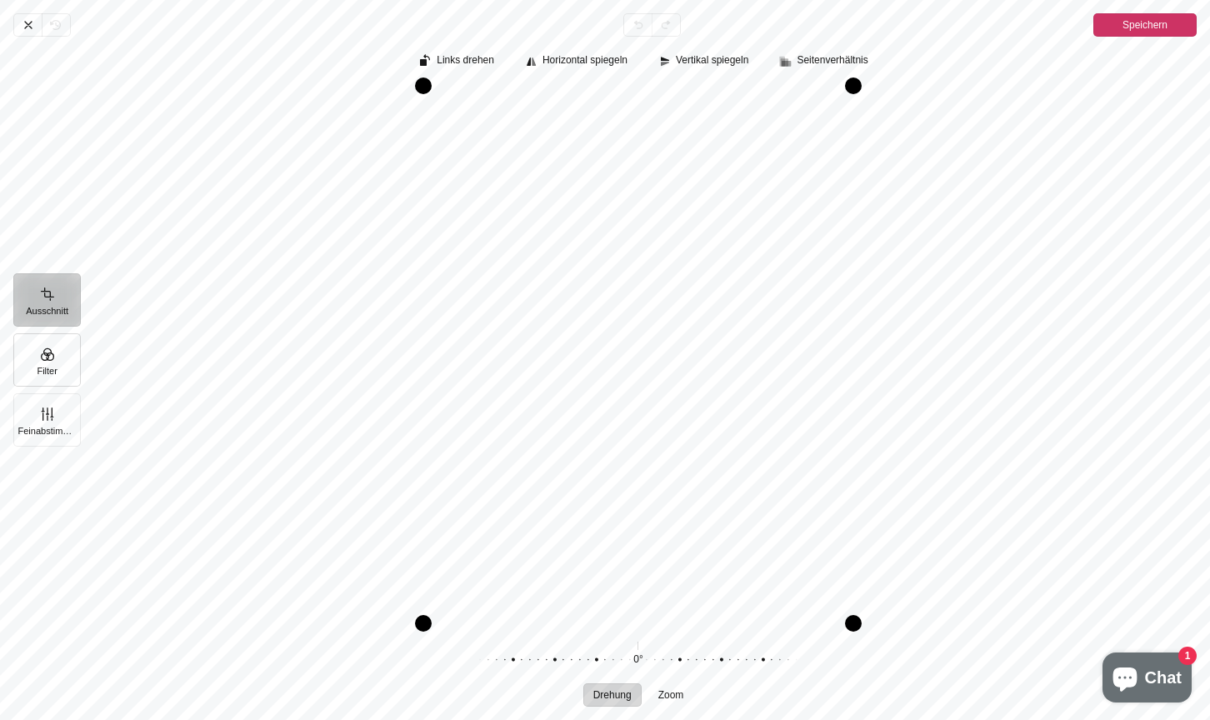
click at [55, 363] on button "Filter" at bounding box center [47, 359] width 68 height 53
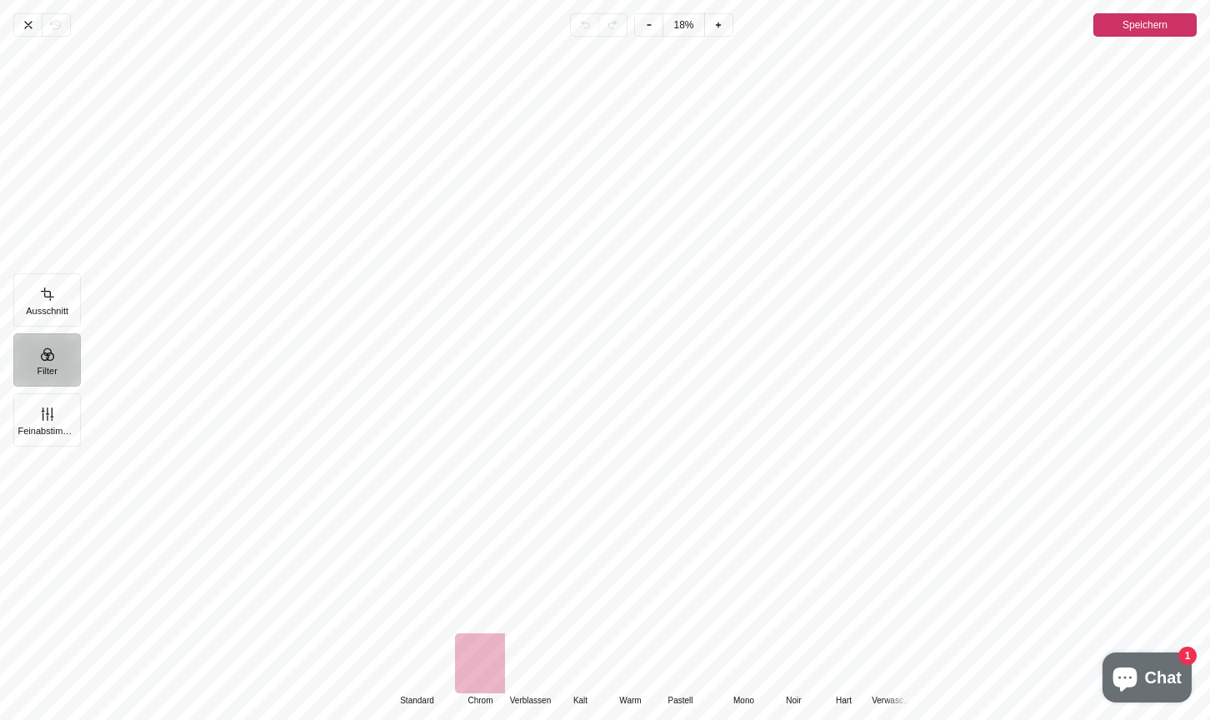
click at [409, 652] on div "Pintura" at bounding box center [417, 664] width 50 height 60
click at [490, 674] on div "Pintura" at bounding box center [480, 664] width 50 height 60
click at [423, 669] on div "Pintura" at bounding box center [417, 664] width 50 height 60
click at [469, 671] on div "Pintura" at bounding box center [480, 664] width 50 height 60
click at [1125, 27] on span "Speichern" at bounding box center [1145, 25] width 45 height 20
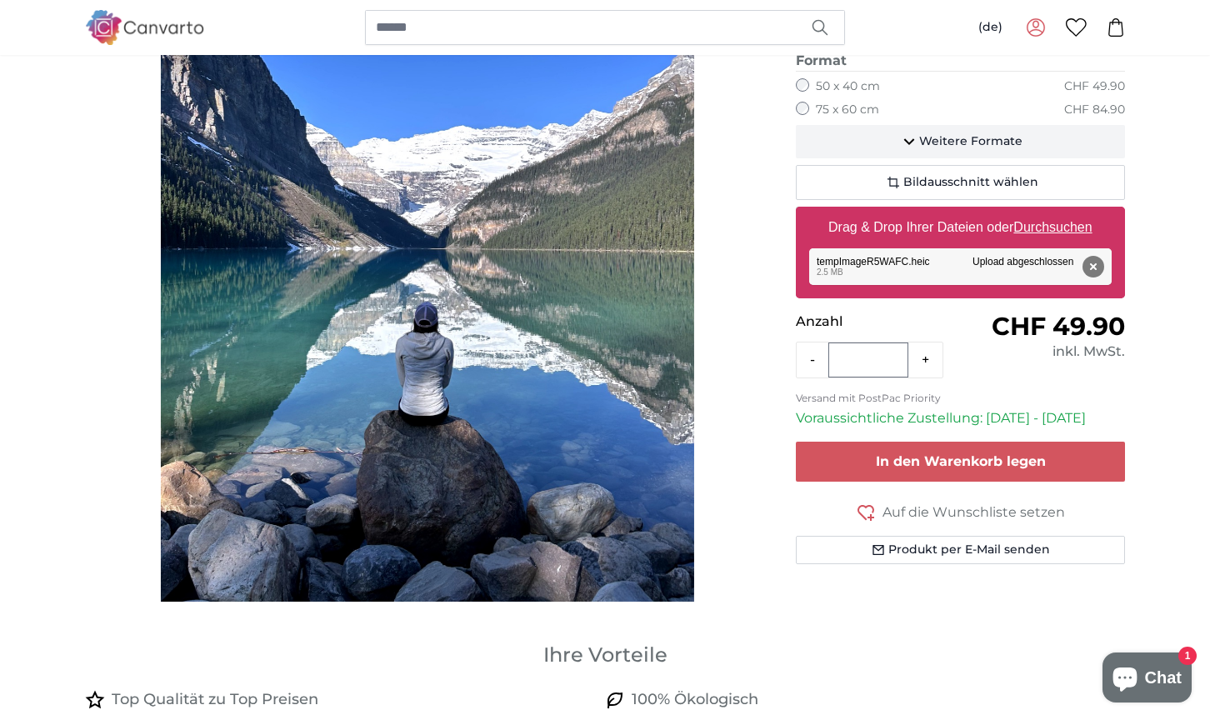
click at [939, 143] on span "Weitere Formate" at bounding box center [970, 141] width 103 height 17
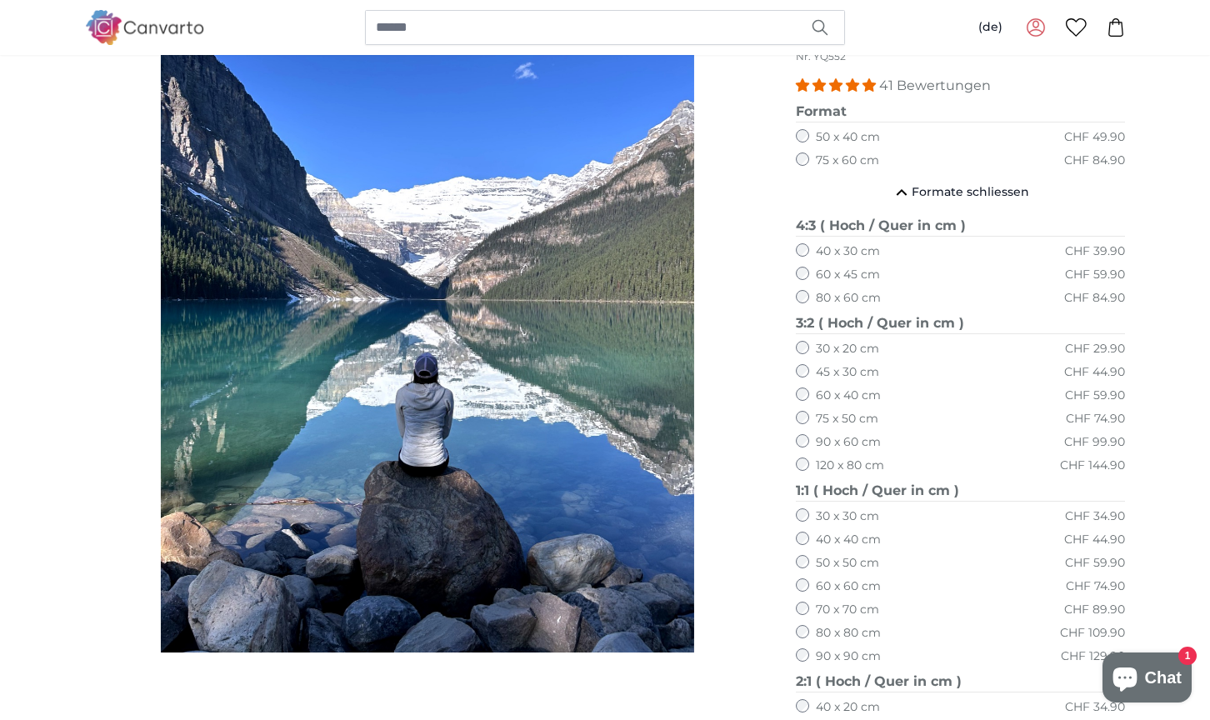
scroll to position [224, 0]
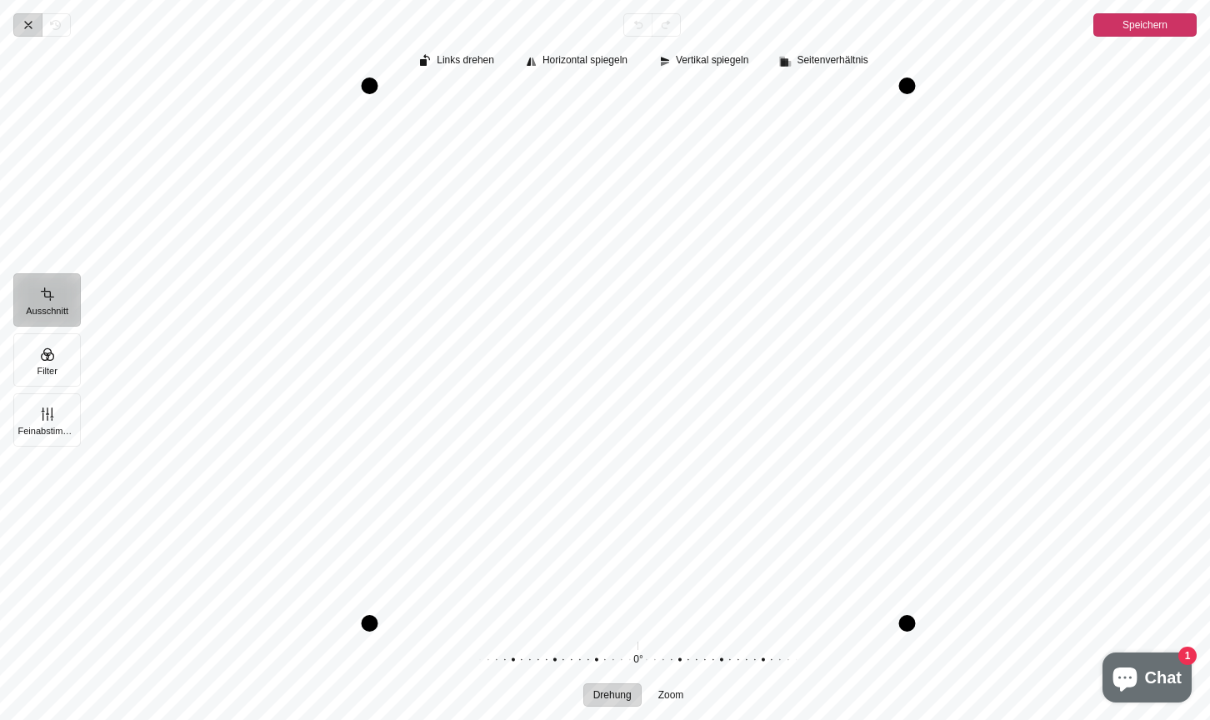
click at [28, 34] on span "Abbrechen" at bounding box center [27, 24] width 28 height 23
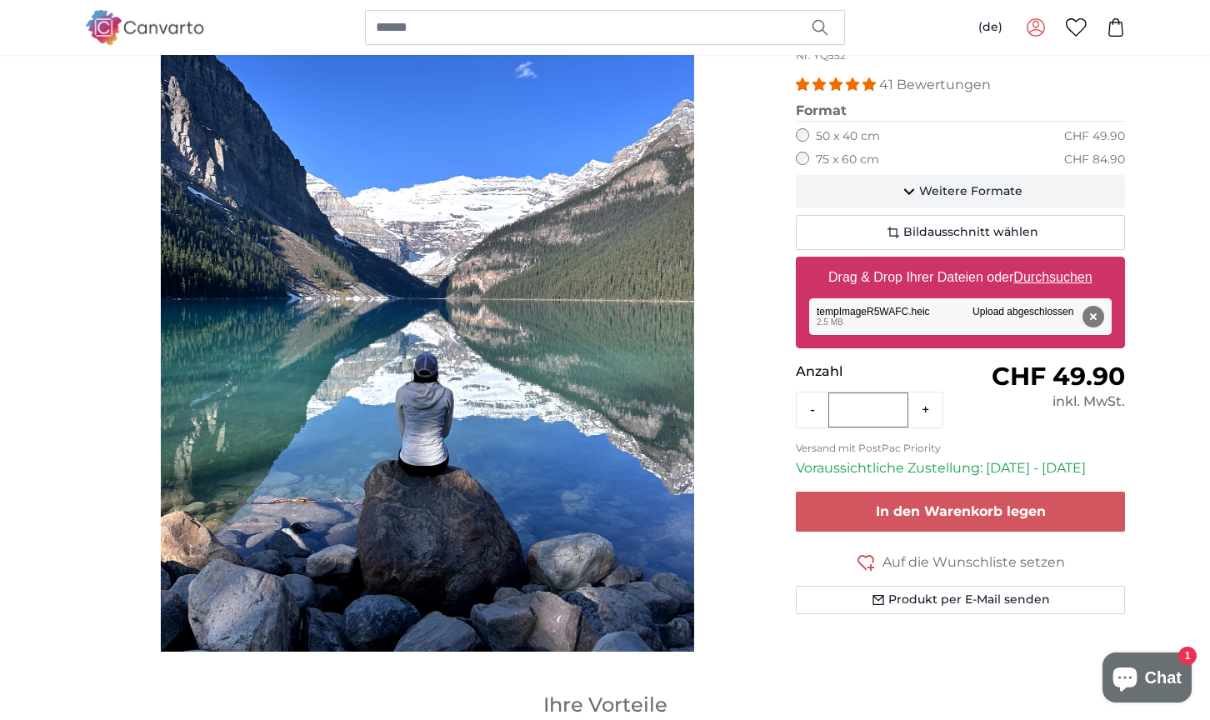
click at [941, 193] on span "Weitere Formate" at bounding box center [970, 191] width 103 height 17
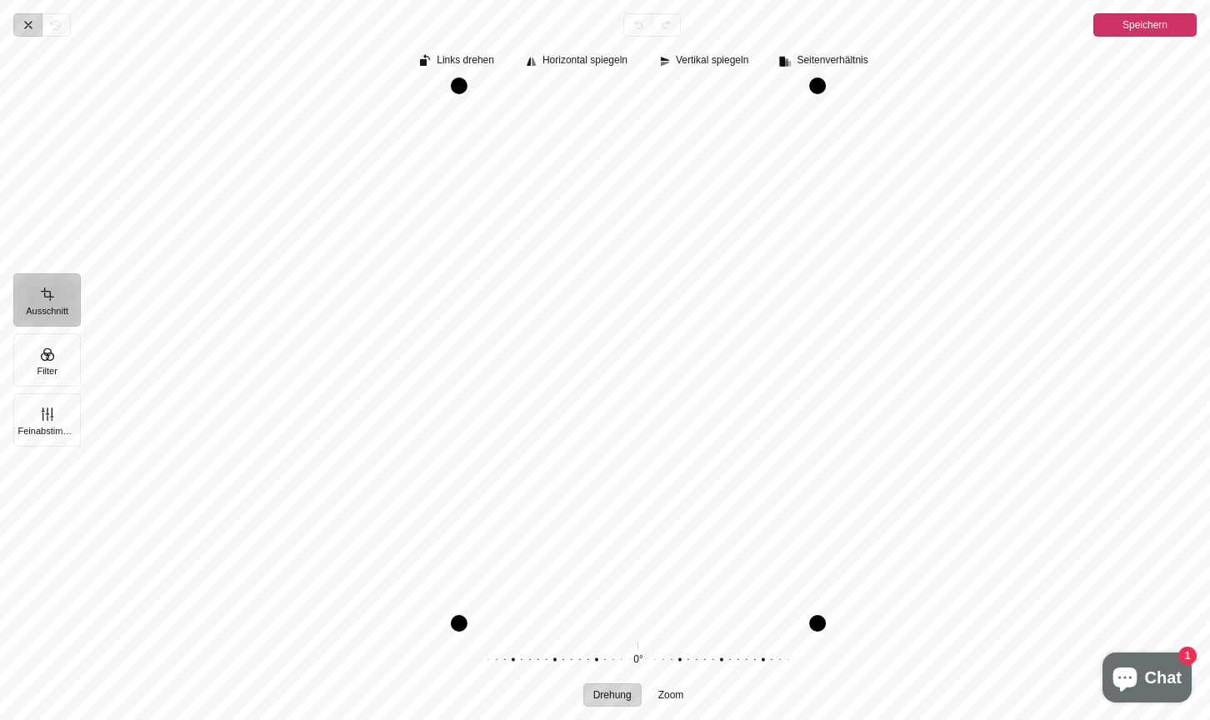
click at [23, 28] on icon "Pintura" at bounding box center [28, 24] width 13 height 13
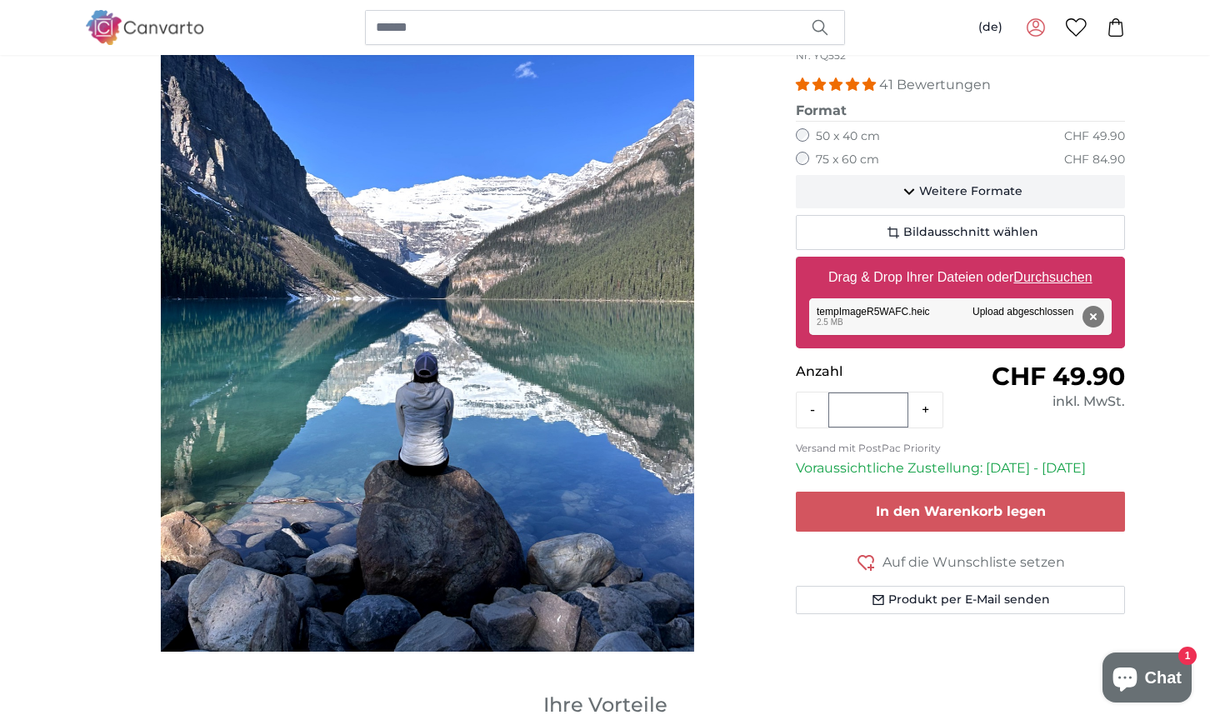
click at [1003, 186] on span "Weitere Formate" at bounding box center [970, 191] width 103 height 17
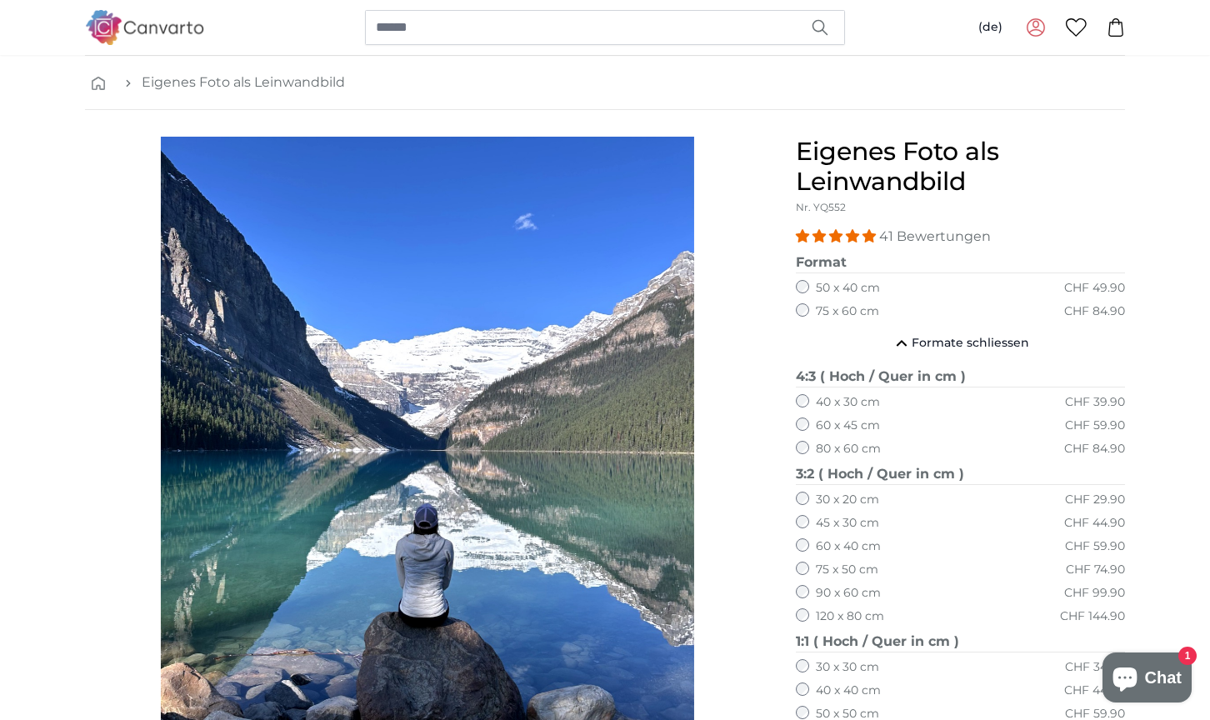
scroll to position [81, 0]
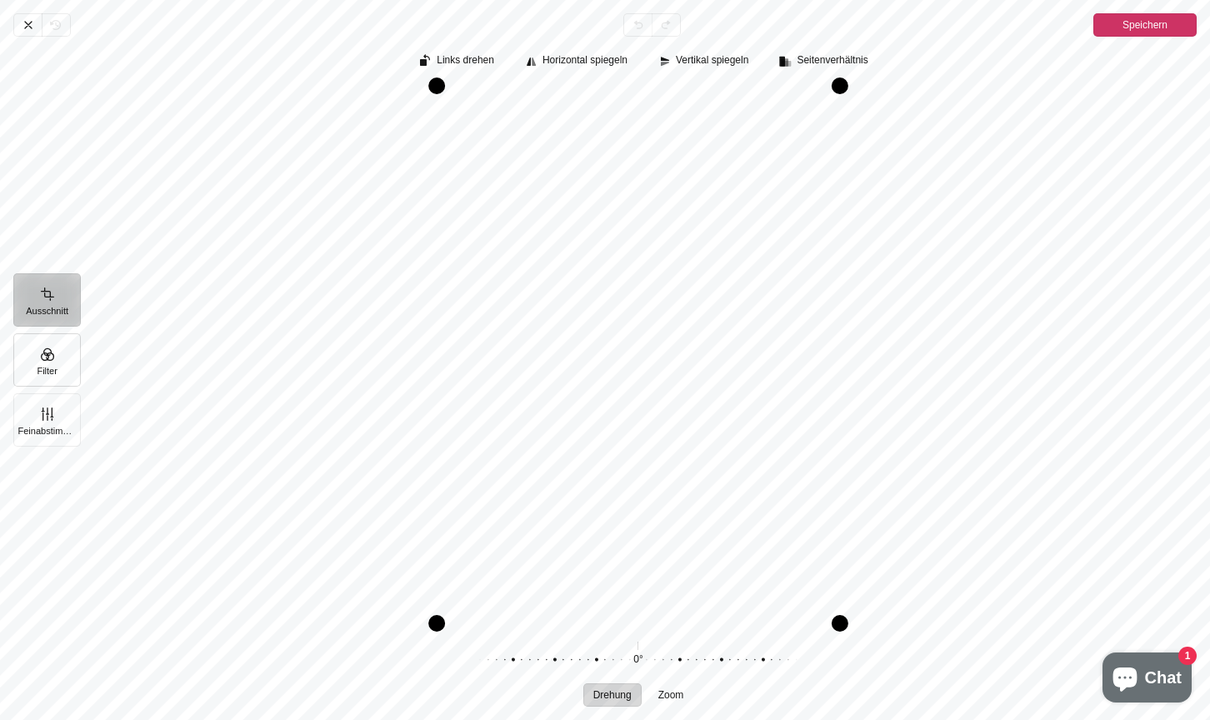
click at [50, 354] on button "Filter" at bounding box center [47, 359] width 68 height 53
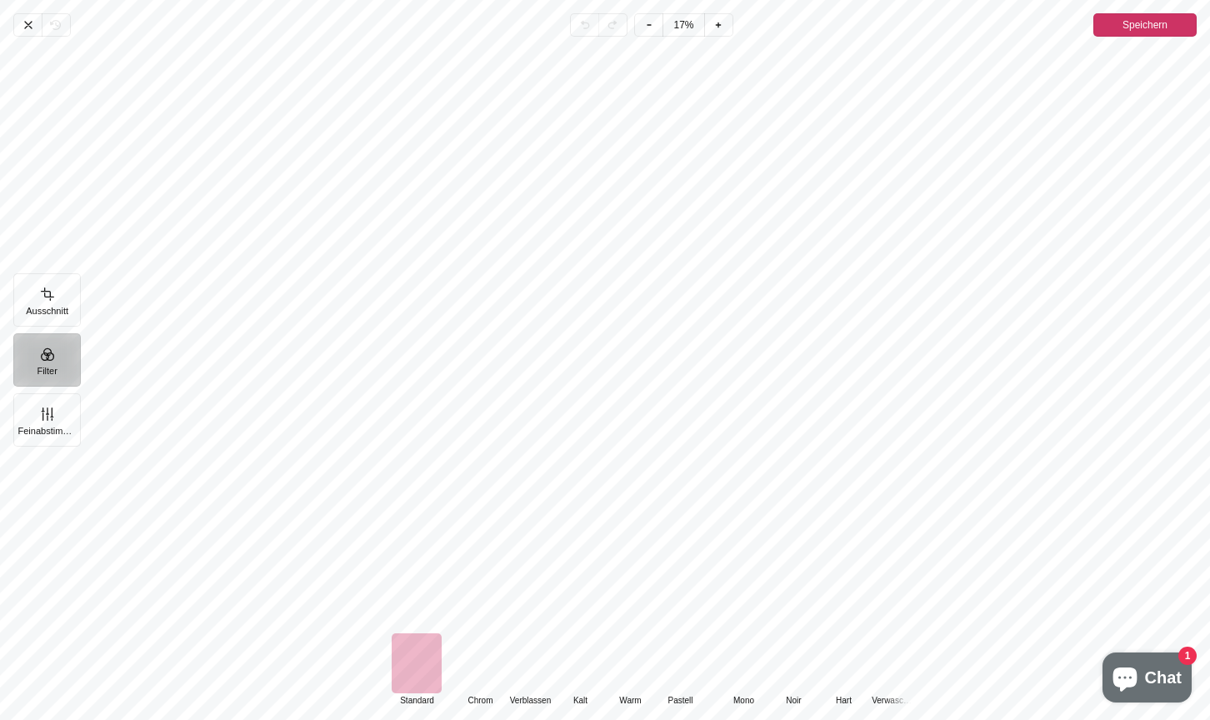
click at [472, 665] on div "Pintura" at bounding box center [480, 664] width 50 height 60
click at [1155, 33] on span "Speichern" at bounding box center [1145, 25] width 45 height 20
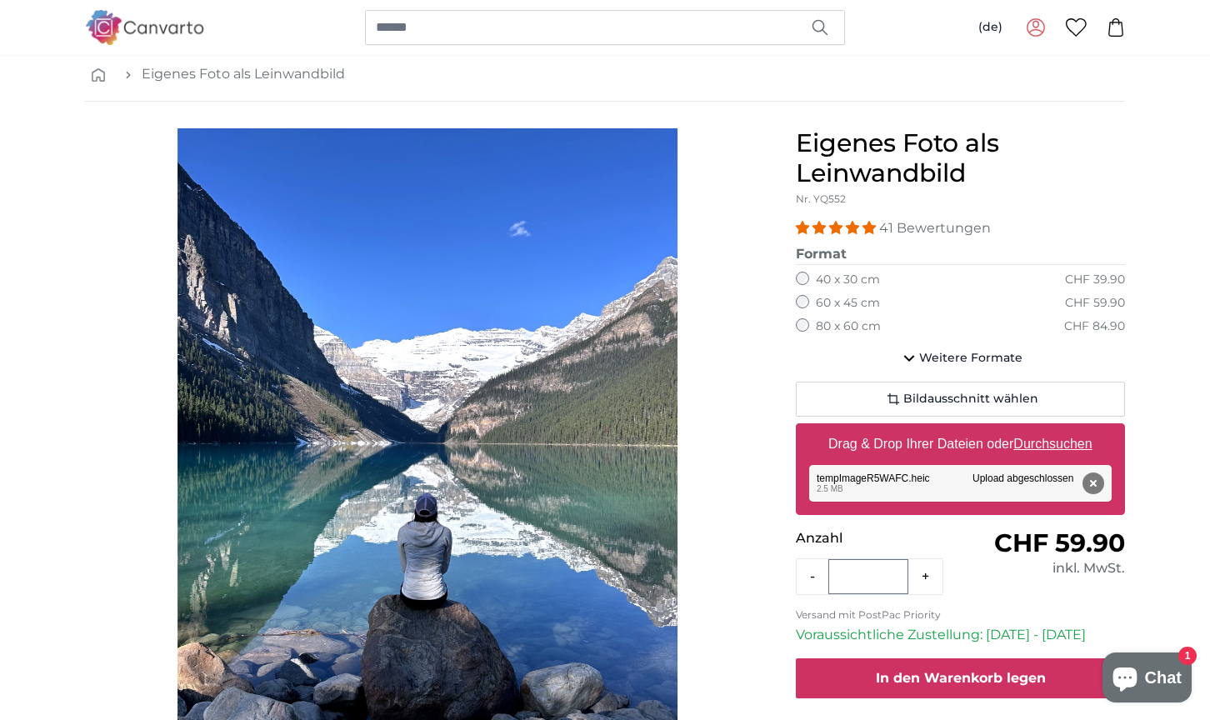
click at [966, 679] on span "In den Warenkorb legen" at bounding box center [961, 678] width 170 height 16
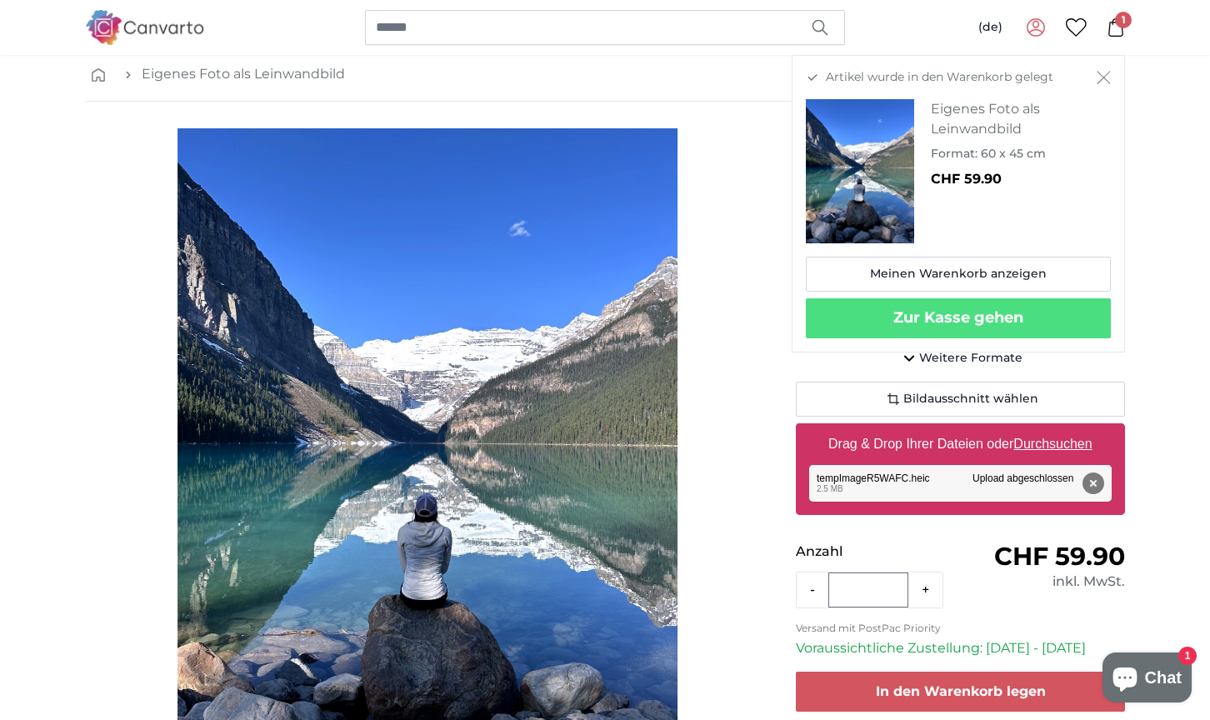
click at [730, 493] on div "1 of 1" at bounding box center [427, 461] width 684 height 667
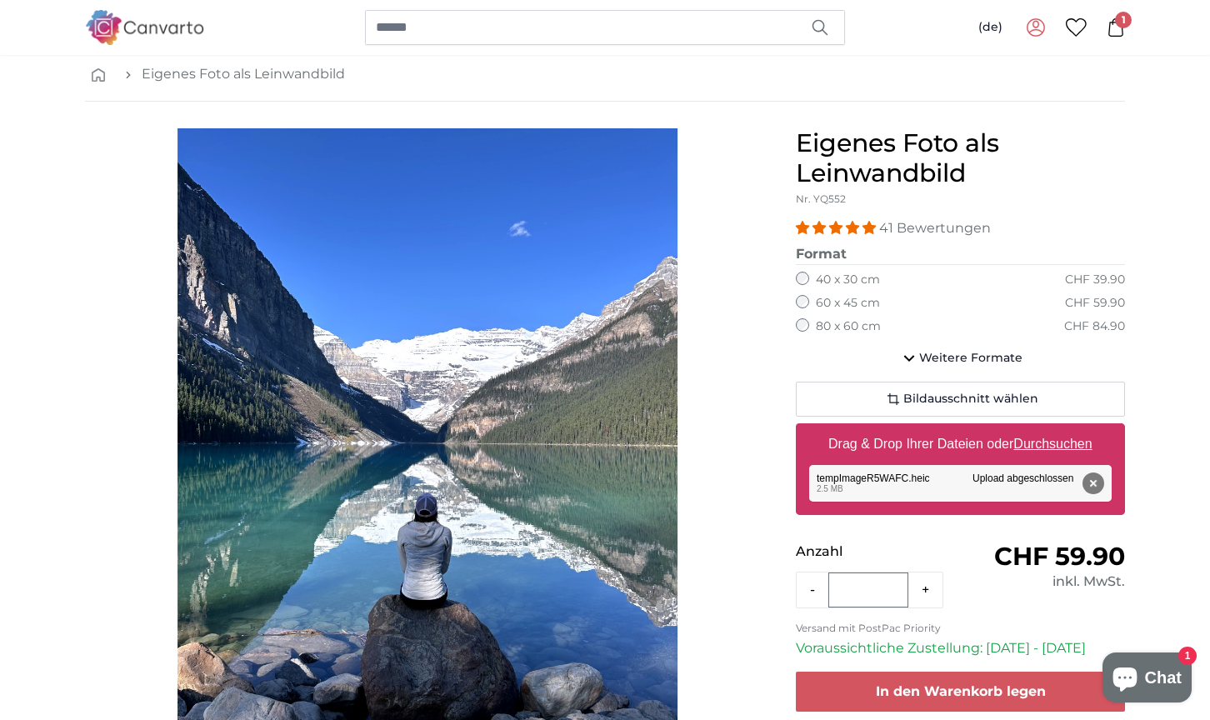
click at [1044, 447] on u "Durchsuchen" at bounding box center [1054, 444] width 78 height 14
click at [1044, 428] on input "Drag & Drop Ihrer Dateien oder Durchsuchen" at bounding box center [960, 425] width 329 height 5
type input "**********"
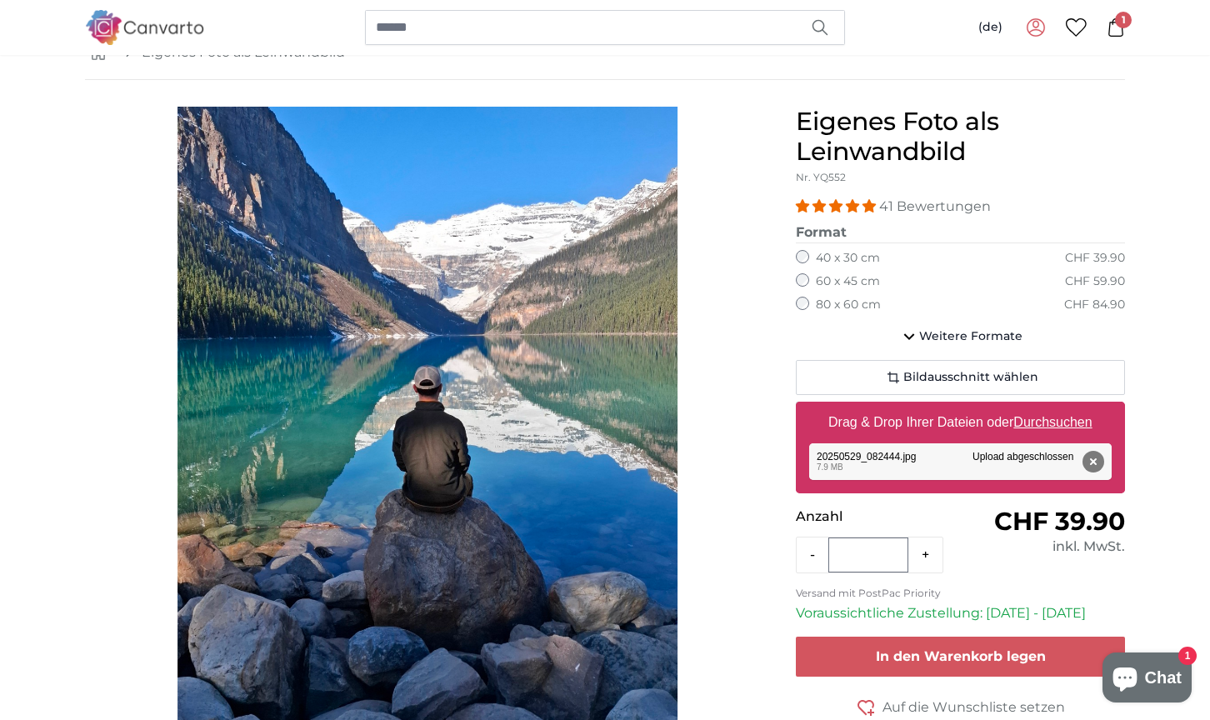
scroll to position [103, 0]
click at [929, 339] on span "Weitere Formate" at bounding box center [970, 336] width 103 height 17
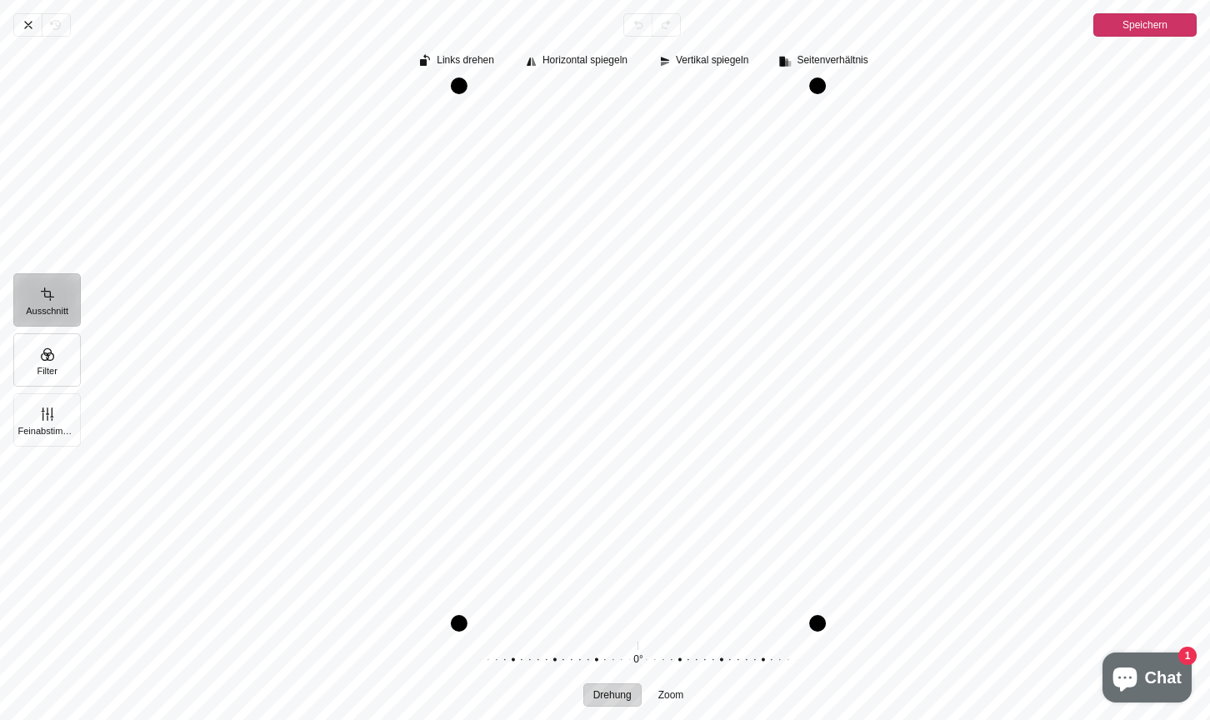
click at [44, 361] on button "Filter" at bounding box center [47, 359] width 68 height 53
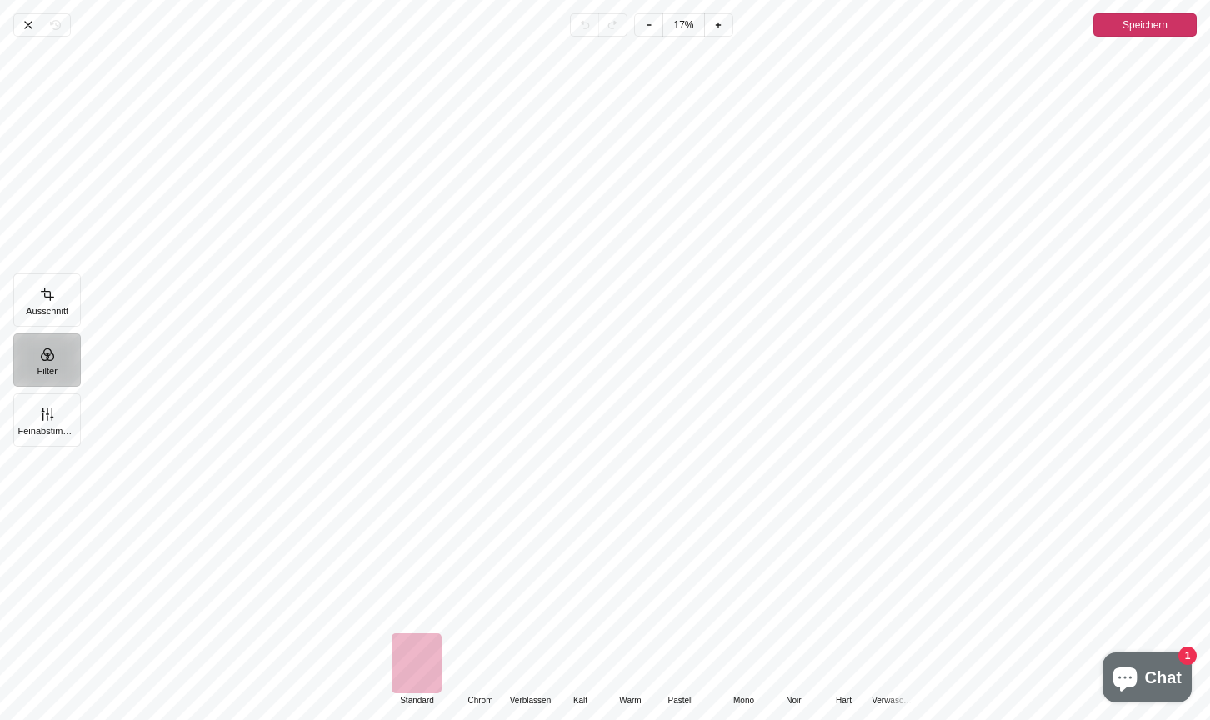
click at [473, 670] on div "Pintura" at bounding box center [480, 664] width 50 height 60
click at [18, 23] on span "Abbrechen" at bounding box center [27, 24] width 28 height 23
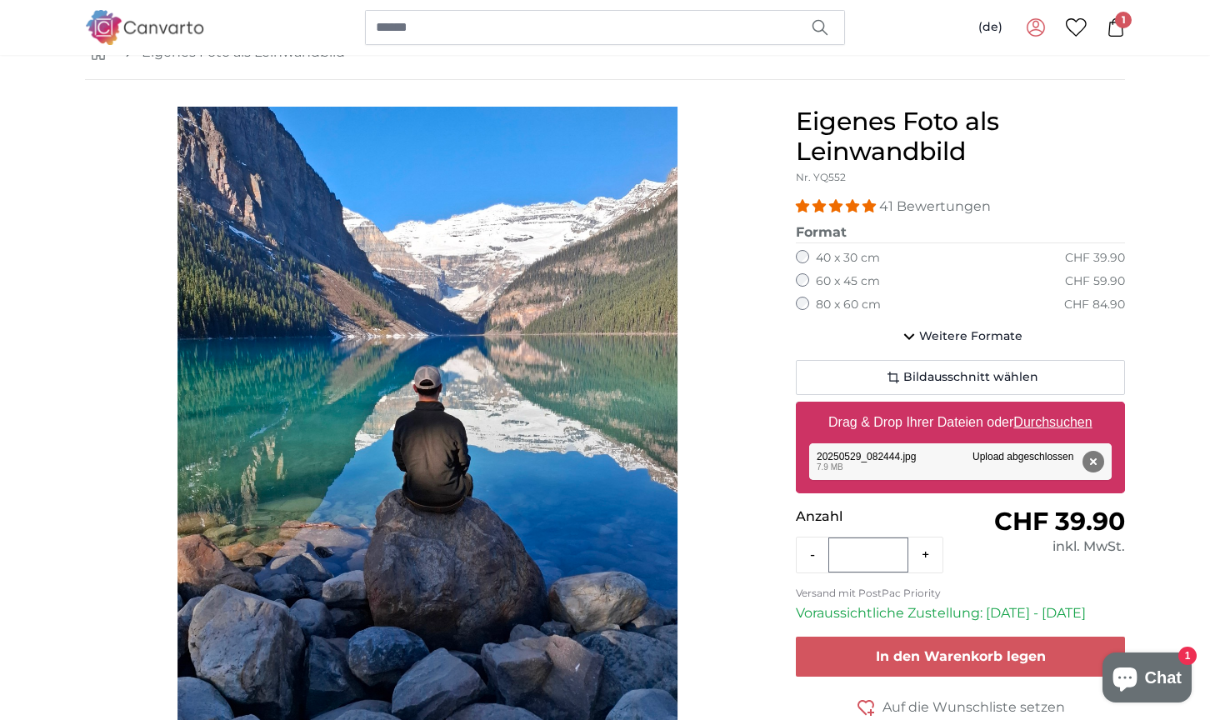
click at [1033, 423] on u "Durchsuchen" at bounding box center [1054, 422] width 78 height 14
click at [1033, 407] on input "Drag & Drop Ihrer Dateien oder Durchsuchen" at bounding box center [960, 404] width 329 height 5
type input "**********"
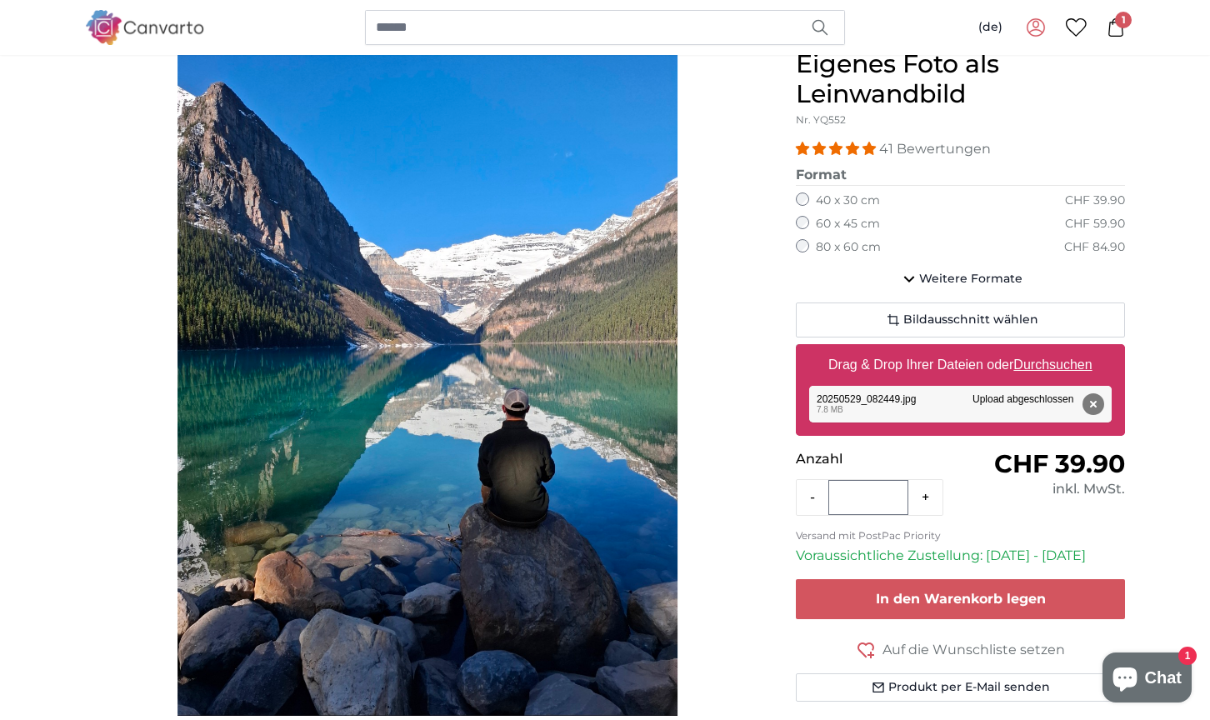
scroll to position [154, 0]
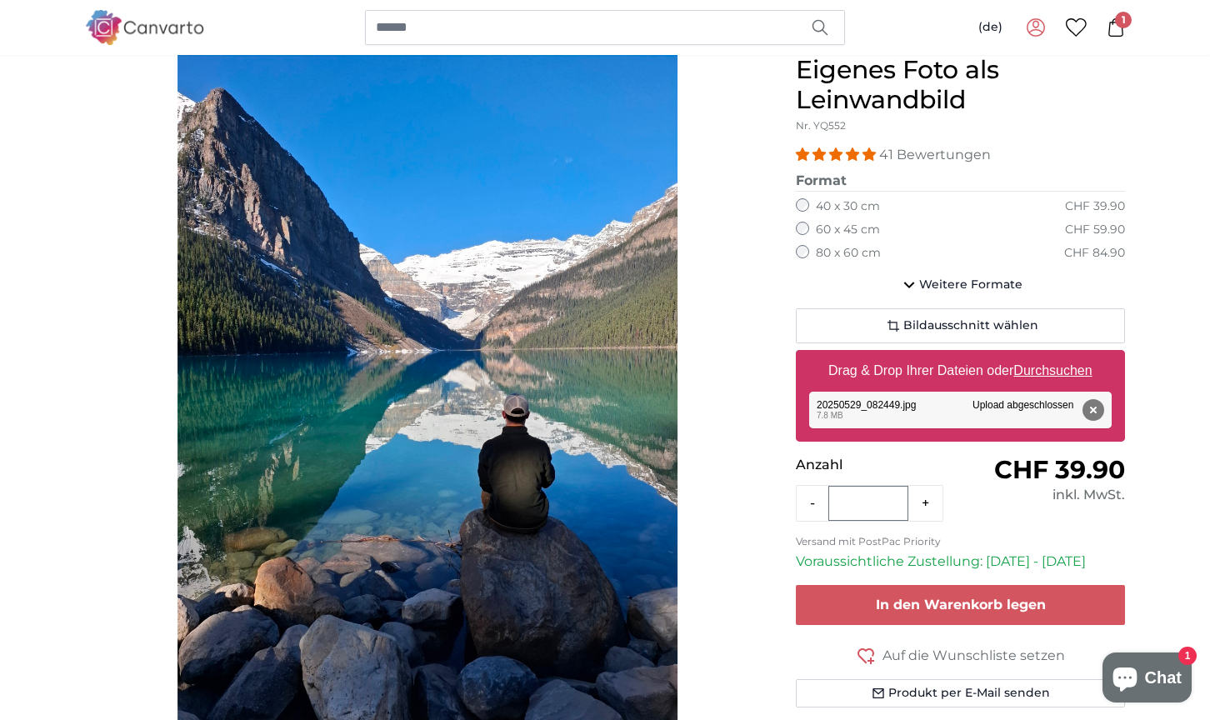
click at [1118, 28] on icon at bounding box center [1116, 27] width 18 height 18
